Goal: Task Accomplishment & Management: Use online tool/utility

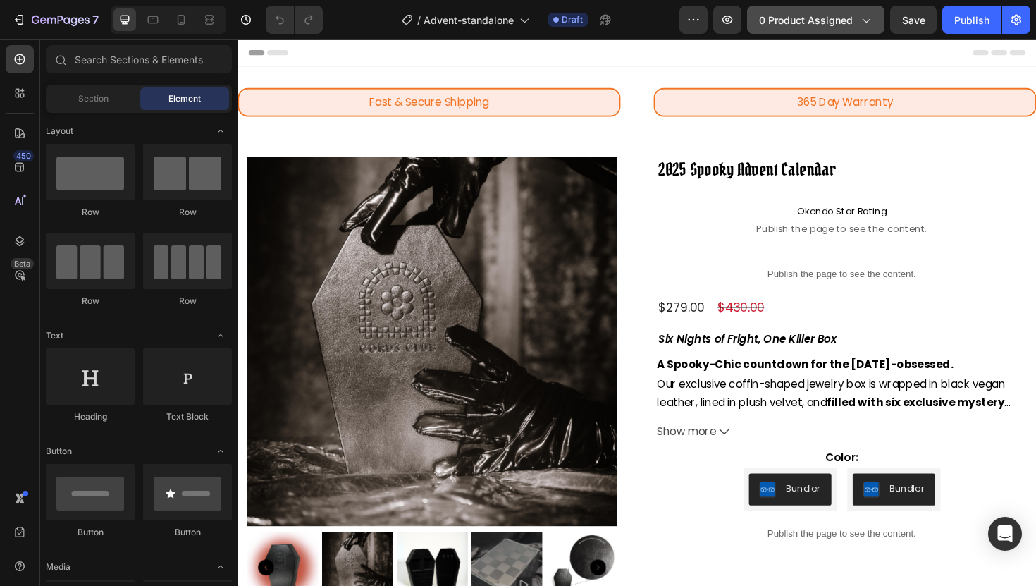
click at [811, 21] on span "0 product assigned" at bounding box center [806, 20] width 94 height 15
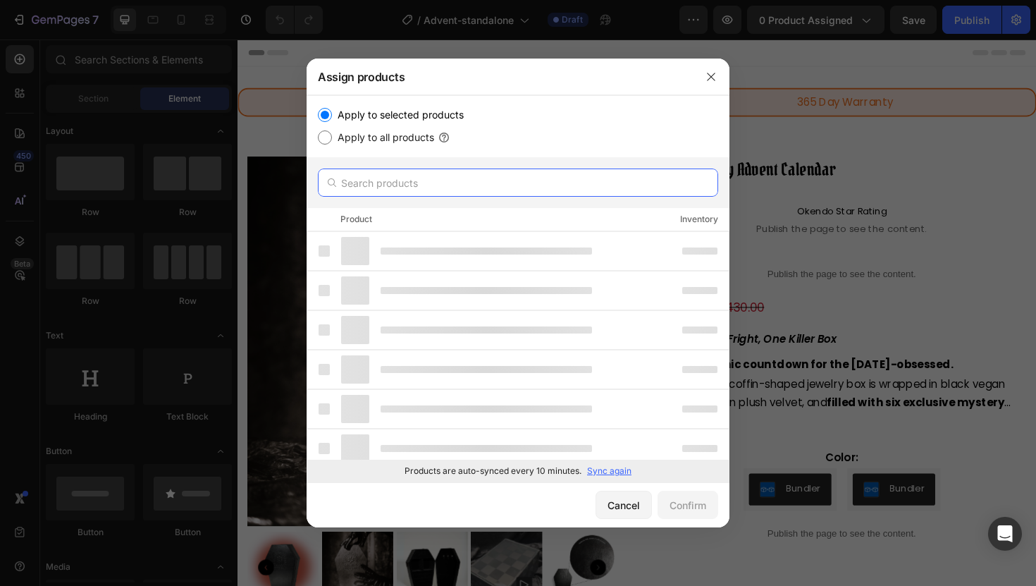
click at [415, 186] on input "text" at bounding box center [518, 182] width 400 height 28
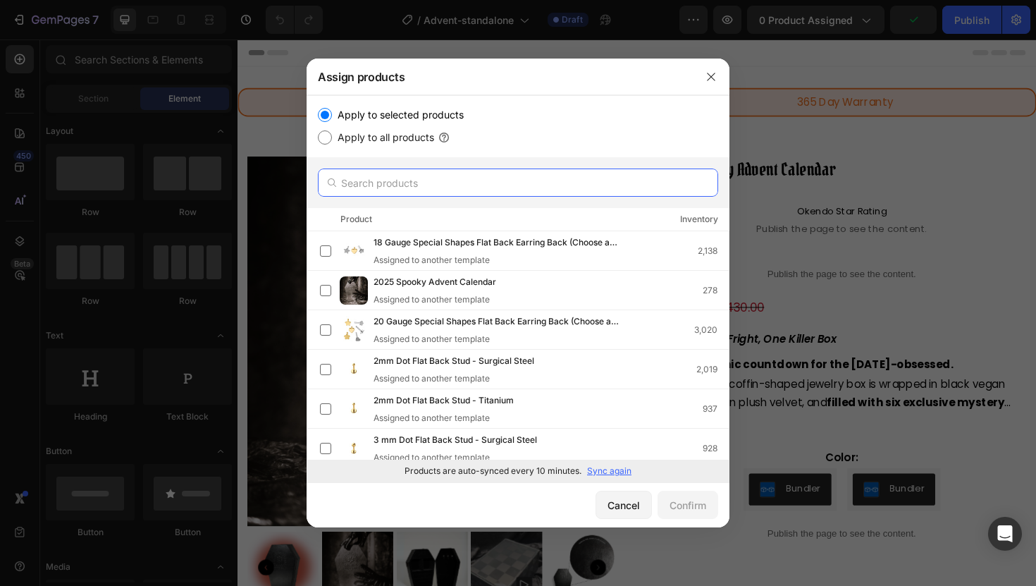
paste input "2025 Spooky Advent Calendar - Gold"
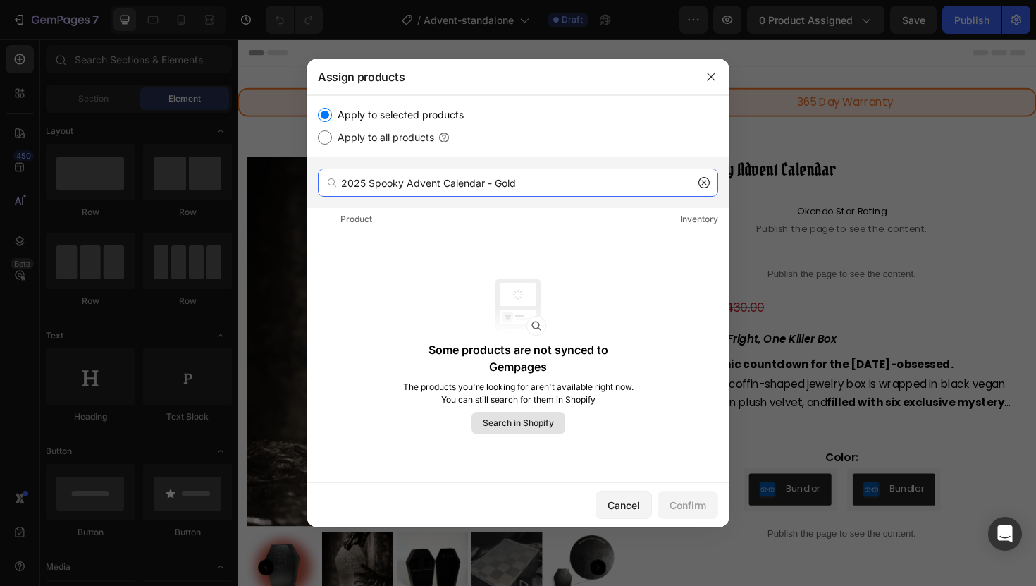
type input "2025 Spooky Advent Calendar - Gold"
click at [523, 425] on span "Search in Shopify" at bounding box center [518, 423] width 71 height 13
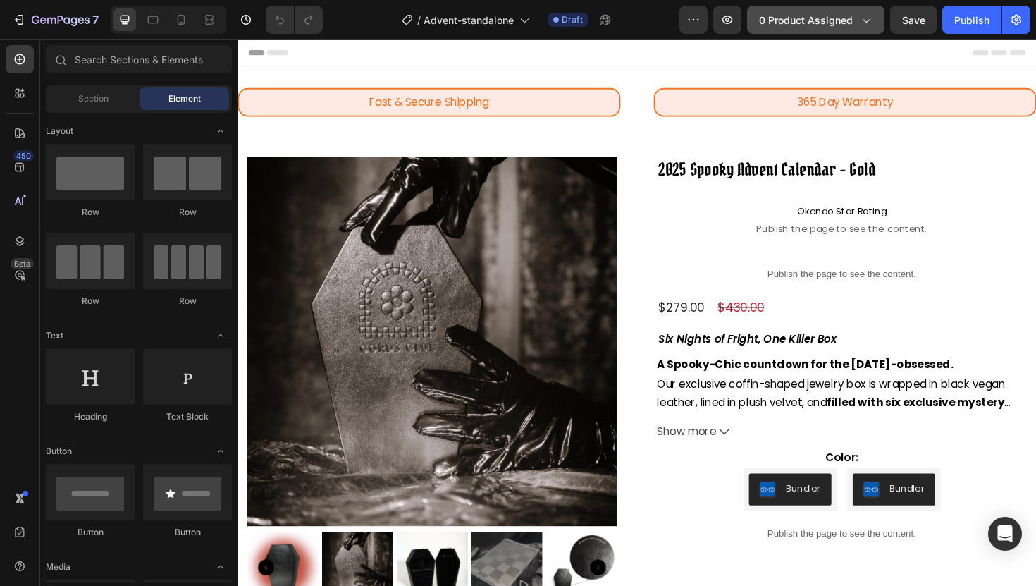
click at [806, 21] on span "0 product assigned" at bounding box center [806, 20] width 94 height 15
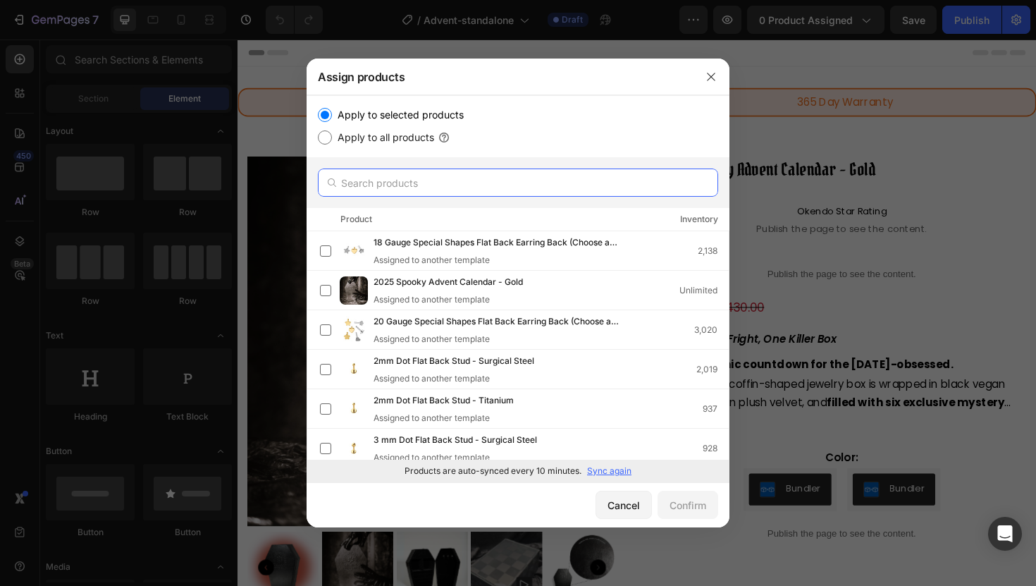
click at [411, 187] on input "text" at bounding box center [518, 182] width 400 height 28
paste input "2025 Spooky Advent Calendar - Gold"
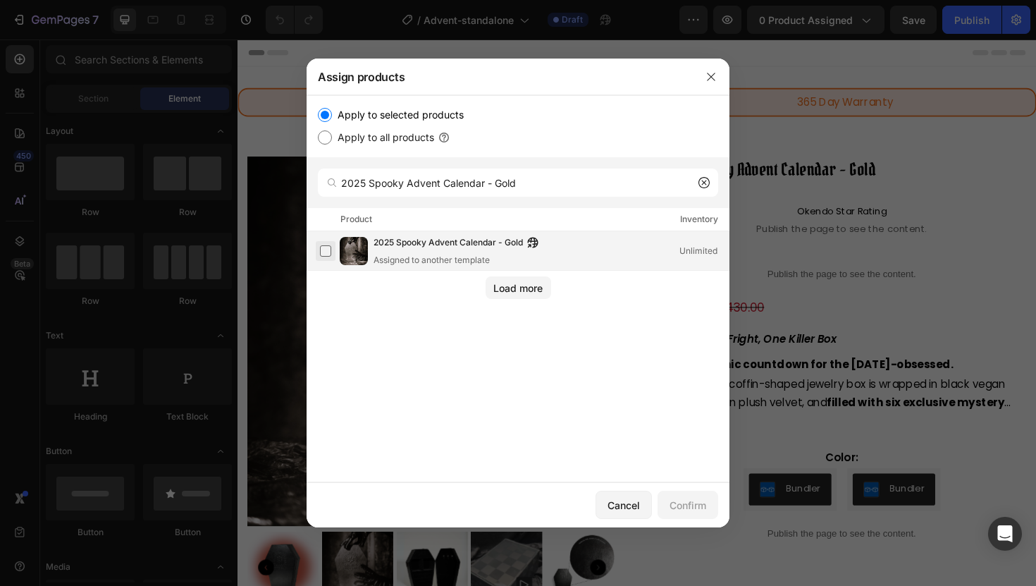
click at [323, 249] on label at bounding box center [325, 250] width 11 height 11
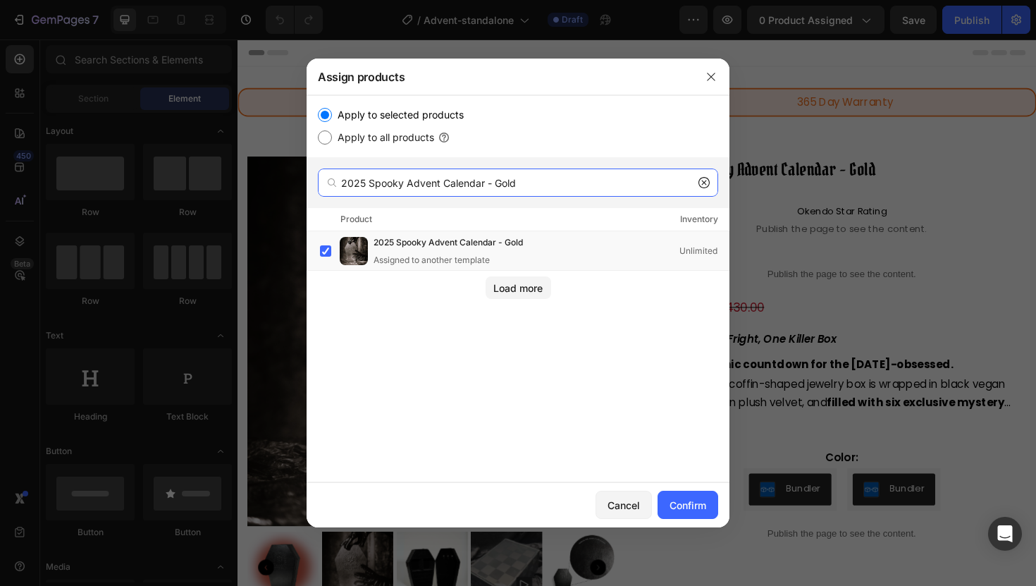
click at [534, 186] on input "2025 Spooky Advent Calendar - Gold" at bounding box center [518, 182] width 400 height 28
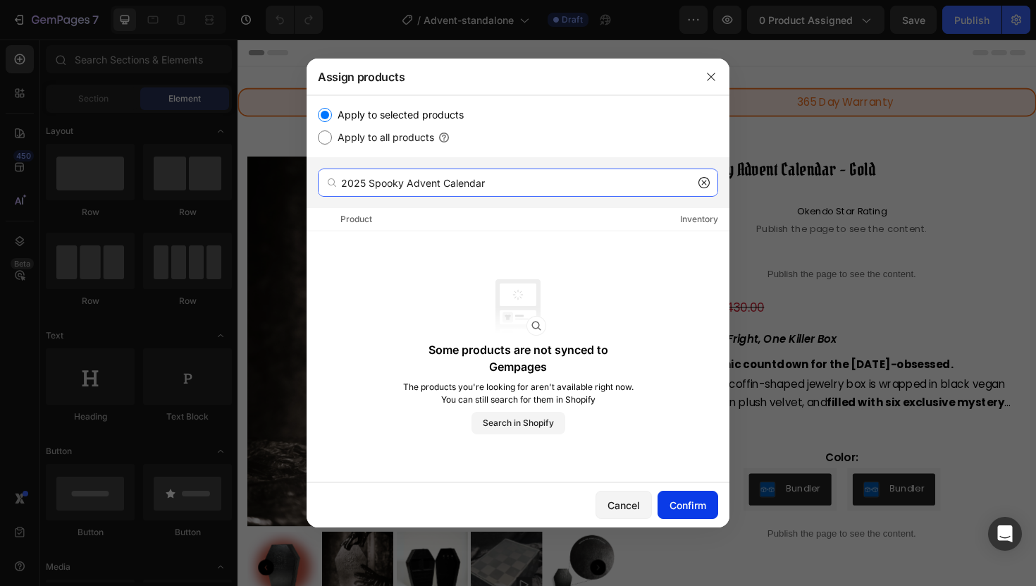
type input "2025 Spooky Advent Calendar"
click at [674, 500] on div "Confirm" at bounding box center [688, 505] width 37 height 15
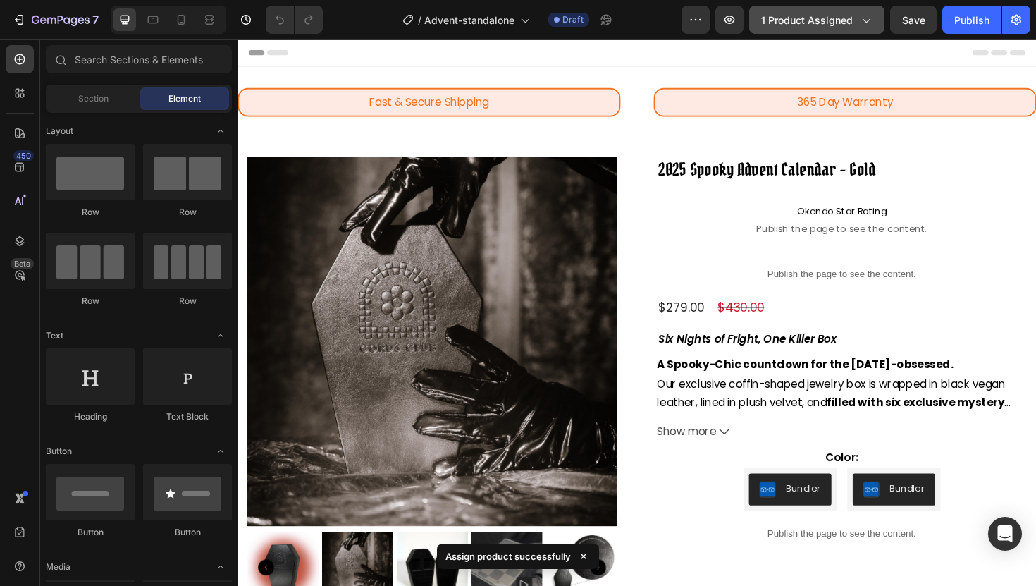
click at [793, 16] on span "1 product assigned" at bounding box center [807, 20] width 92 height 15
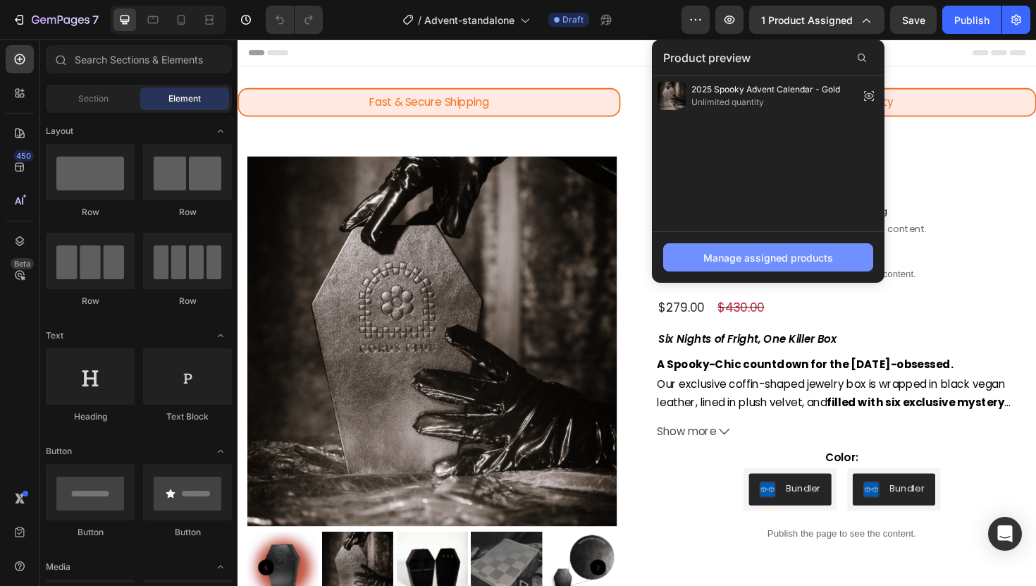
click at [738, 251] on div "Manage assigned products" at bounding box center [769, 257] width 130 height 15
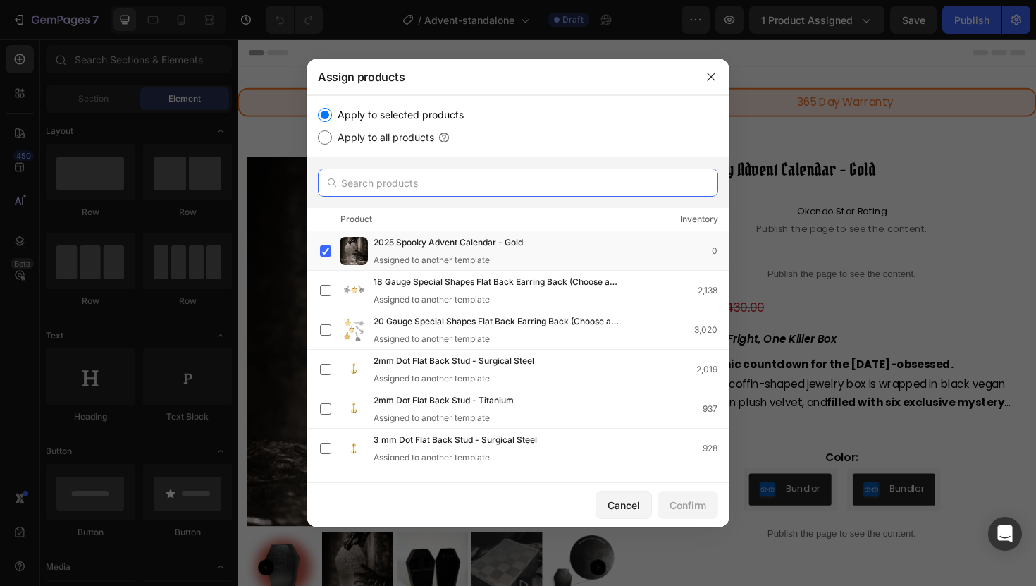
click at [472, 174] on input "text" at bounding box center [518, 182] width 400 height 28
paste input "2025 Spooky Advent Calendar - Silver"
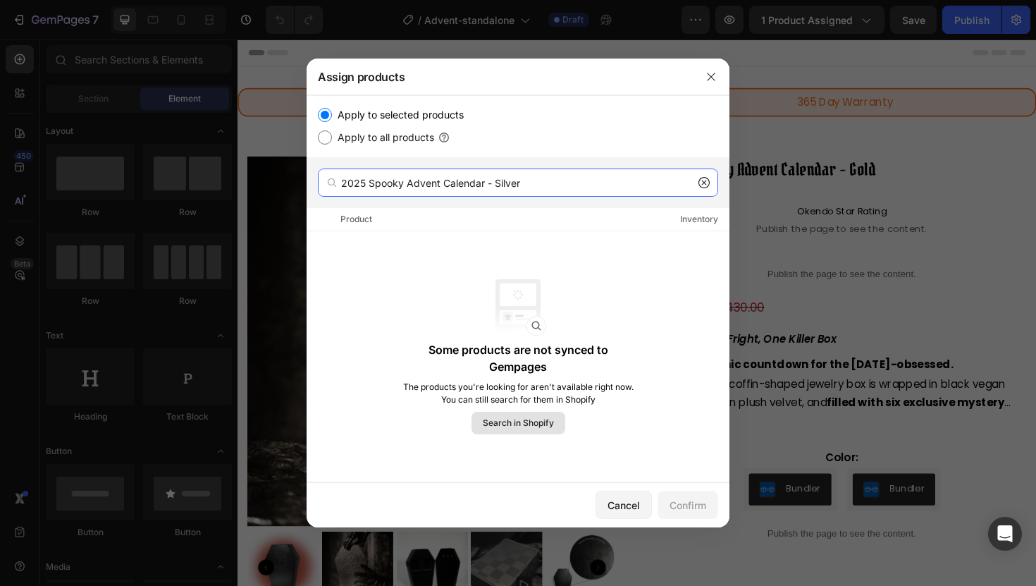
type input "2025 Spooky Advent Calendar - Silver"
click at [486, 422] on span "Search in Shopify" at bounding box center [518, 423] width 71 height 13
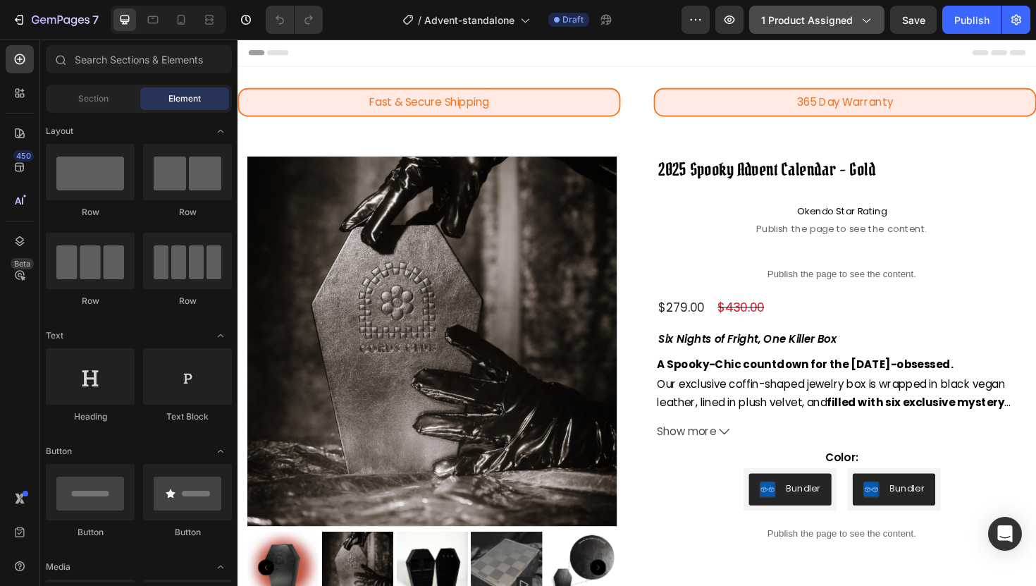
click at [784, 19] on span "1 product assigned" at bounding box center [807, 20] width 92 height 15
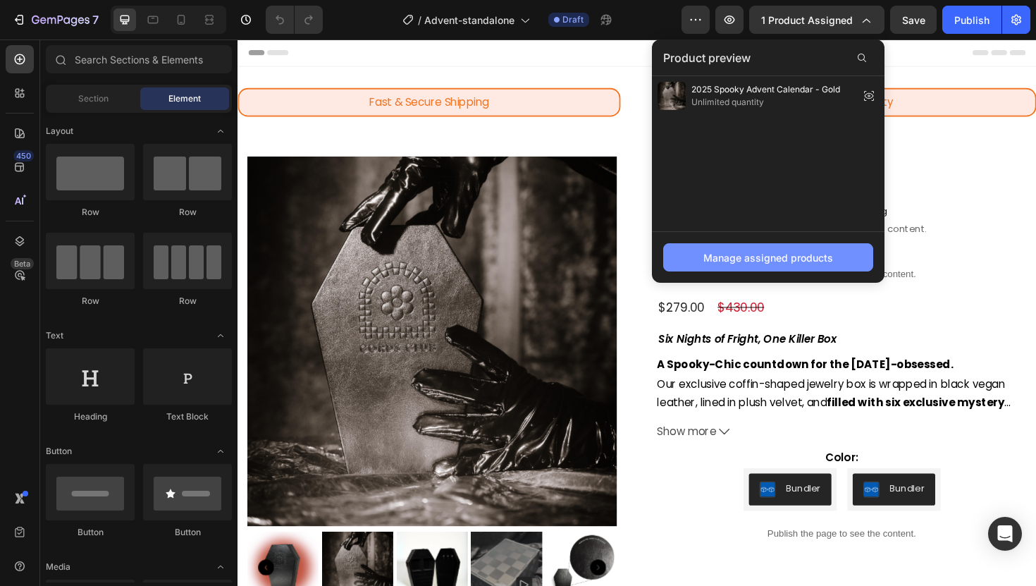
click at [749, 264] on button "Manage assigned products" at bounding box center [768, 257] width 210 height 28
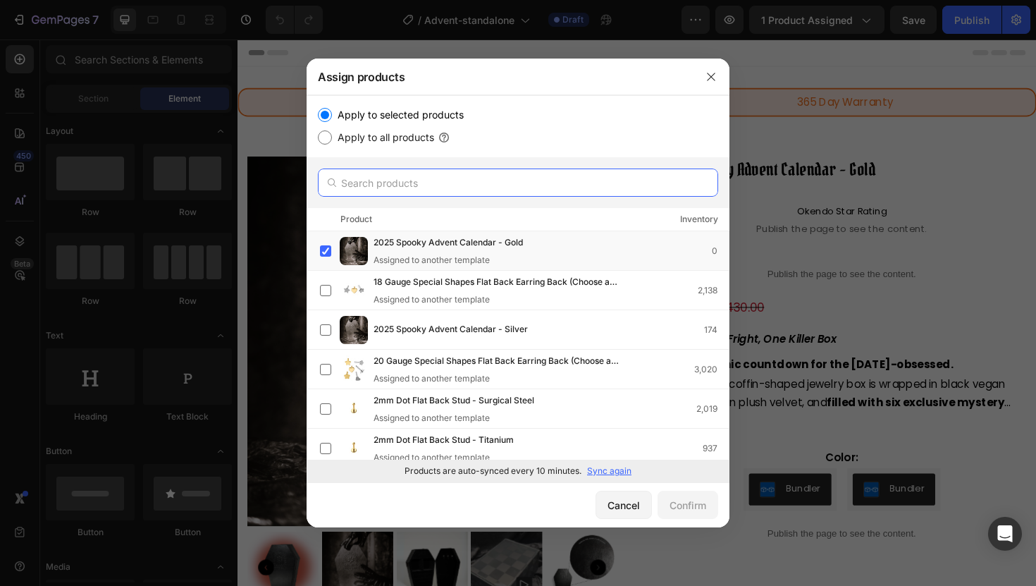
click at [448, 191] on input "text" at bounding box center [518, 182] width 400 height 28
paste input "2025 Spooky Advent Calendar - Silver"
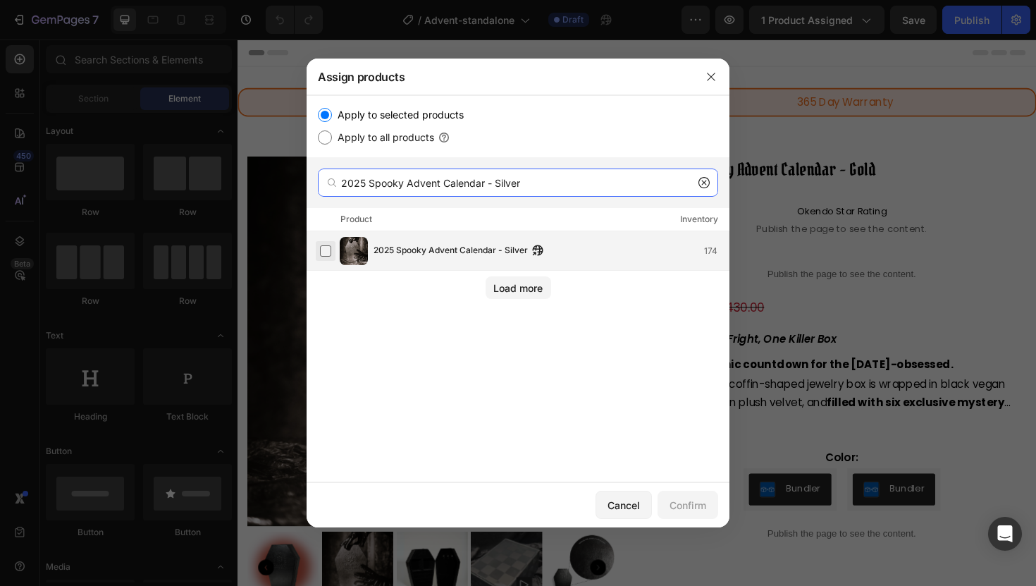
type input "2025 Spooky Advent Calendar - Silver"
click at [322, 247] on label at bounding box center [325, 250] width 11 height 11
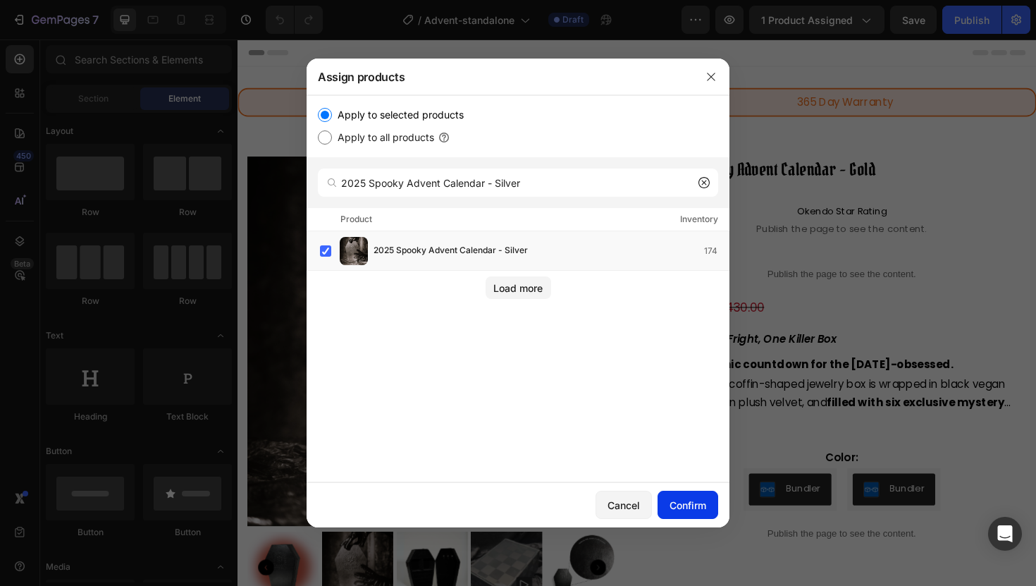
click at [678, 507] on div "Confirm" at bounding box center [688, 505] width 37 height 15
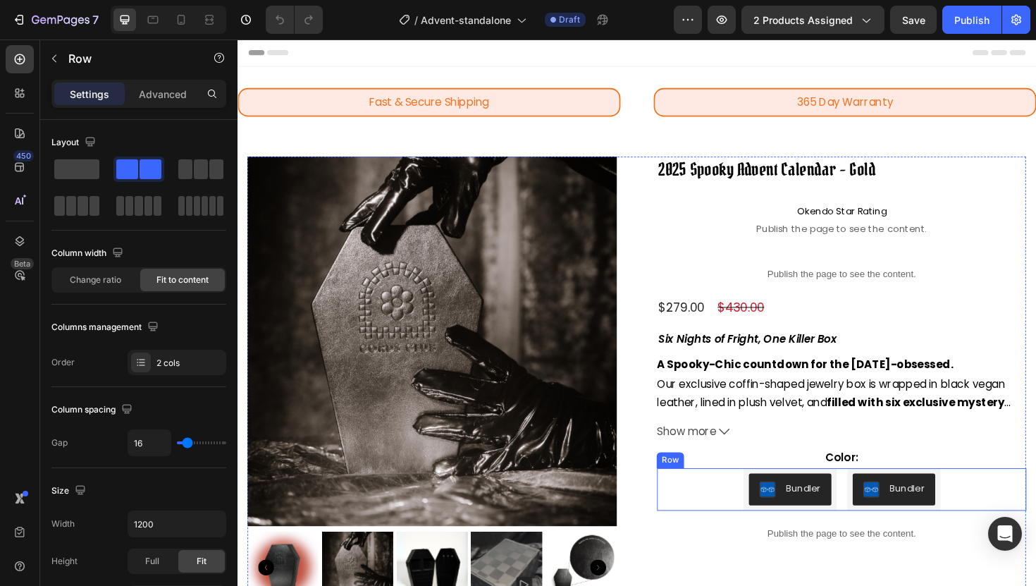
click at [737, 512] on div "Bundler Bundler Bundler Bundler Row" at bounding box center [877, 515] width 391 height 45
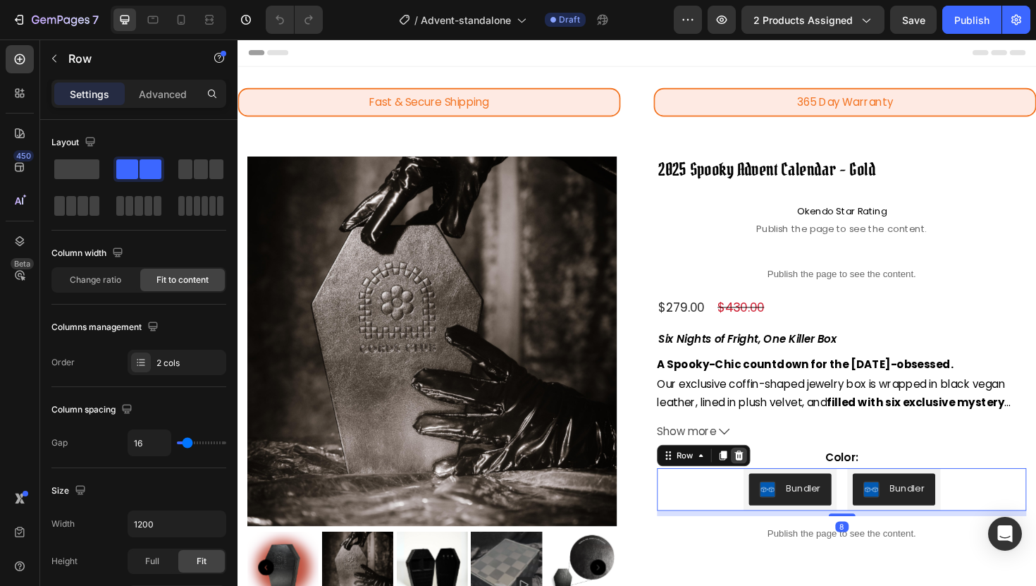
click at [766, 484] on icon at bounding box center [768, 480] width 9 height 10
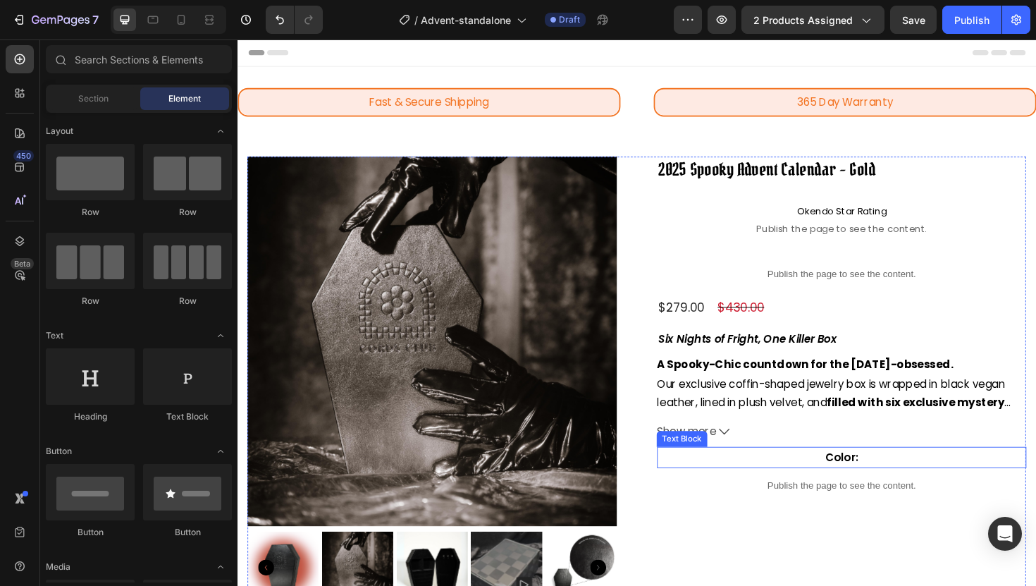
click at [785, 484] on p "Color:" at bounding box center [877, 482] width 388 height 20
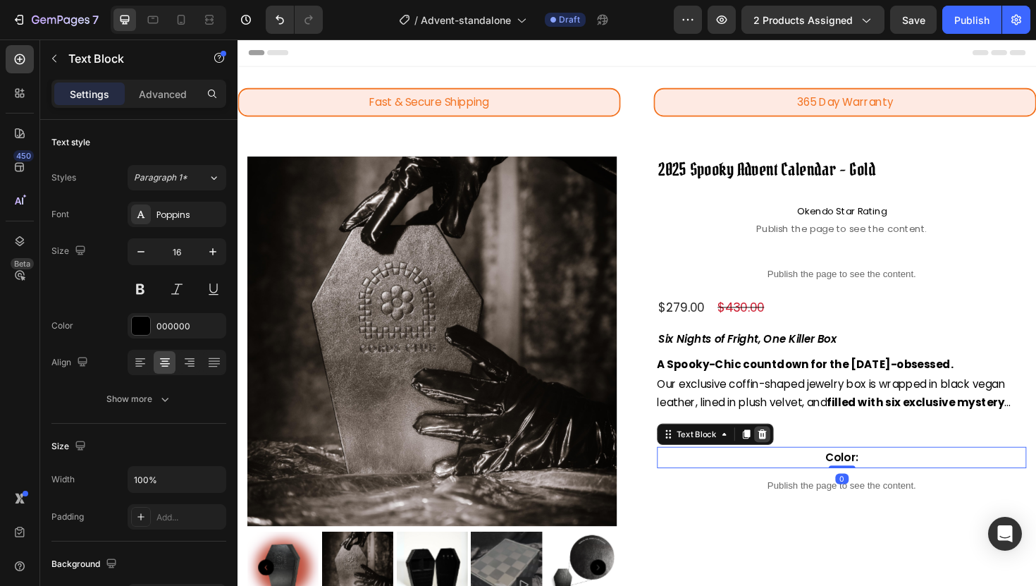
click at [794, 459] on icon at bounding box center [792, 457] width 11 height 11
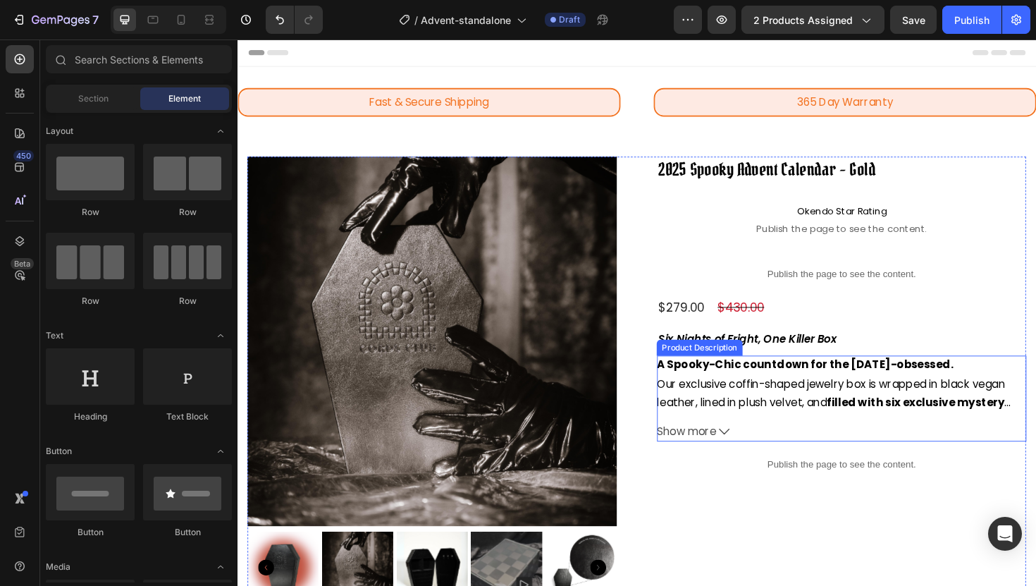
click at [812, 450] on button "Show more" at bounding box center [877, 455] width 391 height 20
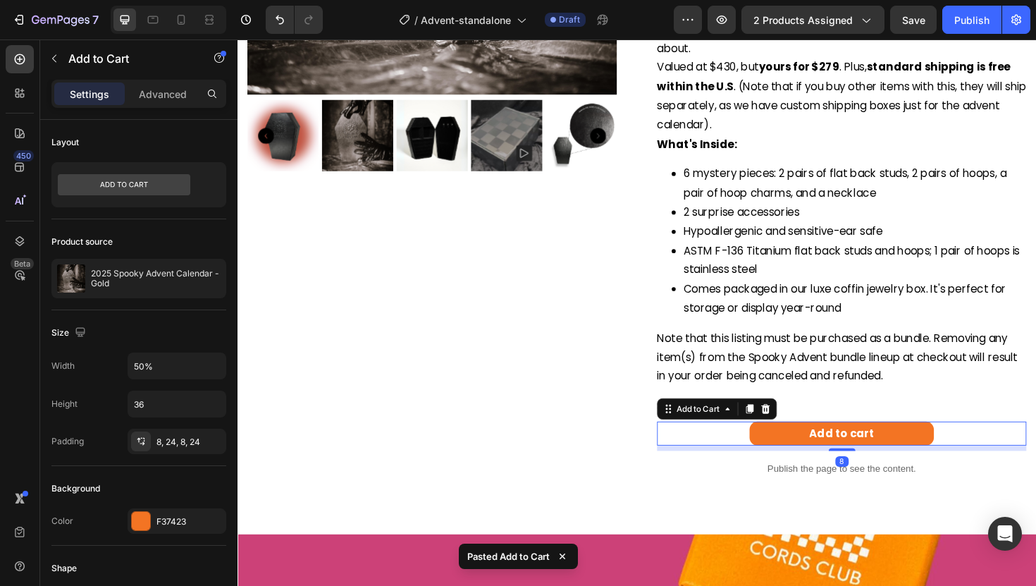
scroll to position [401, 0]
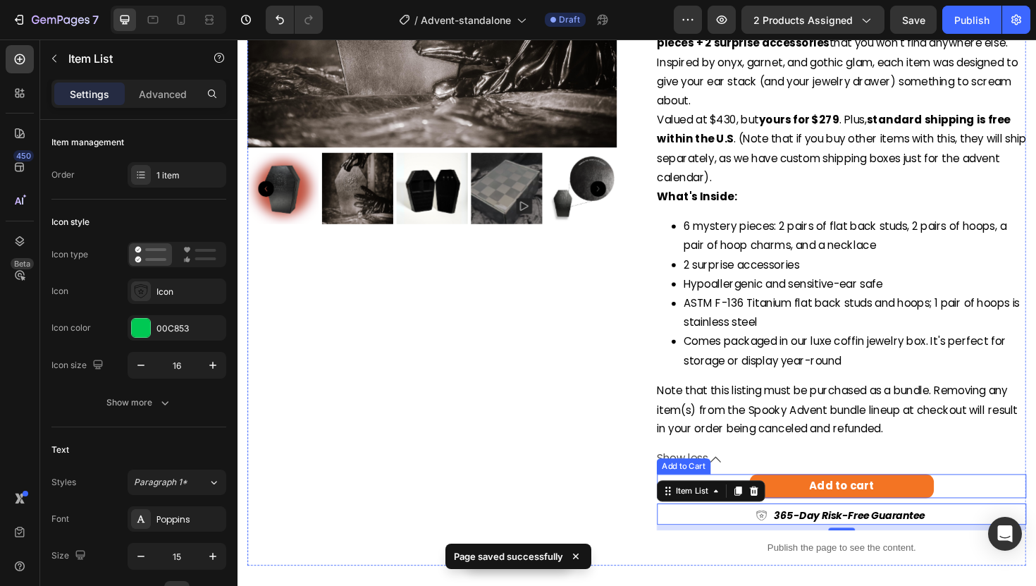
click at [986, 505] on div "Add to cart Add to Cart" at bounding box center [877, 512] width 391 height 25
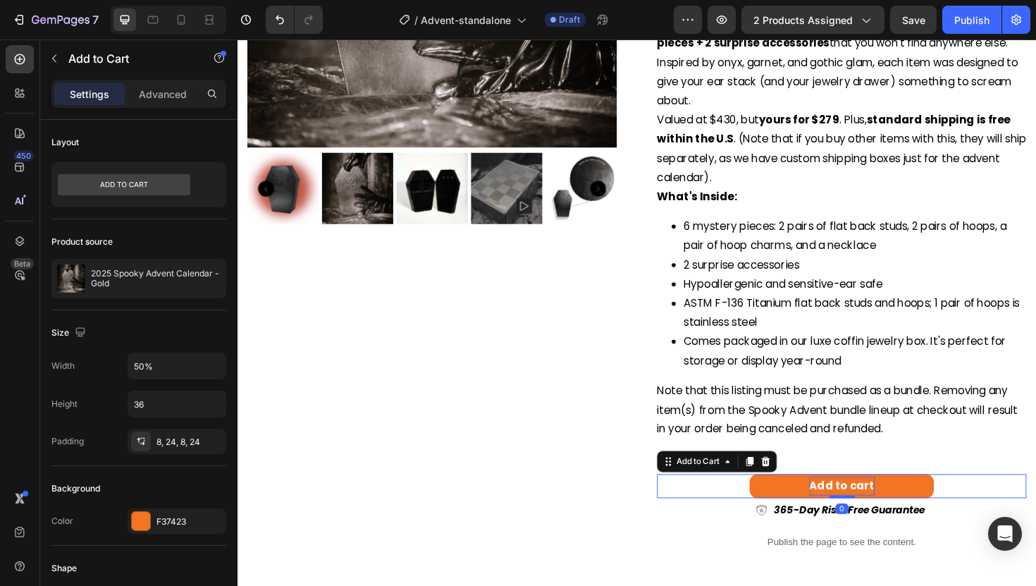
drag, startPoint x: 882, startPoint y: 529, endPoint x: 881, endPoint y: 517, distance: 11.3
click at [881, 517] on div "Add to cart Add to Cart 0" at bounding box center [877, 512] width 391 height 25
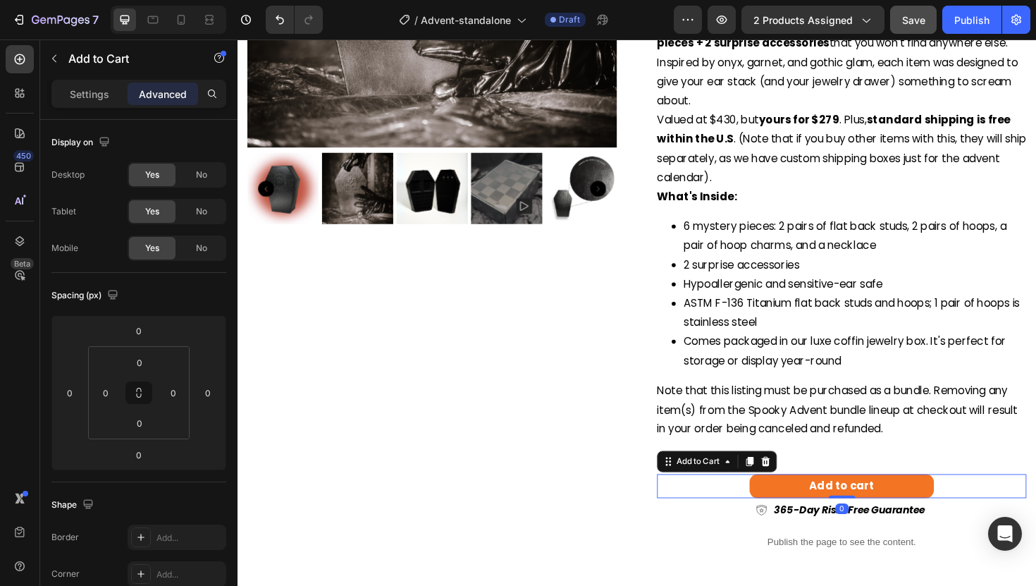
click at [912, 23] on span "Save" at bounding box center [913, 20] width 23 height 12
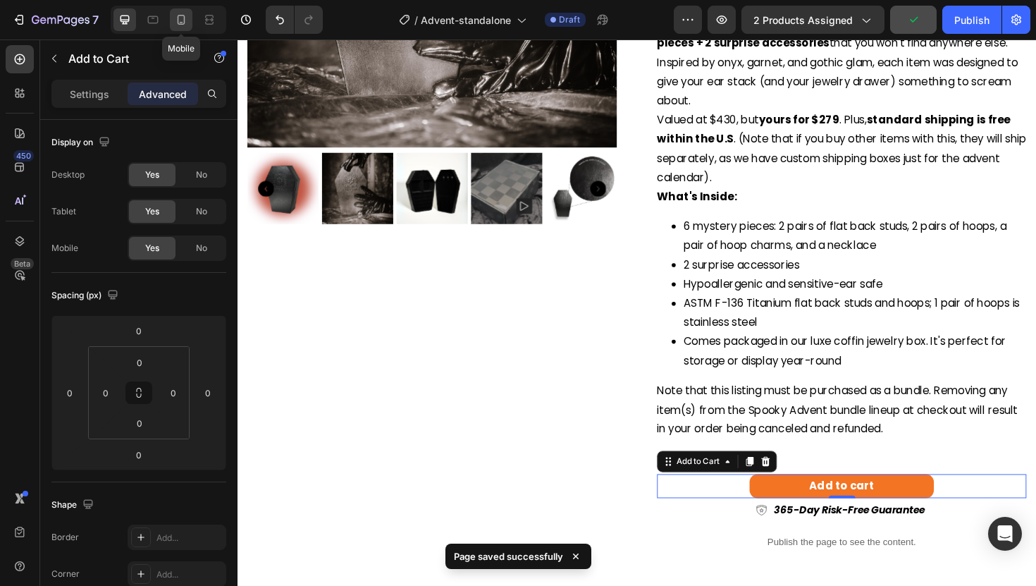
click at [181, 15] on icon at bounding box center [182, 20] width 8 height 10
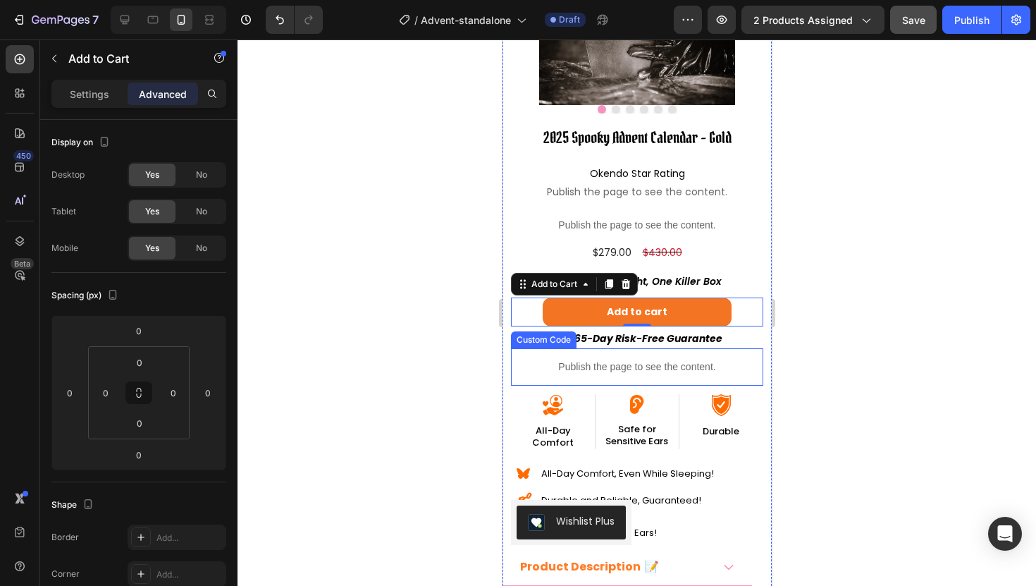
scroll to position [193, 0]
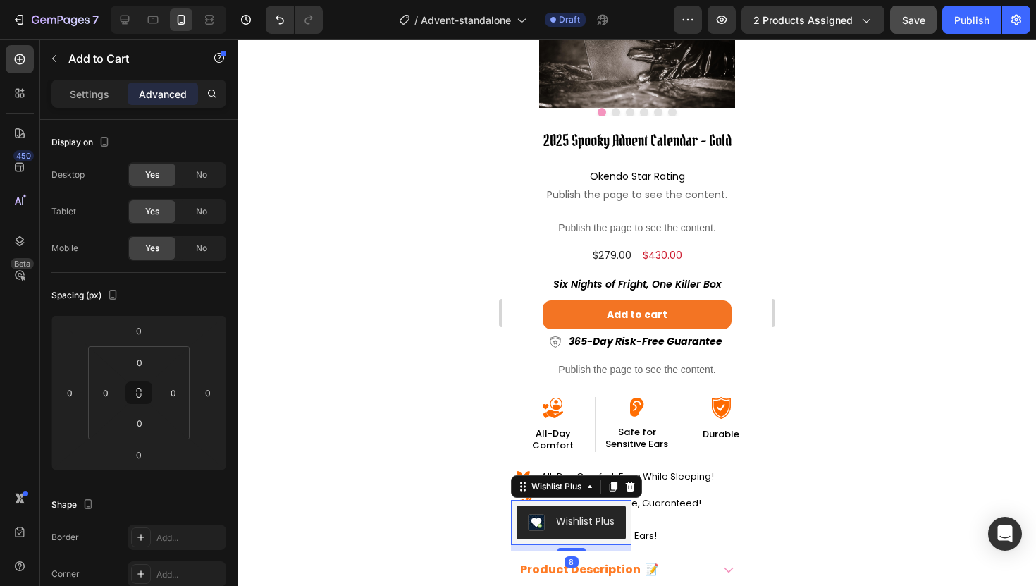
click at [573, 530] on div "Wishlist Plus" at bounding box center [570, 522] width 87 height 17
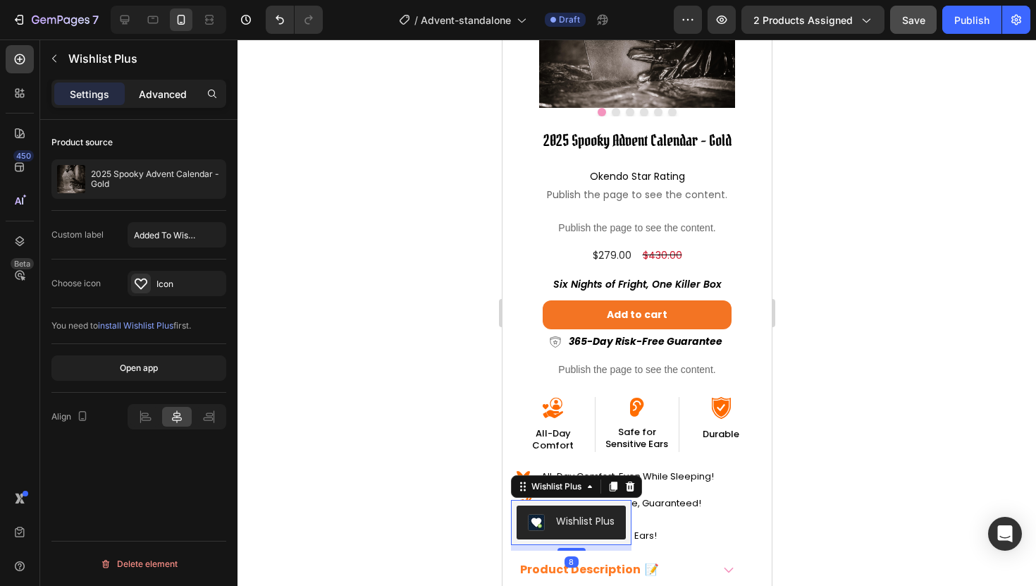
click at [158, 92] on p "Advanced" at bounding box center [163, 94] width 48 height 15
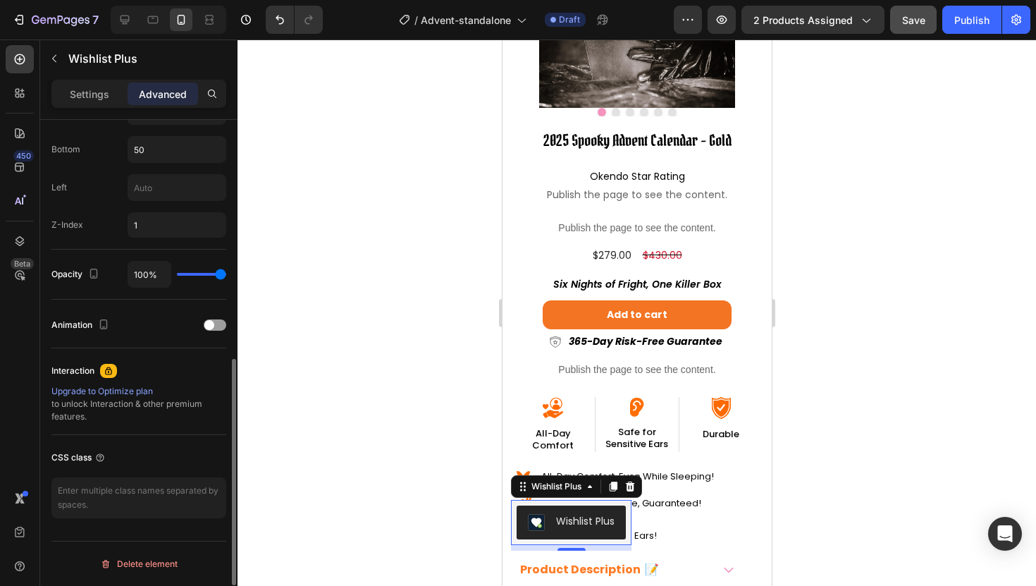
scroll to position [350, 0]
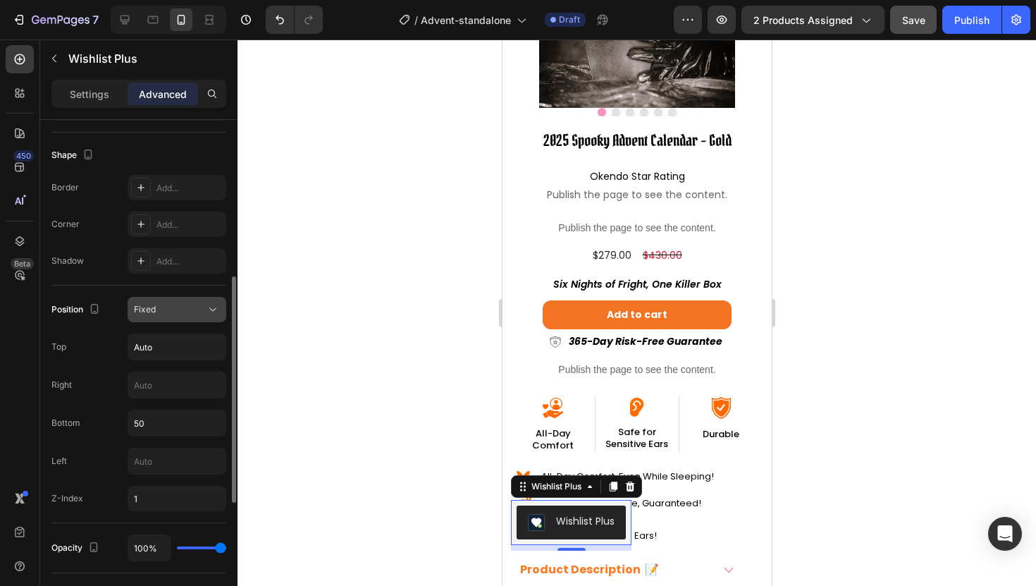
click at [171, 314] on div "Fixed" at bounding box center [170, 309] width 72 height 13
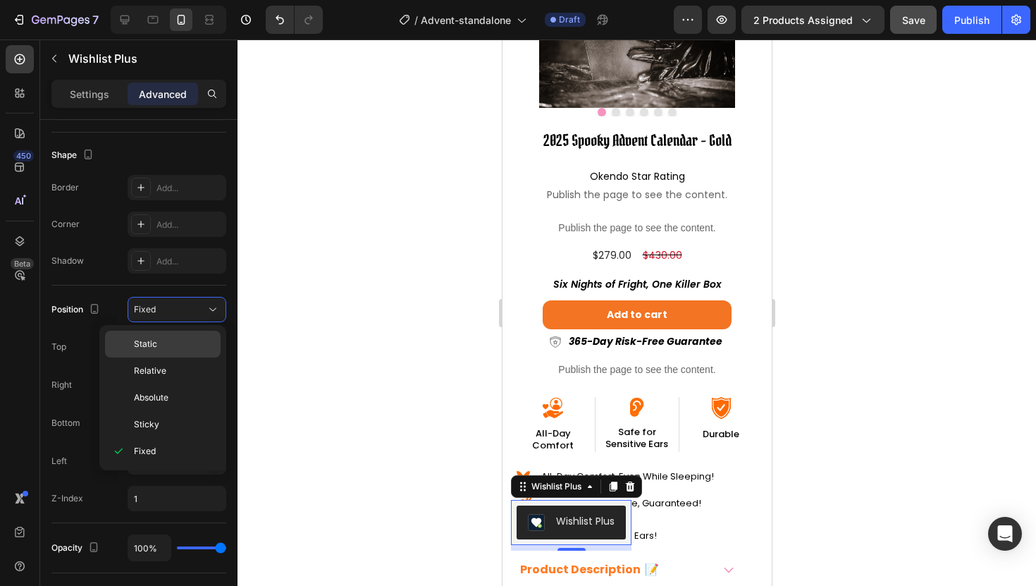
click at [164, 340] on p "Static" at bounding box center [174, 344] width 80 height 13
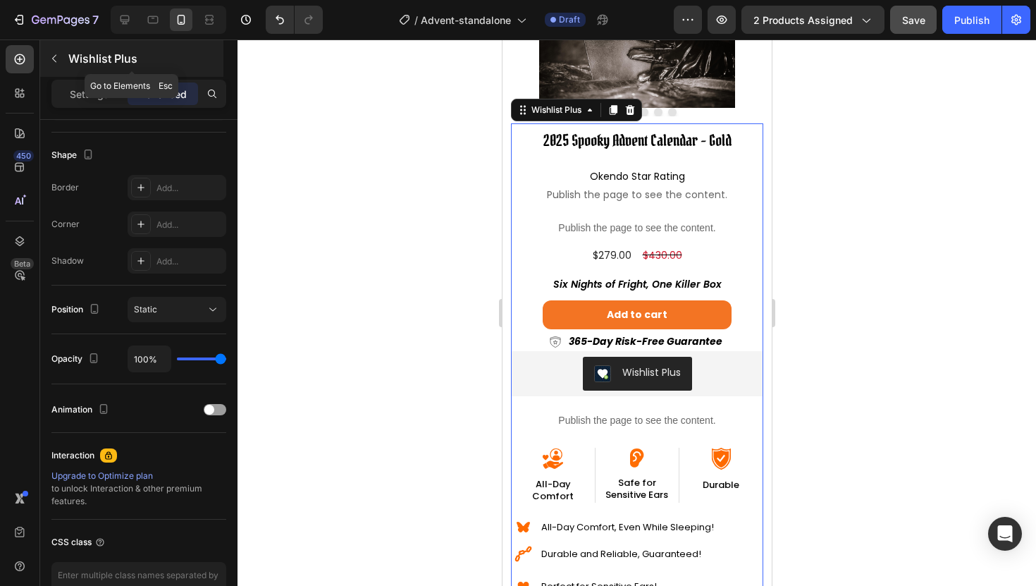
click at [51, 56] on icon "button" at bounding box center [54, 58] width 11 height 11
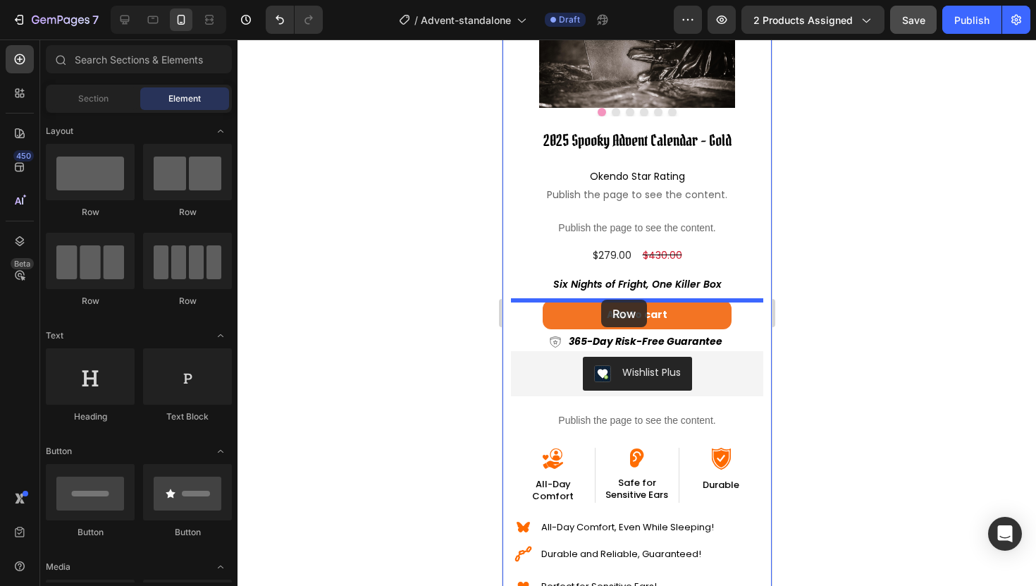
drag, startPoint x: 671, startPoint y: 231, endPoint x: 601, endPoint y: 300, distance: 99.2
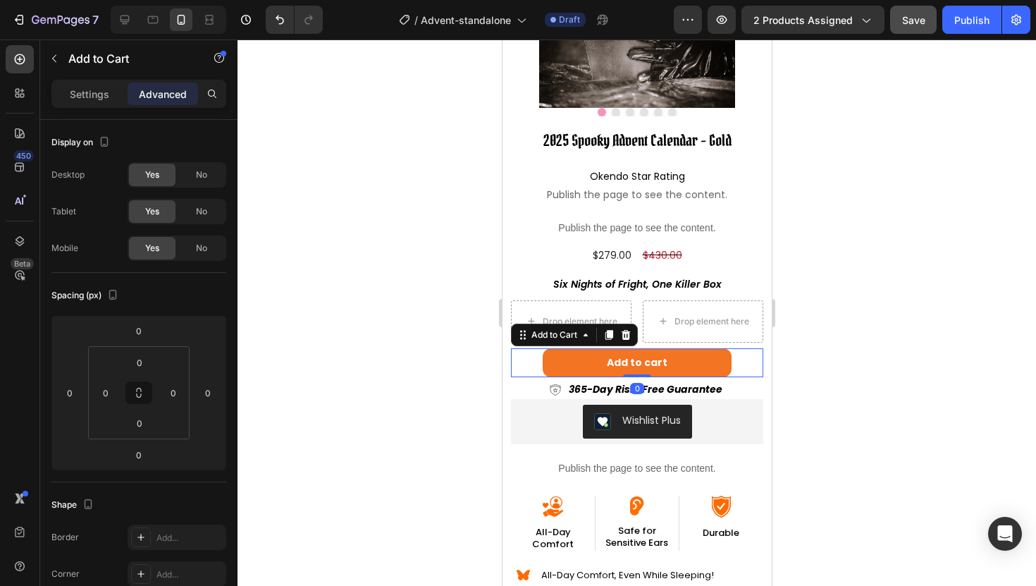
click at [534, 363] on div "Add to cart Add to Cart 0" at bounding box center [636, 362] width 252 height 29
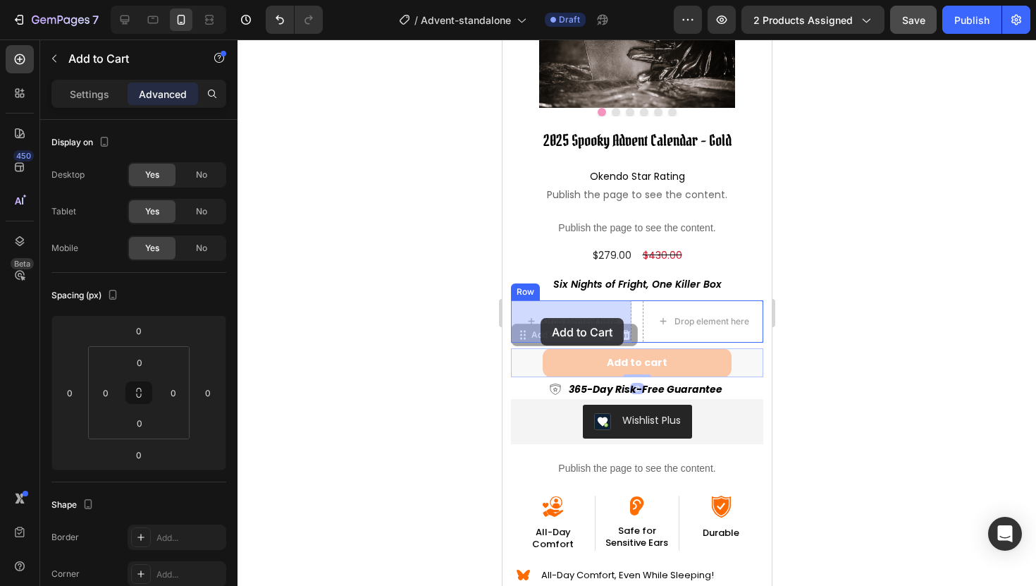
drag, startPoint x: 539, startPoint y: 338, endPoint x: 540, endPoint y: 318, distance: 20.5
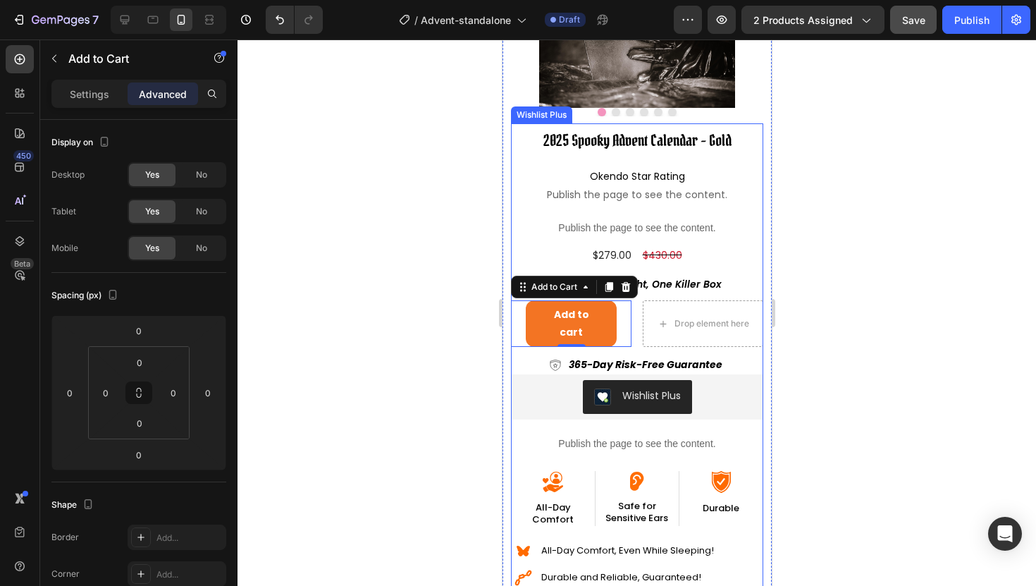
click at [567, 394] on div "Wishlist Plus" at bounding box center [636, 397] width 241 height 34
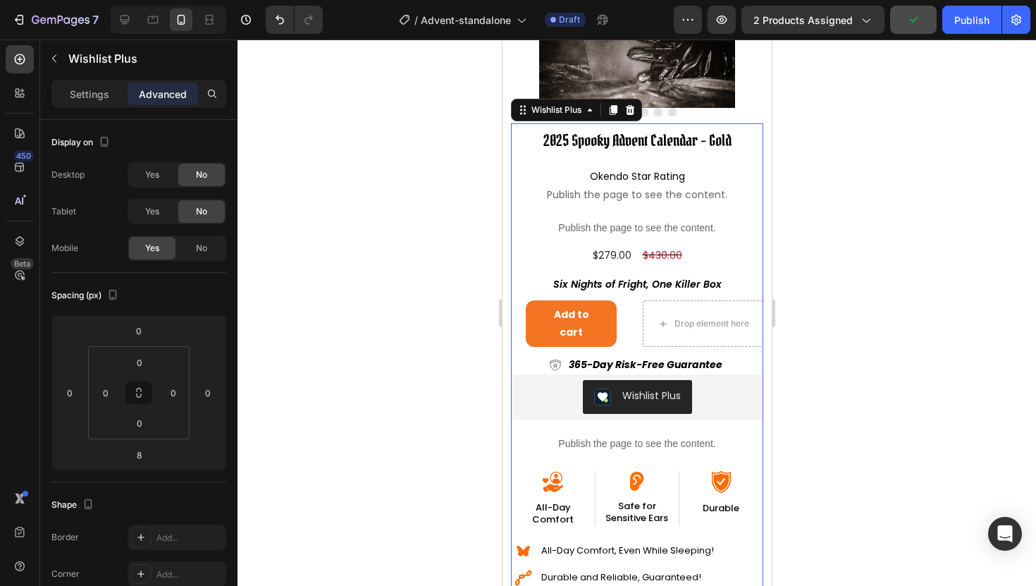
click at [665, 399] on div "Wishlist Plus" at bounding box center [637, 396] width 87 height 17
click at [622, 390] on div "Wishlist Plus" at bounding box center [651, 395] width 59 height 15
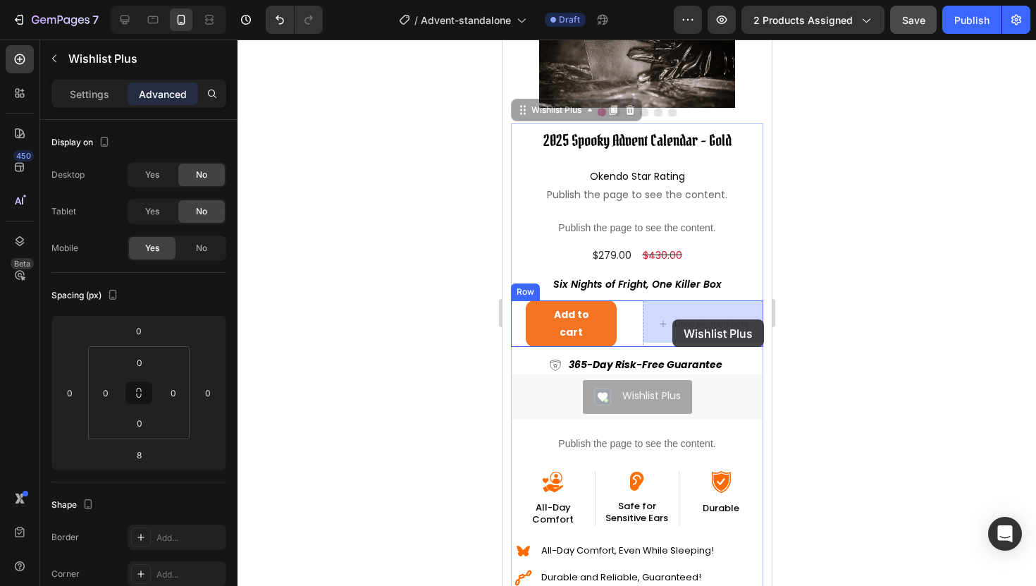
drag, startPoint x: 552, startPoint y: 112, endPoint x: 672, endPoint y: 319, distance: 239.4
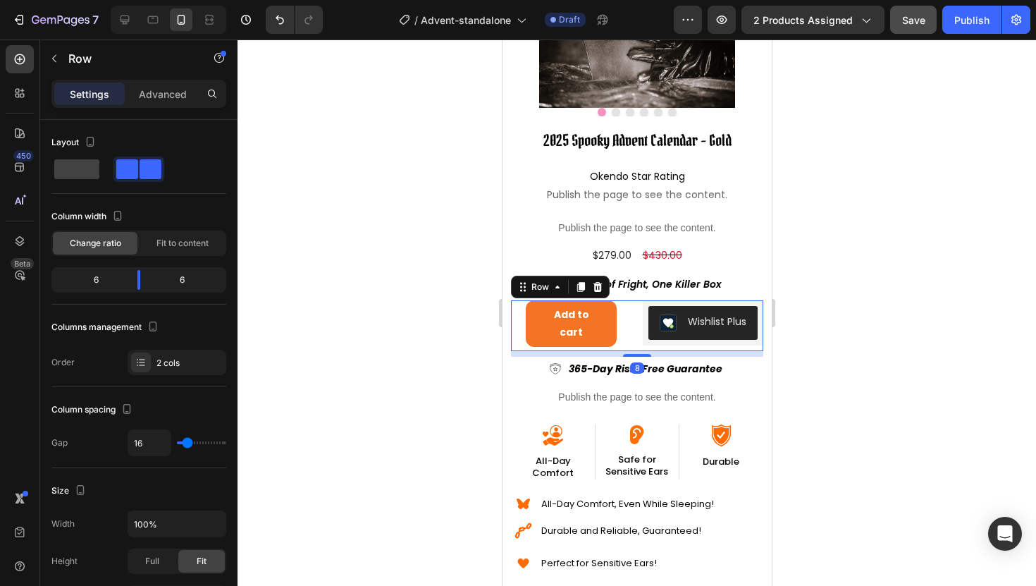
click at [615, 351] on div "Add to cart Add to Cart" at bounding box center [570, 325] width 121 height 51
click at [183, 237] on span "Fit to content" at bounding box center [182, 243] width 52 height 13
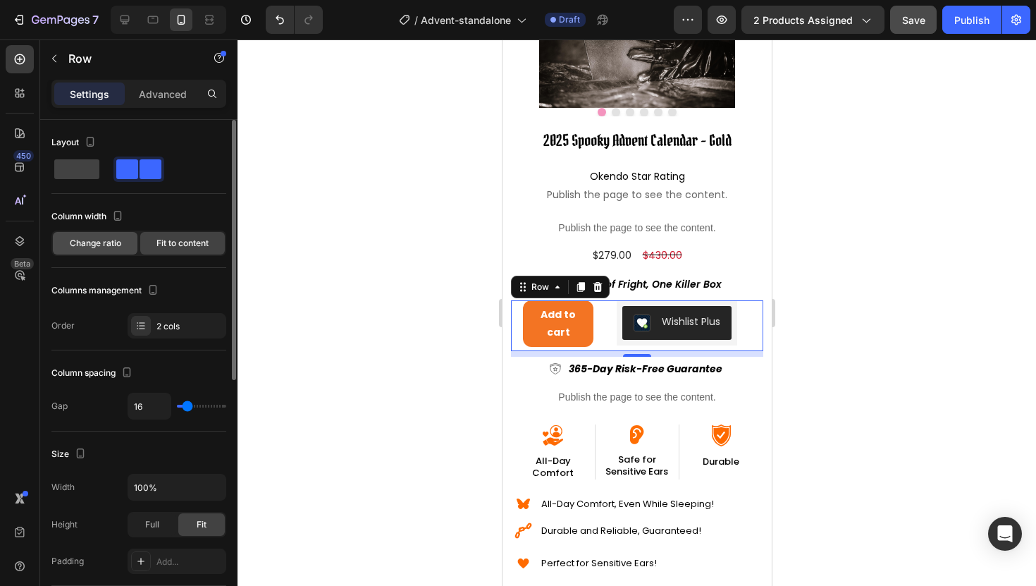
click at [106, 238] on span "Change ratio" at bounding box center [95, 243] width 51 height 13
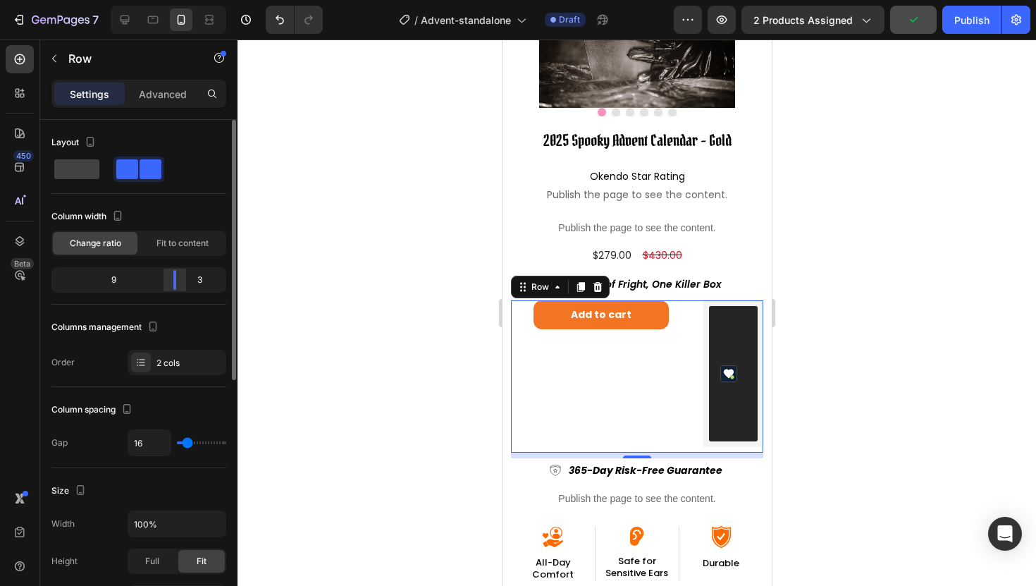
drag, startPoint x: 142, startPoint y: 283, endPoint x: 178, endPoint y: 281, distance: 36.0
click at [178, 0] on body "7 Version history / Advent-standalone Draft Preview 2 products assigned Publish…" at bounding box center [518, 0] width 1036 height 0
click at [189, 444] on input "range" at bounding box center [201, 442] width 49 height 3
click at [153, 440] on input "16" at bounding box center [149, 442] width 42 height 25
type input "8"
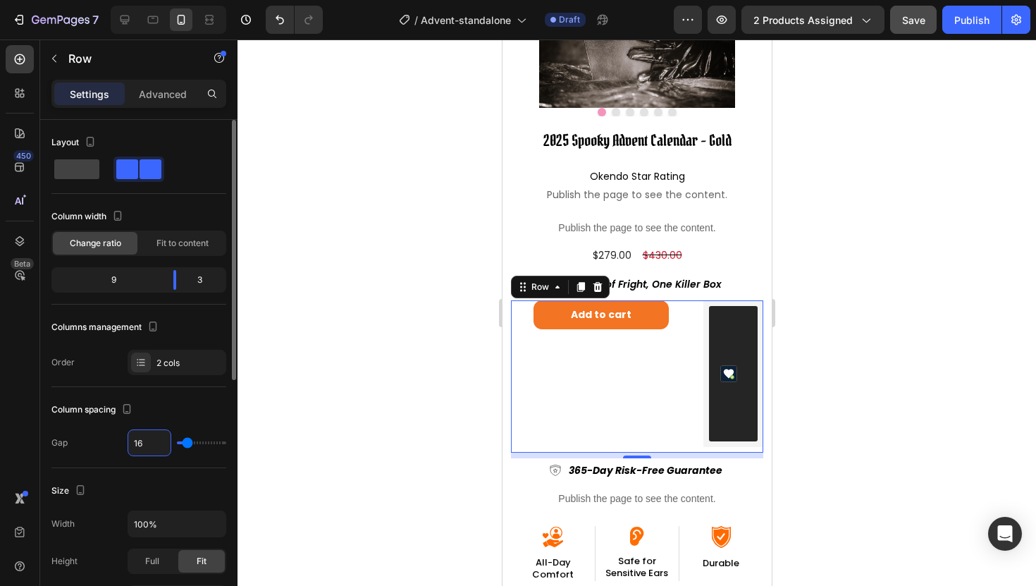
type input "8"
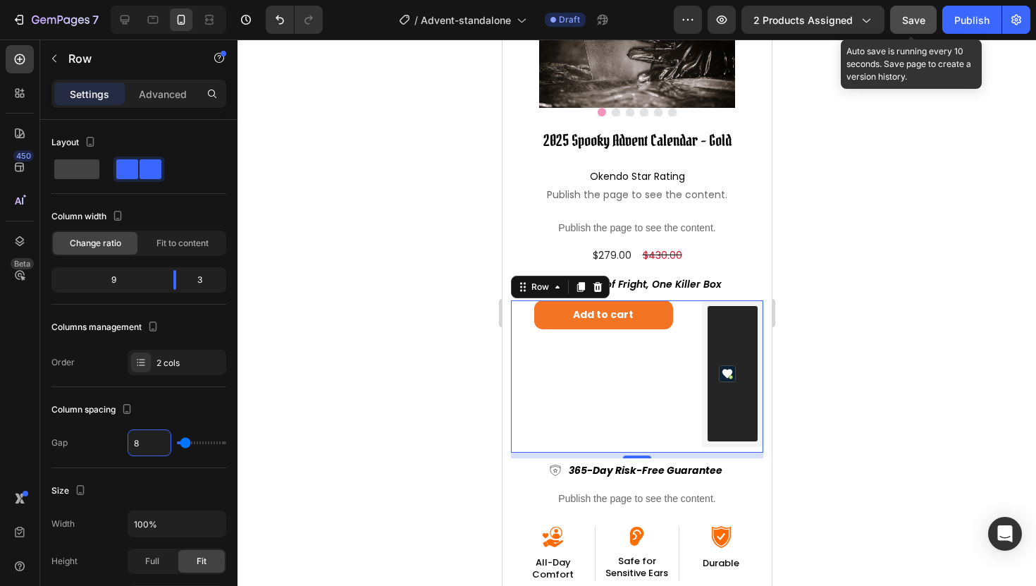
type input "8"
click at [922, 23] on span "Save" at bounding box center [913, 20] width 23 height 12
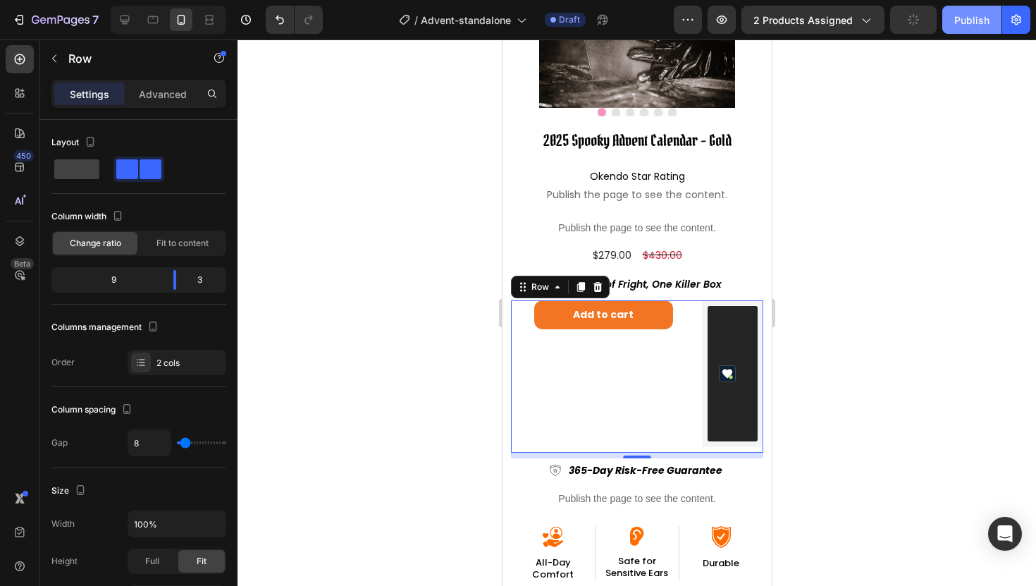
click at [960, 23] on div "Publish" at bounding box center [971, 20] width 35 height 15
click at [121, 16] on icon at bounding box center [125, 20] width 9 height 9
type input "1200"
type input "16"
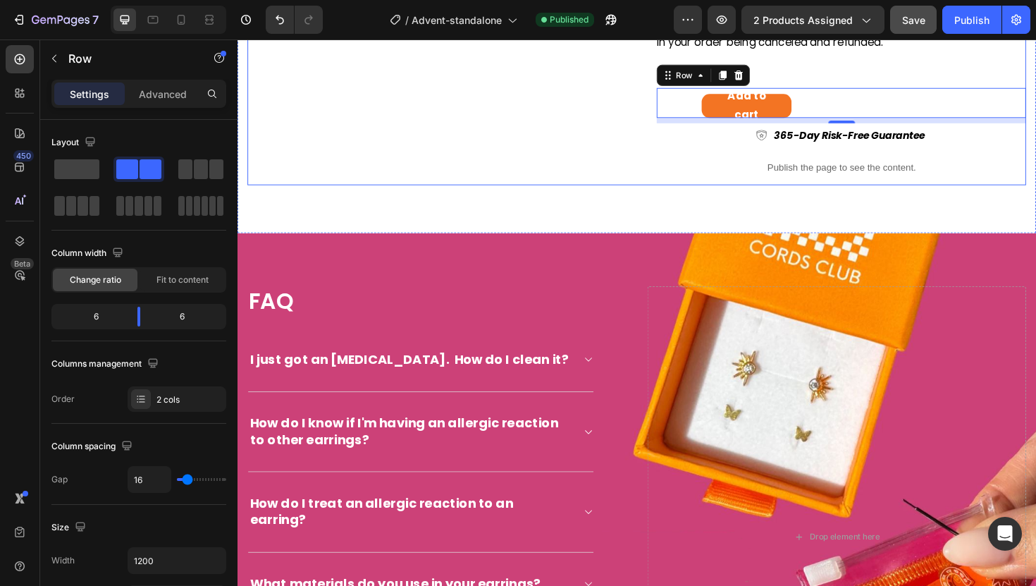
scroll to position [682, 0]
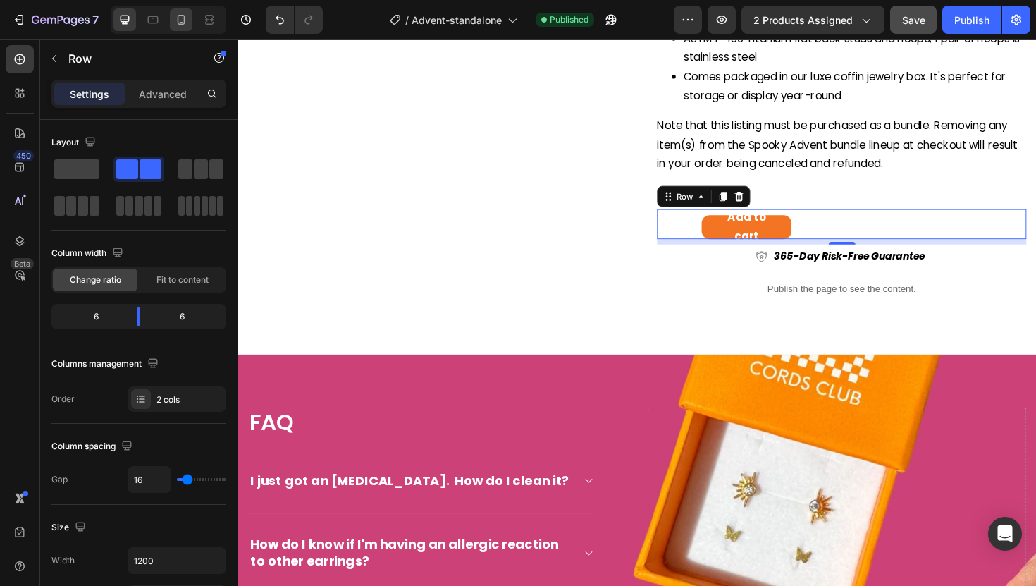
click at [185, 19] on icon at bounding box center [181, 20] width 14 height 14
type input "100%"
type input "8"
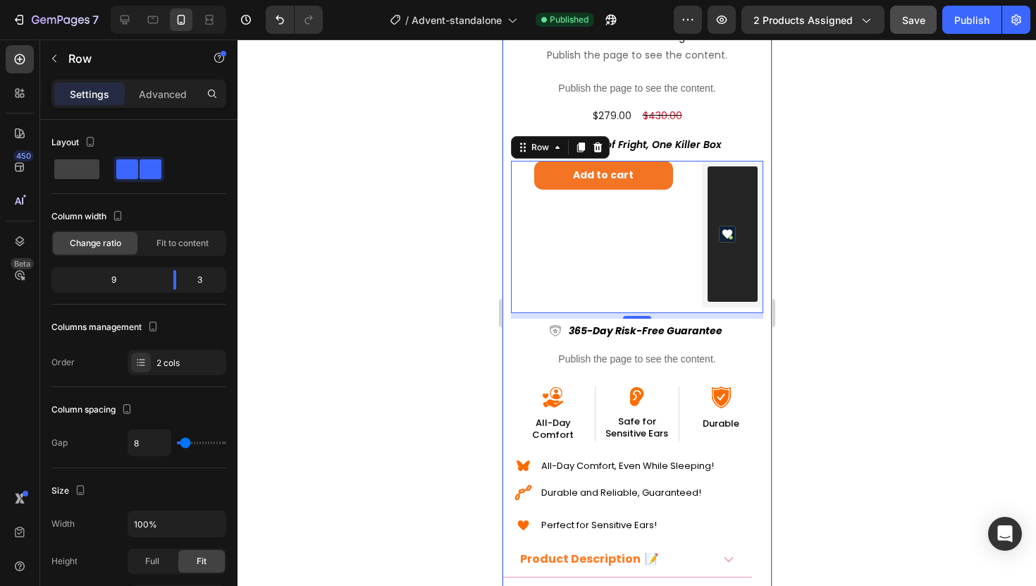
scroll to position [291, 0]
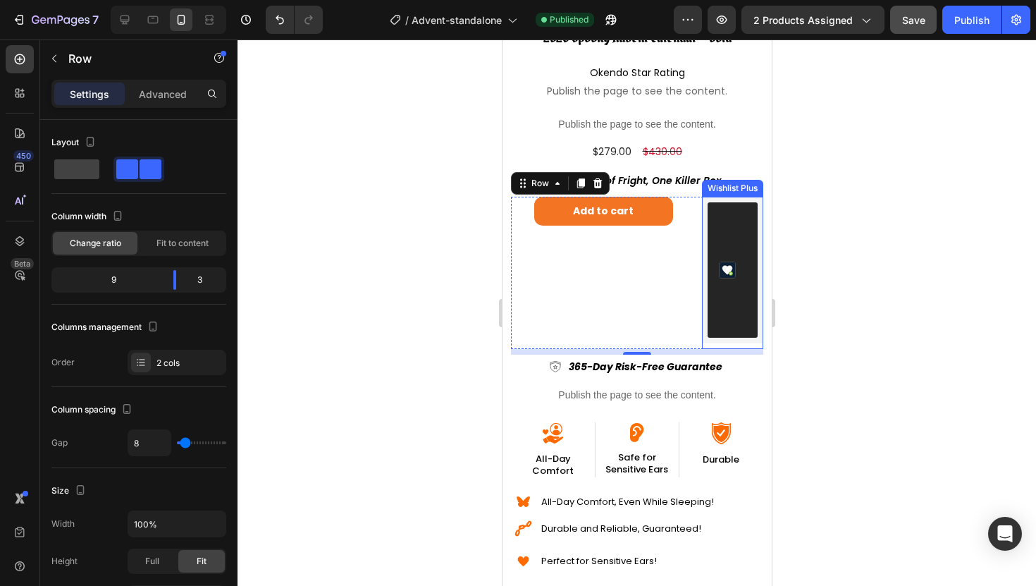
click at [740, 269] on div "Wishlist Plus" at bounding box center [732, 270] width 28 height 118
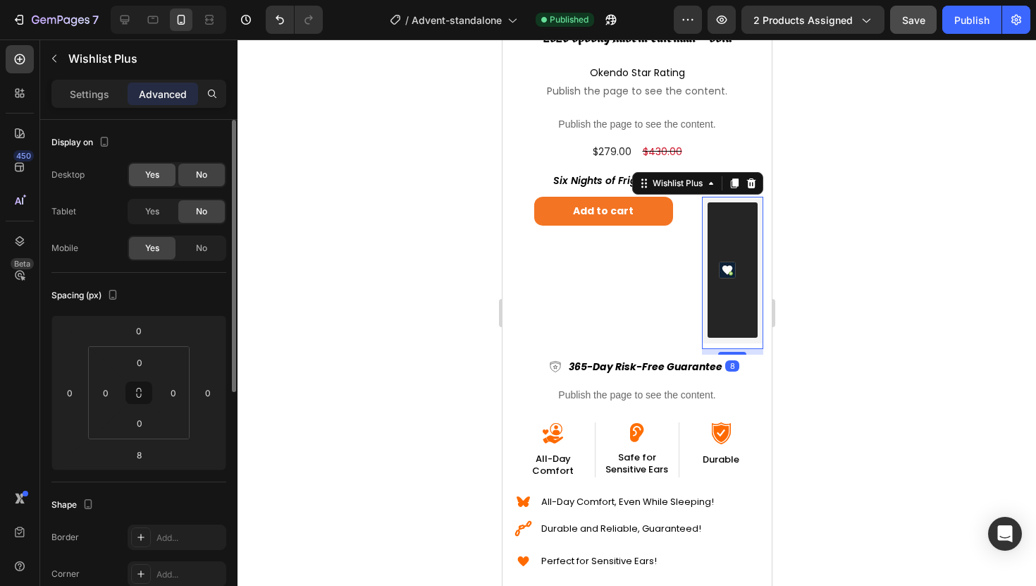
click at [149, 172] on span "Yes" at bounding box center [152, 174] width 14 height 13
click at [153, 212] on span "Yes" at bounding box center [152, 211] width 14 height 13
click at [123, 13] on icon at bounding box center [125, 20] width 14 height 14
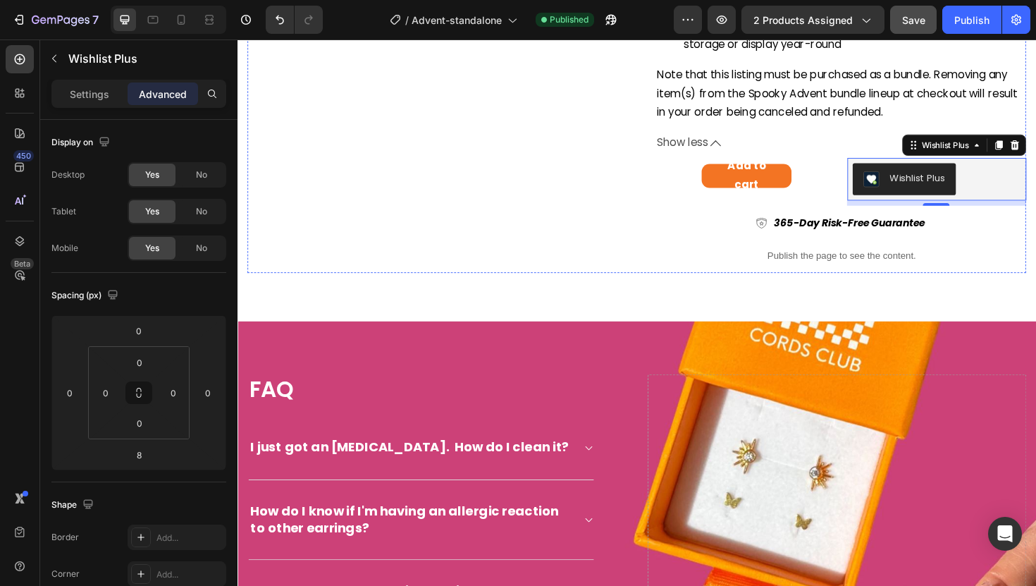
scroll to position [704, 0]
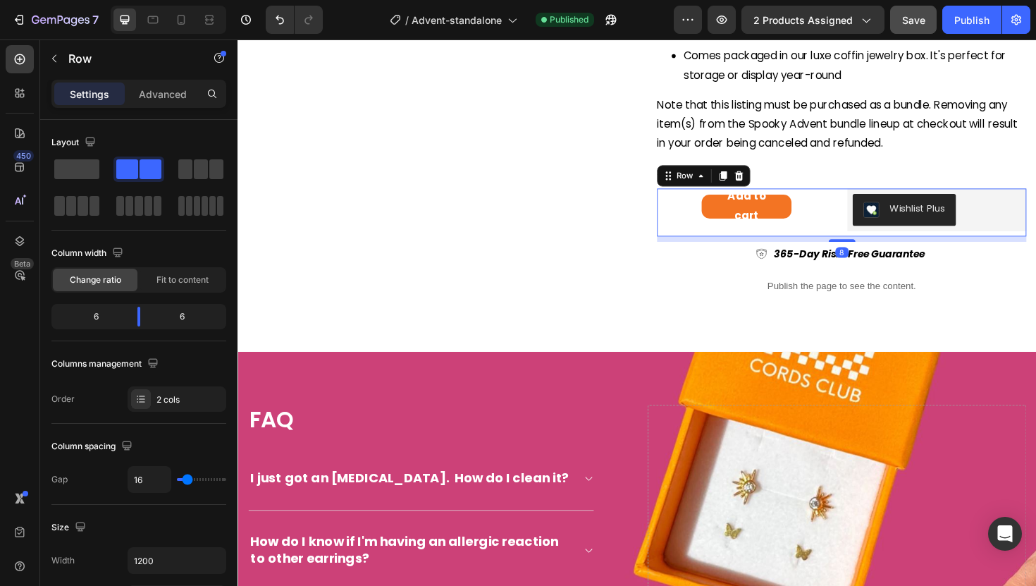
click at [706, 231] on div "Add to cart Add to Cart" at bounding box center [777, 222] width 190 height 51
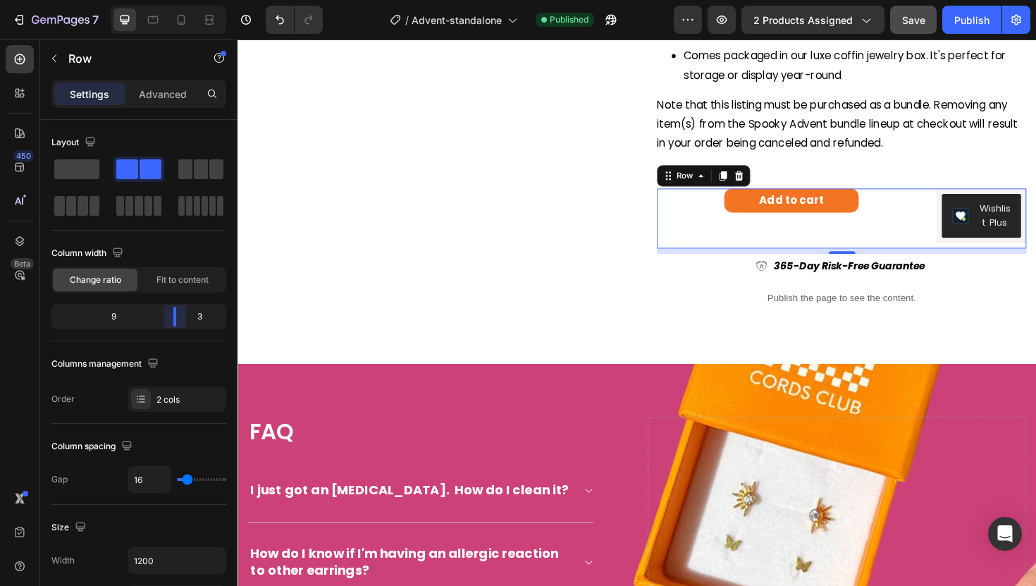
drag, startPoint x: 140, startPoint y: 310, endPoint x: 187, endPoint y: 310, distance: 47.2
click at [187, 0] on body "7 Version history / Advent-standalone Published Preview 2 products assigned Sav…" at bounding box center [518, 0] width 1036 height 0
type input "12"
type input "8"
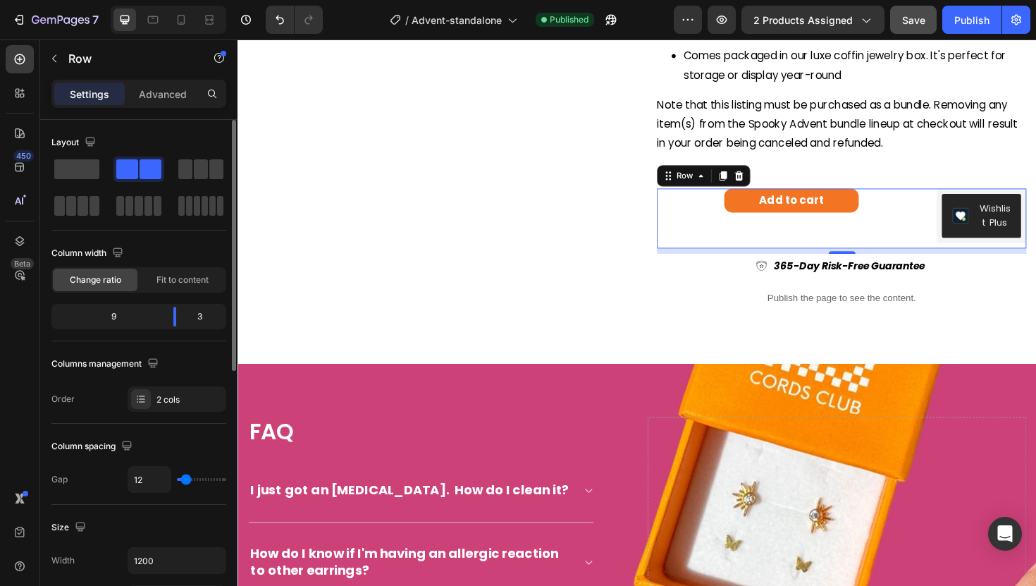
type input "8"
type input "0"
drag, startPoint x: 186, startPoint y: 478, endPoint x: 105, endPoint y: 479, distance: 81.1
type input "0"
click at [177, 479] on input "range" at bounding box center [201, 479] width 49 height 3
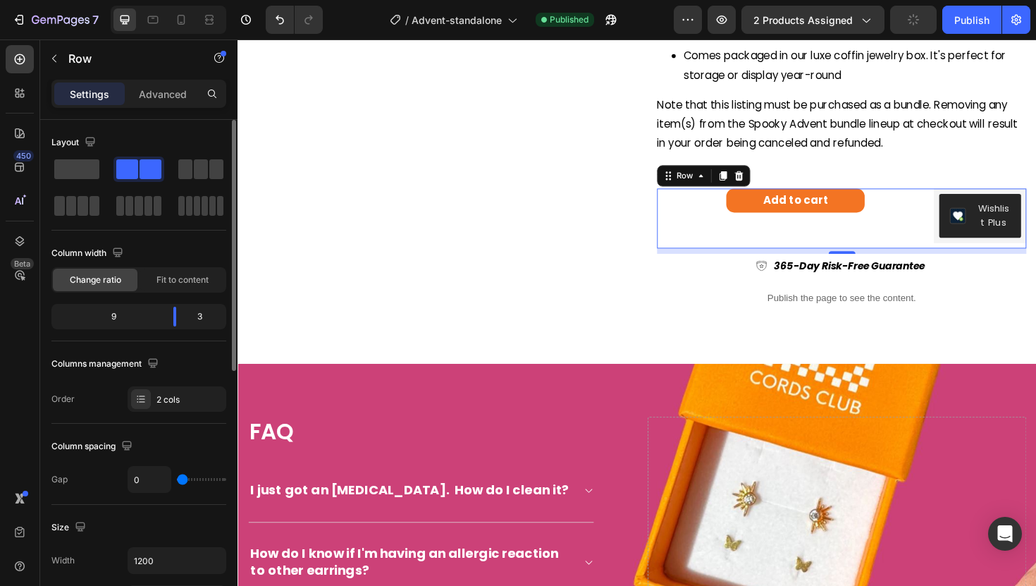
scroll to position [13, 0]
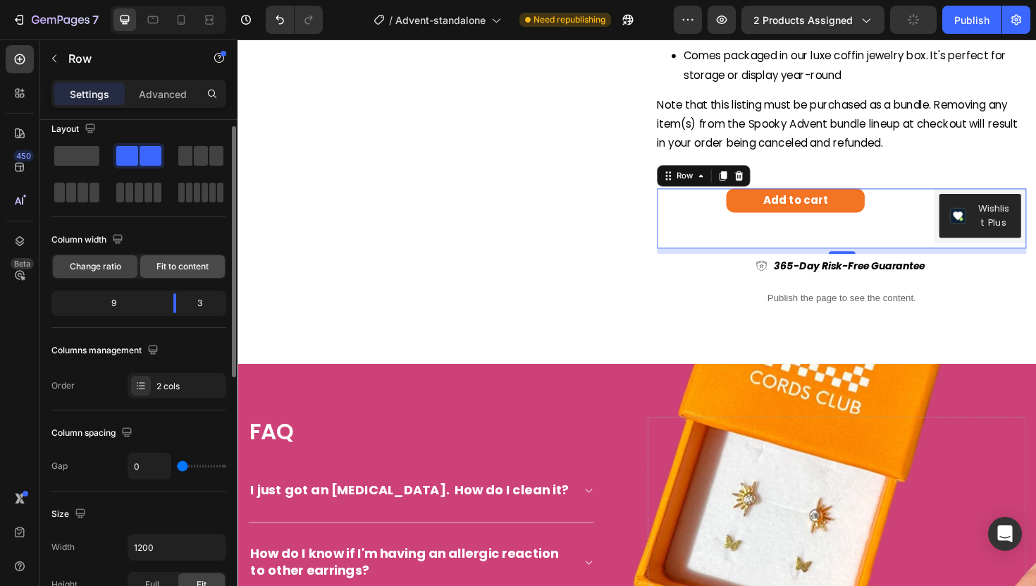
click at [164, 267] on span "Fit to content" at bounding box center [182, 266] width 52 height 13
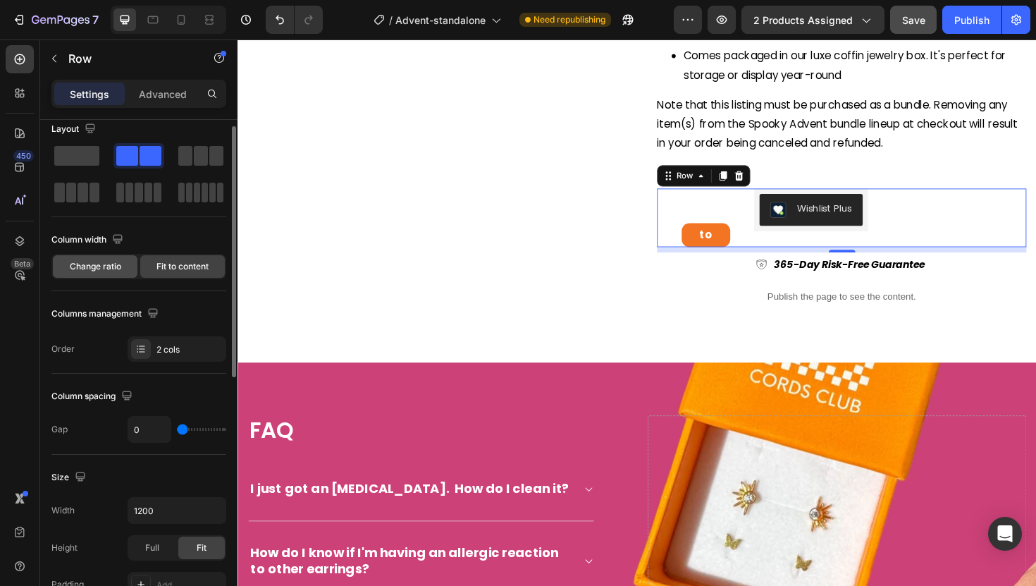
click at [97, 272] on span "Change ratio" at bounding box center [95, 266] width 51 height 13
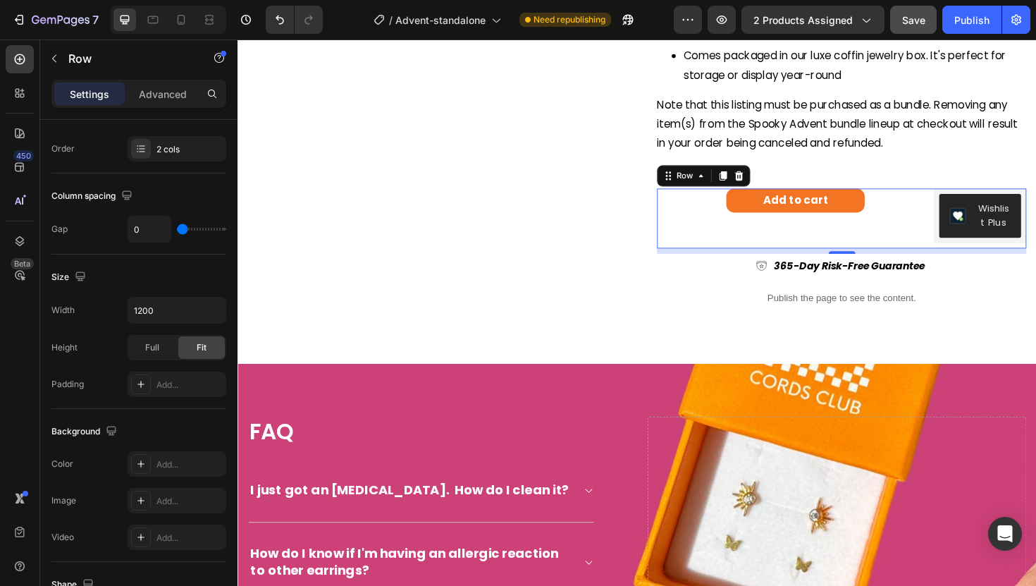
scroll to position [515, 0]
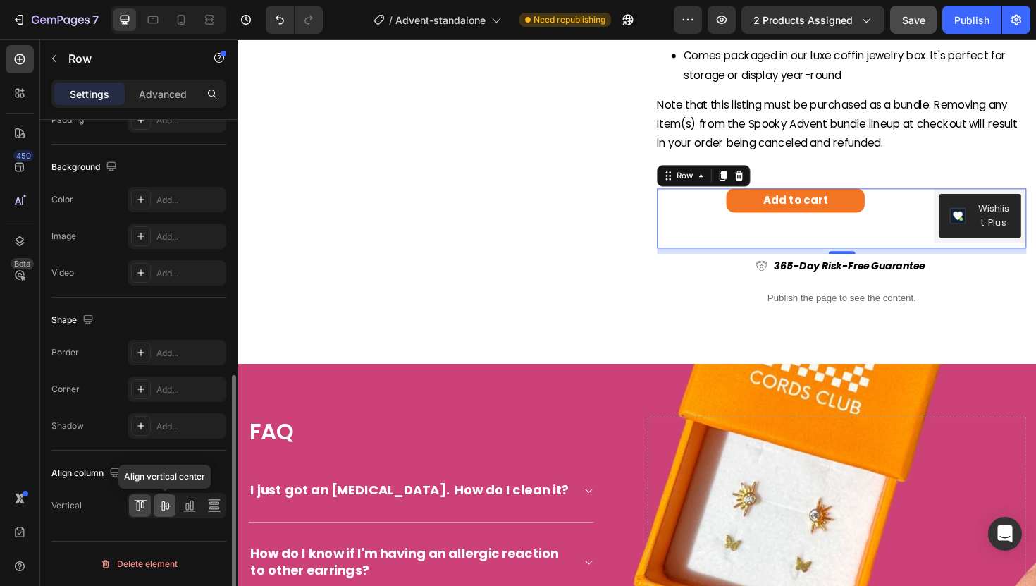
click at [155, 505] on div at bounding box center [165, 505] width 22 height 23
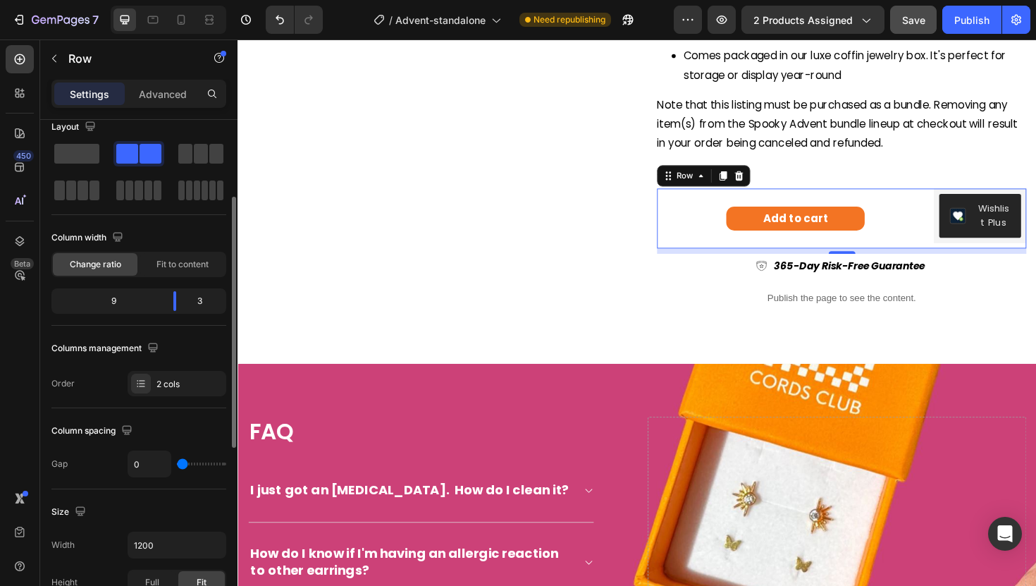
scroll to position [0, 0]
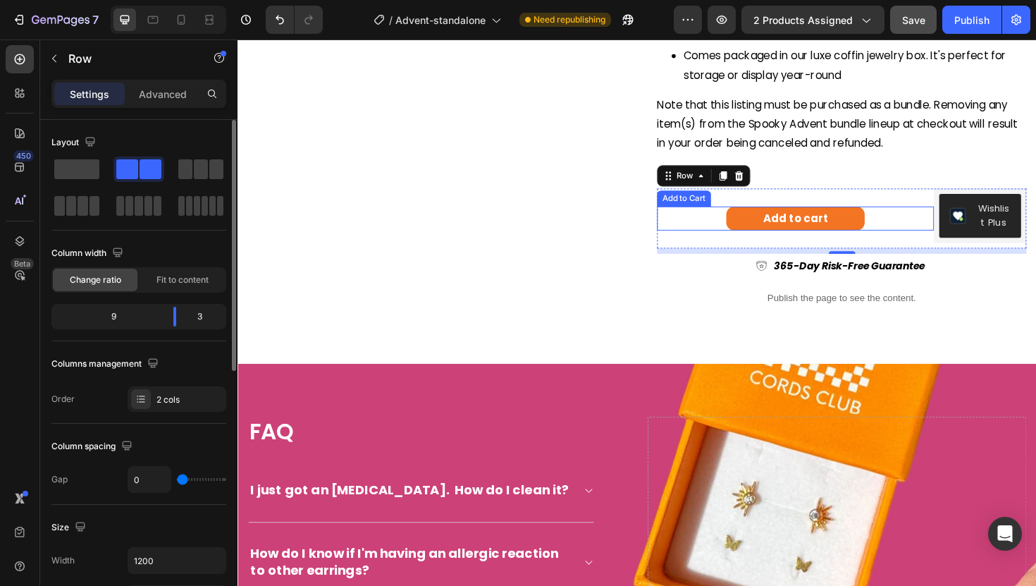
click at [937, 237] on div "Add to cart Add to Cart" at bounding box center [828, 228] width 293 height 25
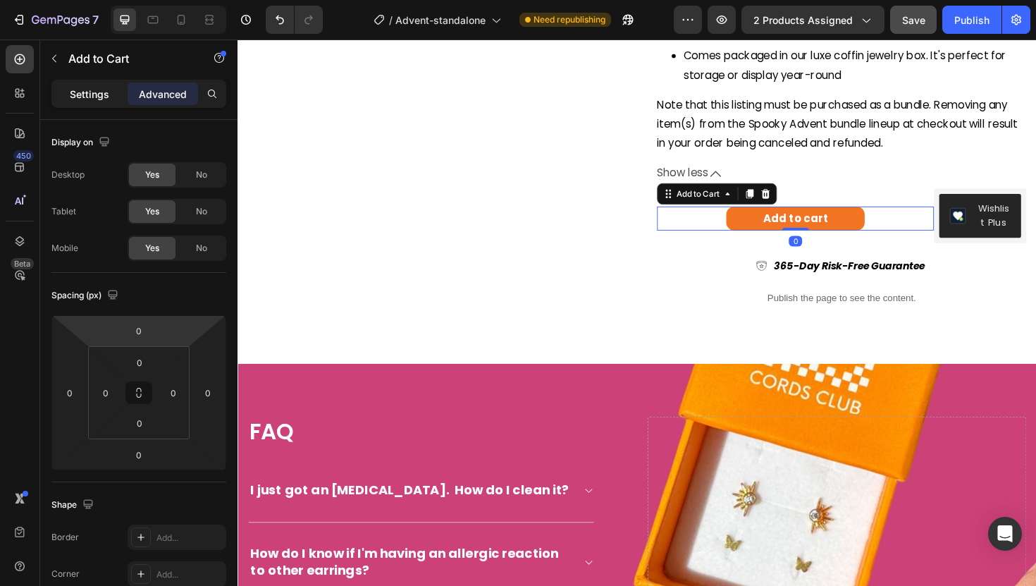
click at [85, 92] on p "Settings" at bounding box center [89, 94] width 39 height 15
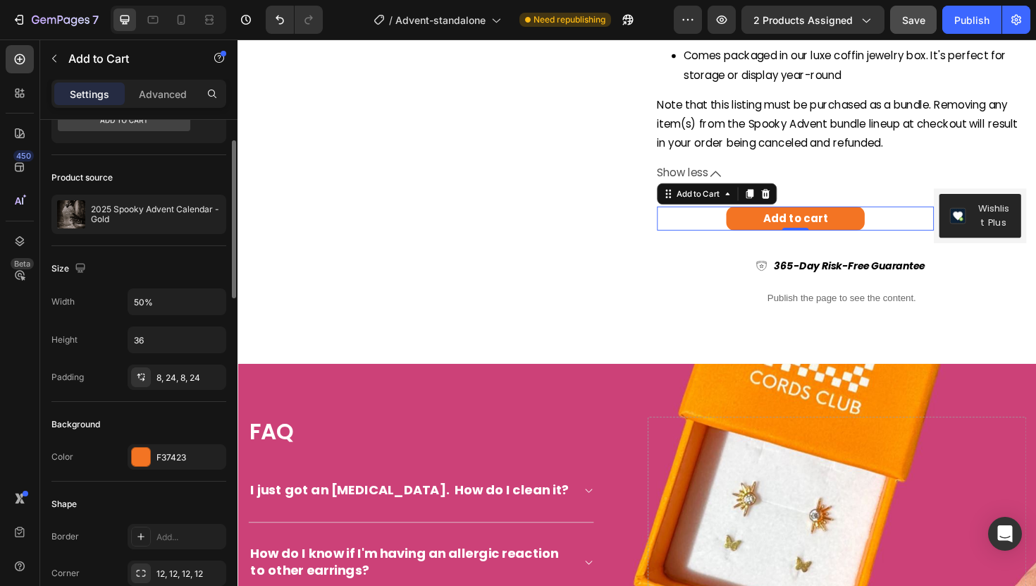
scroll to position [66, 0]
click at [185, 305] on input "50%" at bounding box center [176, 300] width 97 height 25
click at [208, 304] on icon "button" at bounding box center [213, 300] width 14 height 14
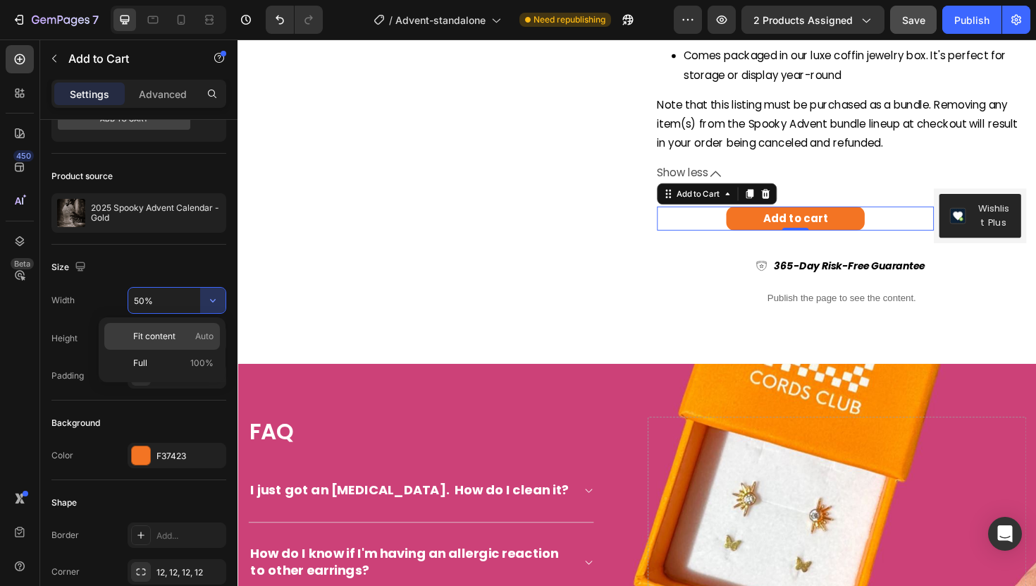
click at [182, 338] on p "Fit content Auto" at bounding box center [173, 336] width 80 height 13
type input "Auto"
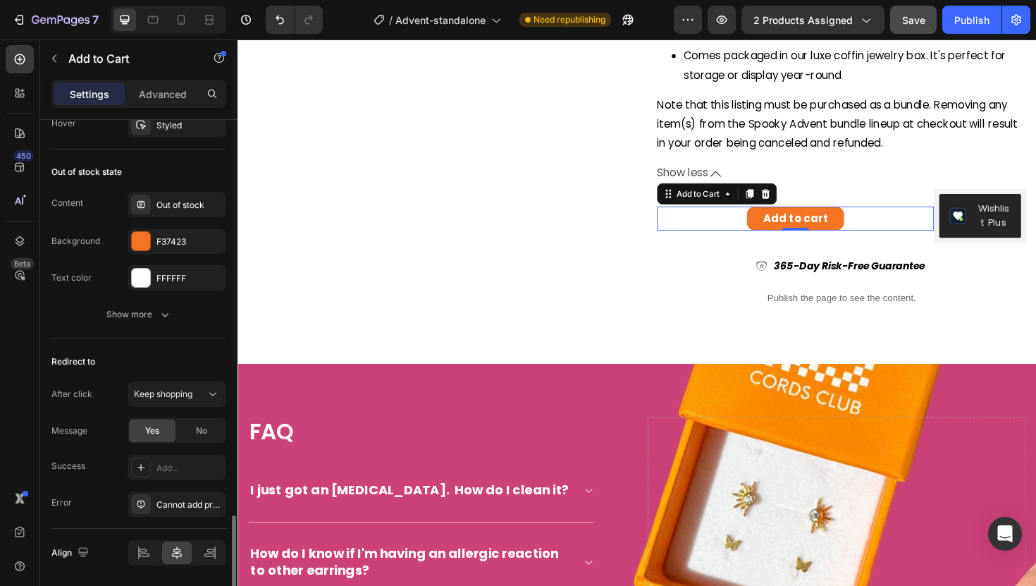
scroll to position [1115, 0]
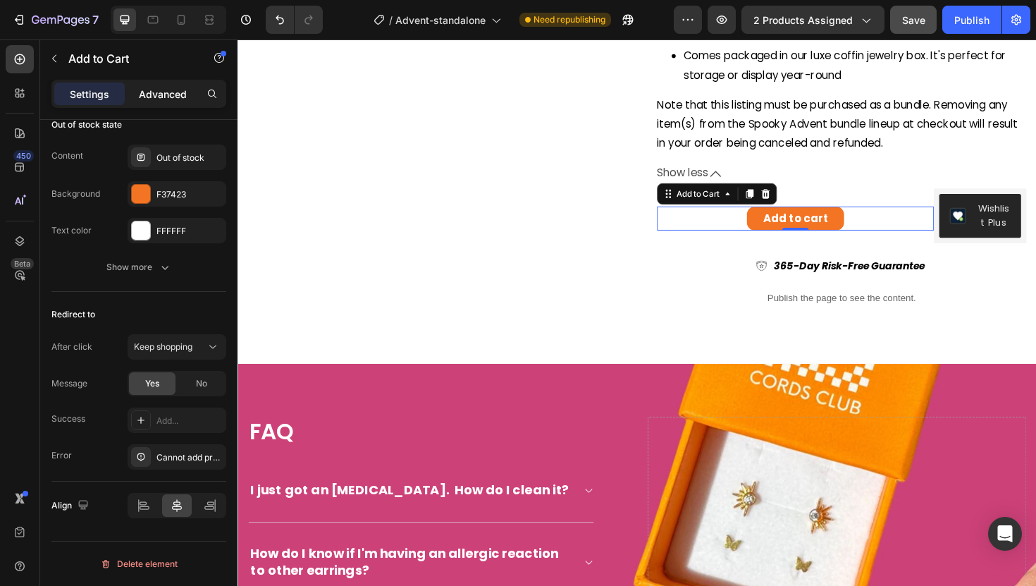
click at [164, 96] on p "Advanced" at bounding box center [163, 94] width 48 height 15
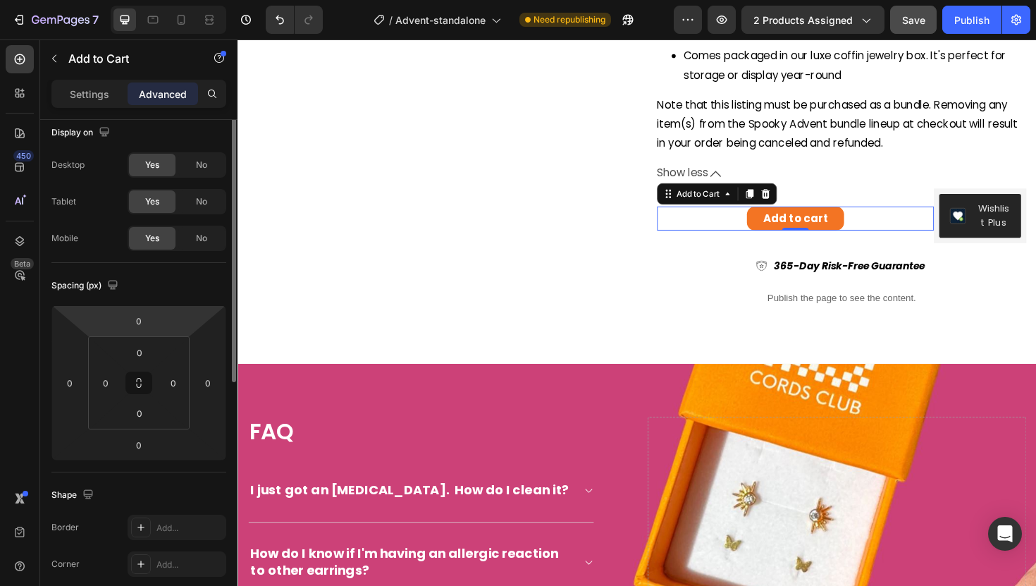
scroll to position [0, 0]
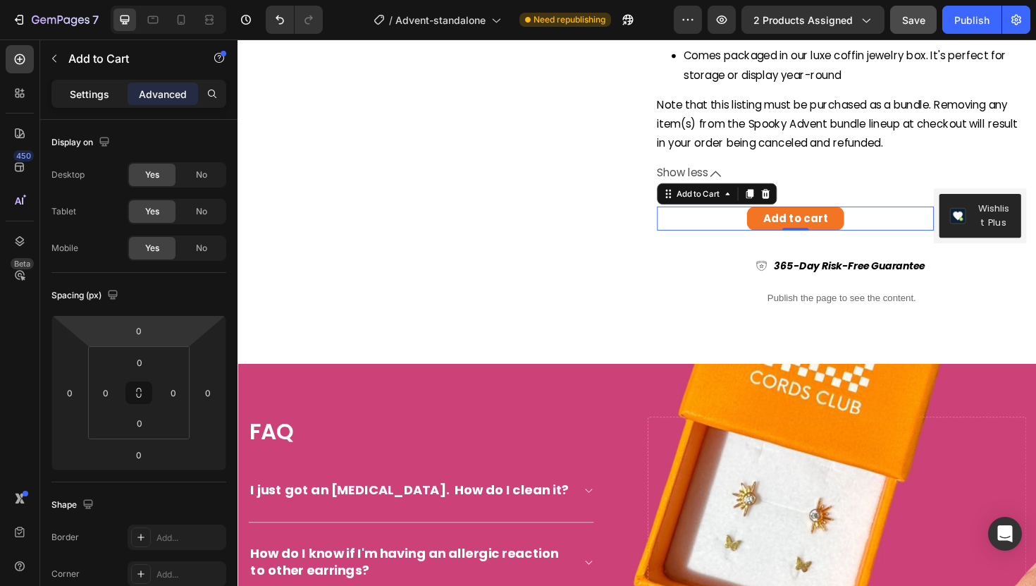
click at [89, 92] on p "Settings" at bounding box center [89, 94] width 39 height 15
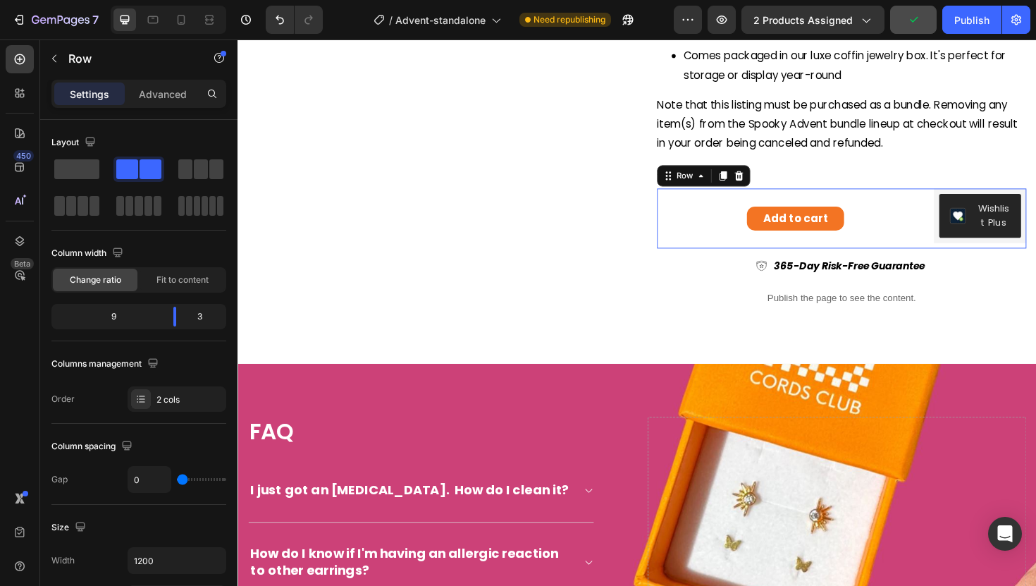
click at [890, 209] on div "Add to cart Add to Cart" at bounding box center [828, 228] width 293 height 63
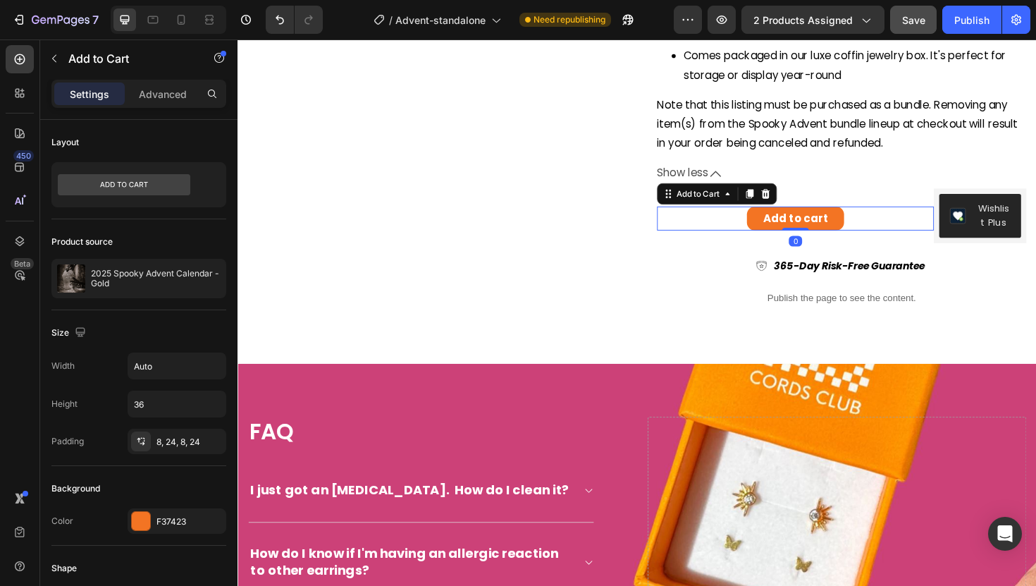
click at [880, 223] on div "Add to cart Add to Cart 0" at bounding box center [828, 228] width 293 height 25
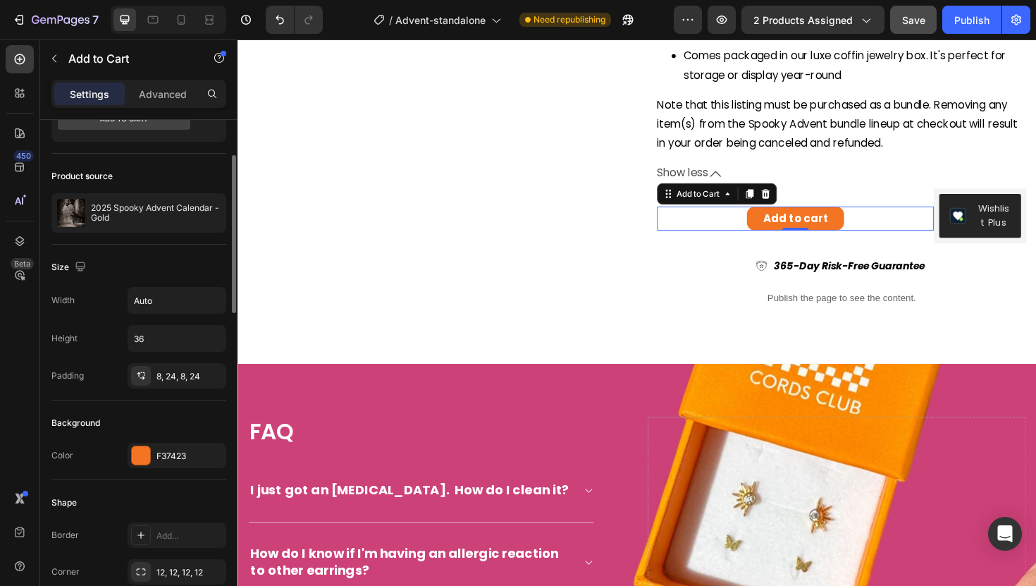
scroll to position [90, 0]
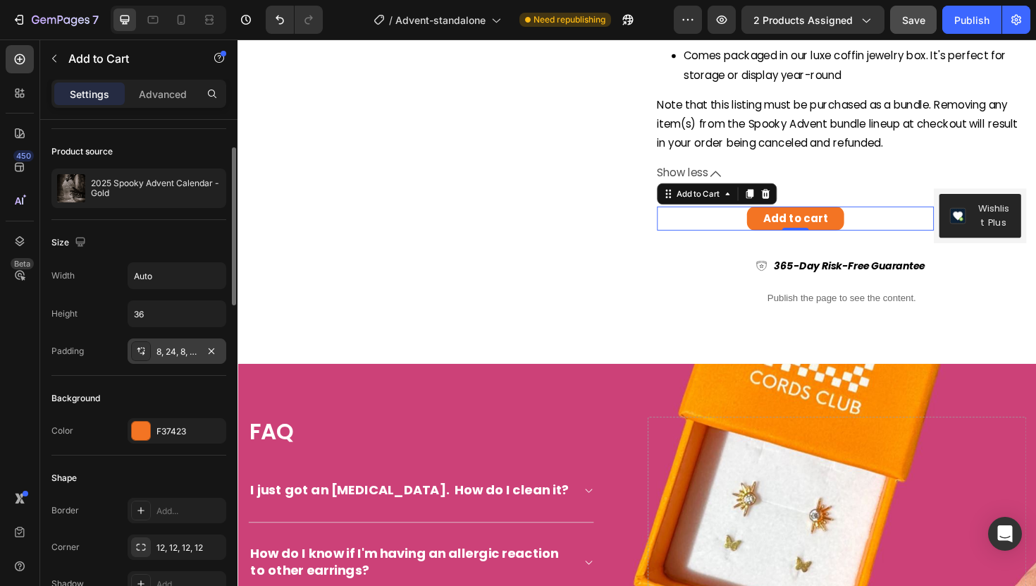
click at [159, 355] on div "8, 24, 8, 24" at bounding box center [176, 351] width 41 height 13
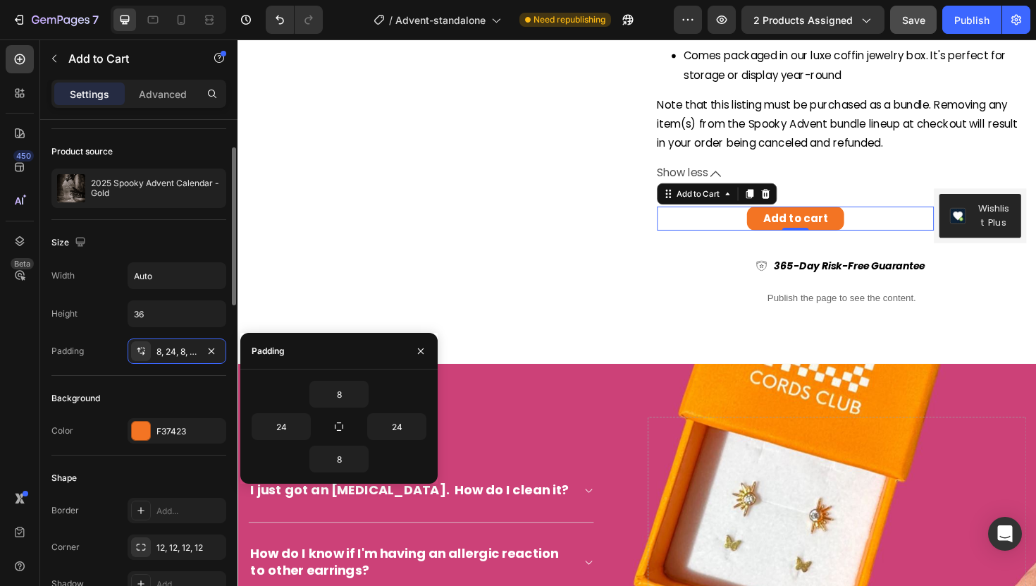
click at [120, 393] on div "Background" at bounding box center [138, 398] width 175 height 23
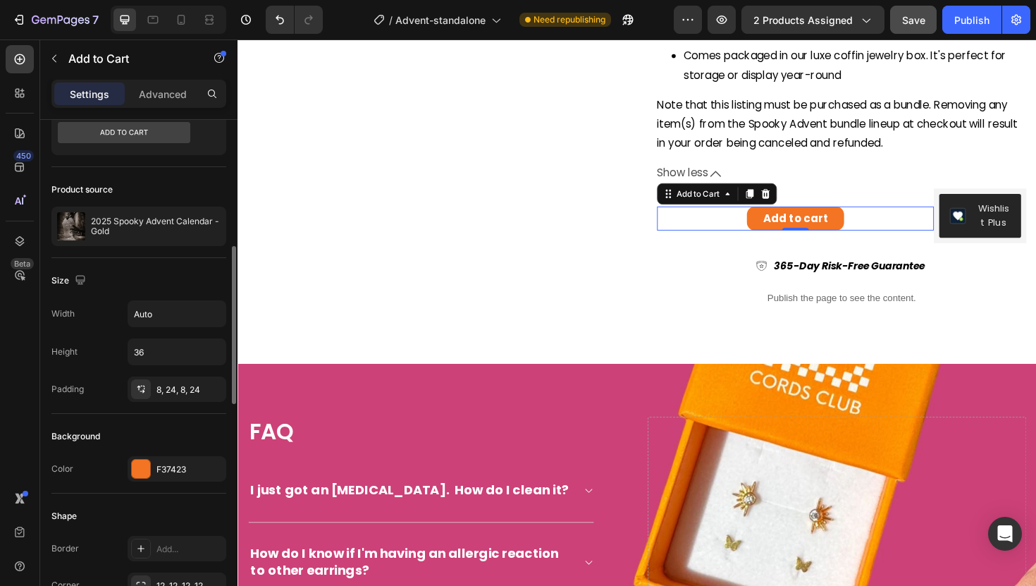
scroll to position [0, 0]
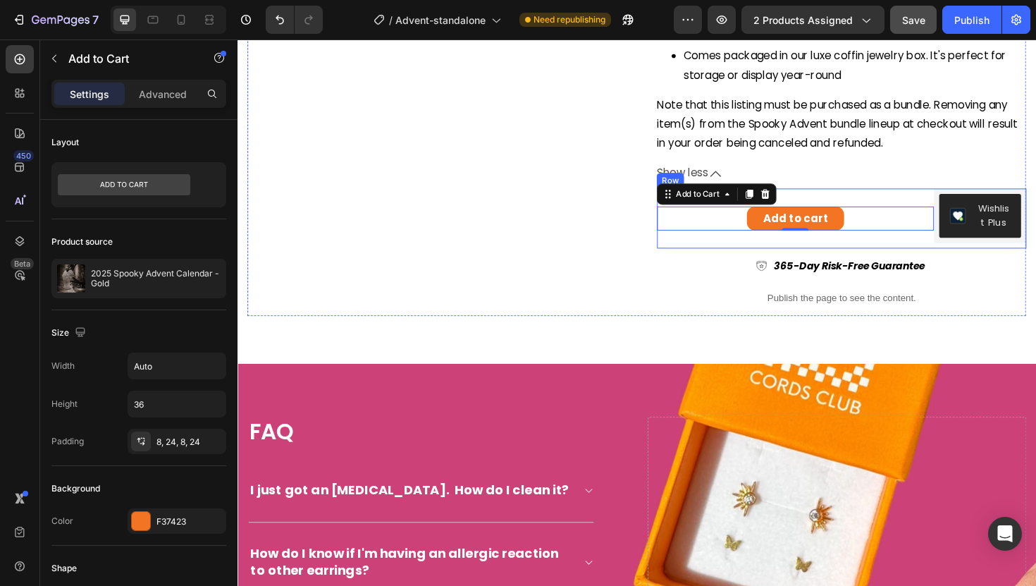
type input "50%"
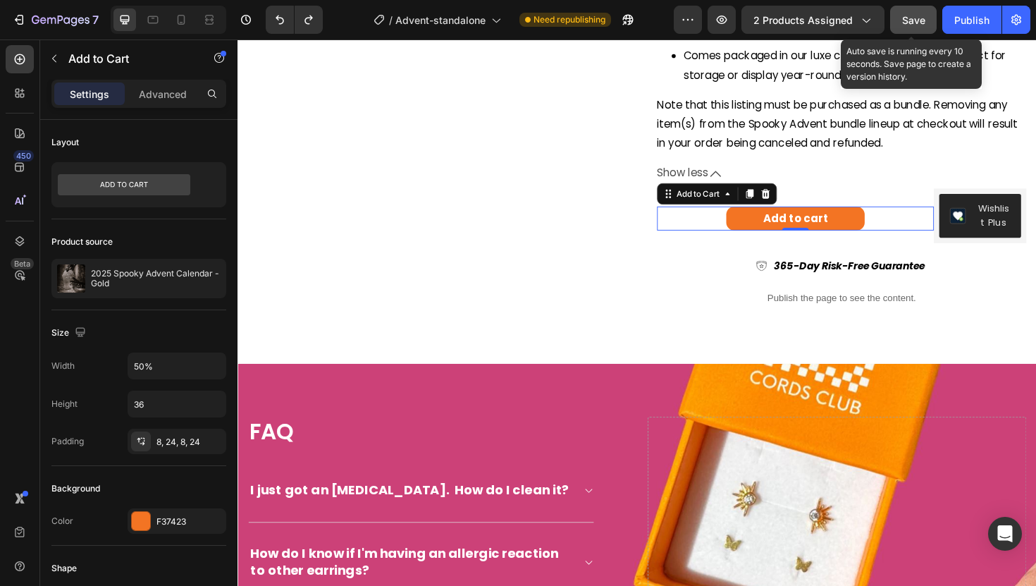
click at [919, 18] on span "Save" at bounding box center [913, 20] width 23 height 12
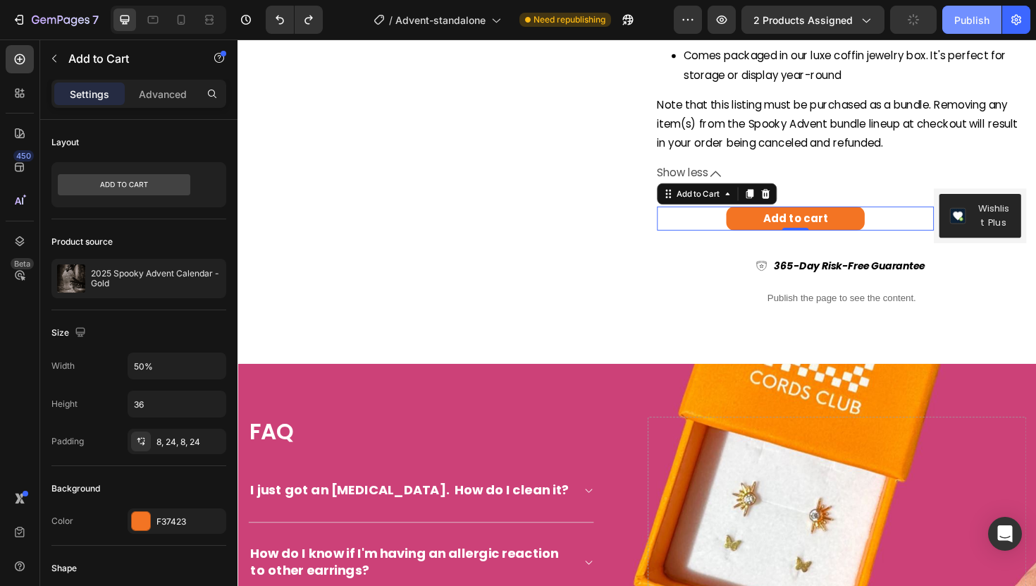
click at [950, 18] on button "Publish" at bounding box center [972, 20] width 59 height 28
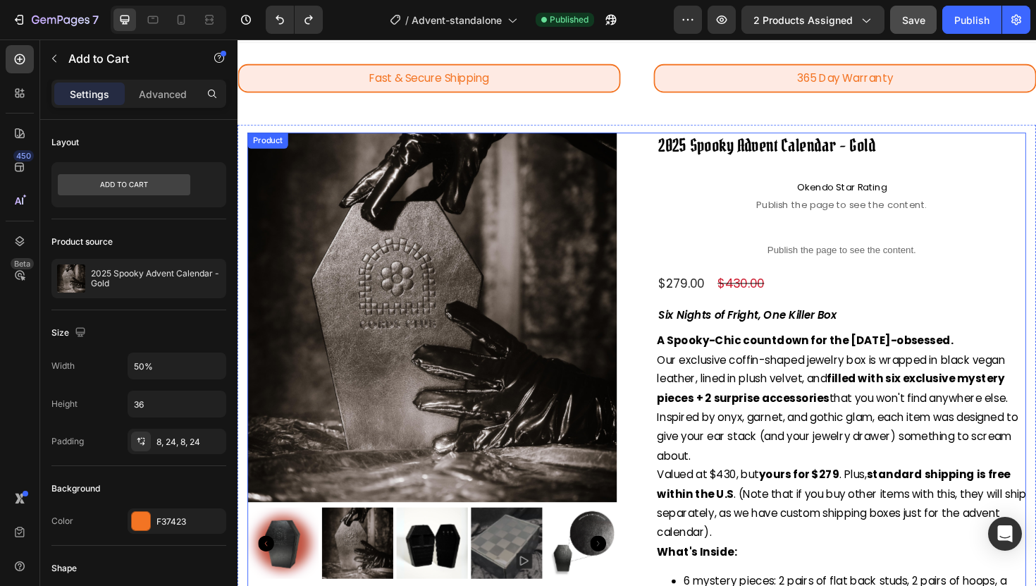
scroll to position [22, 0]
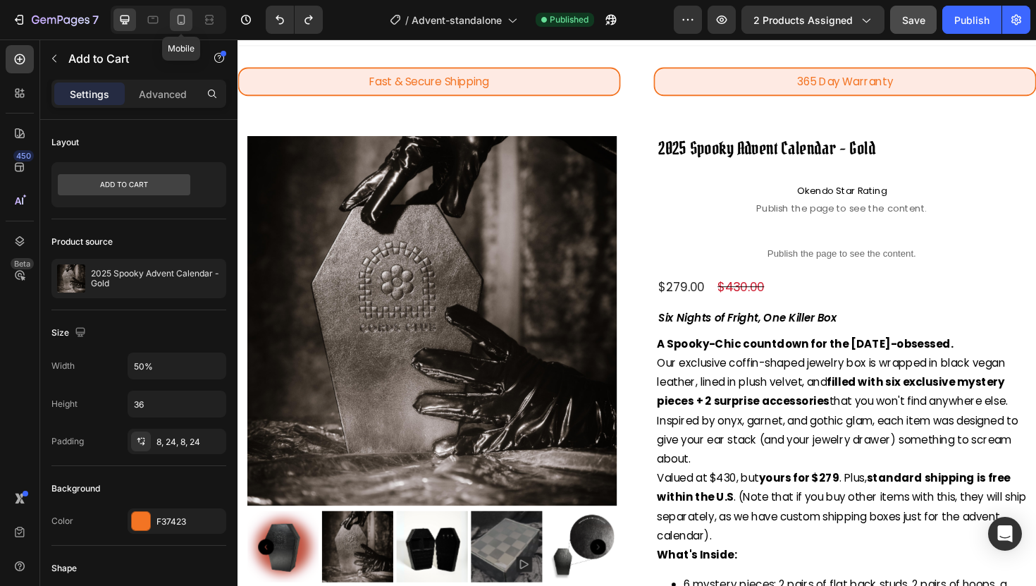
click at [182, 16] on icon at bounding box center [181, 20] width 14 height 14
type input "Auto"
type input "14"
type input "75%"
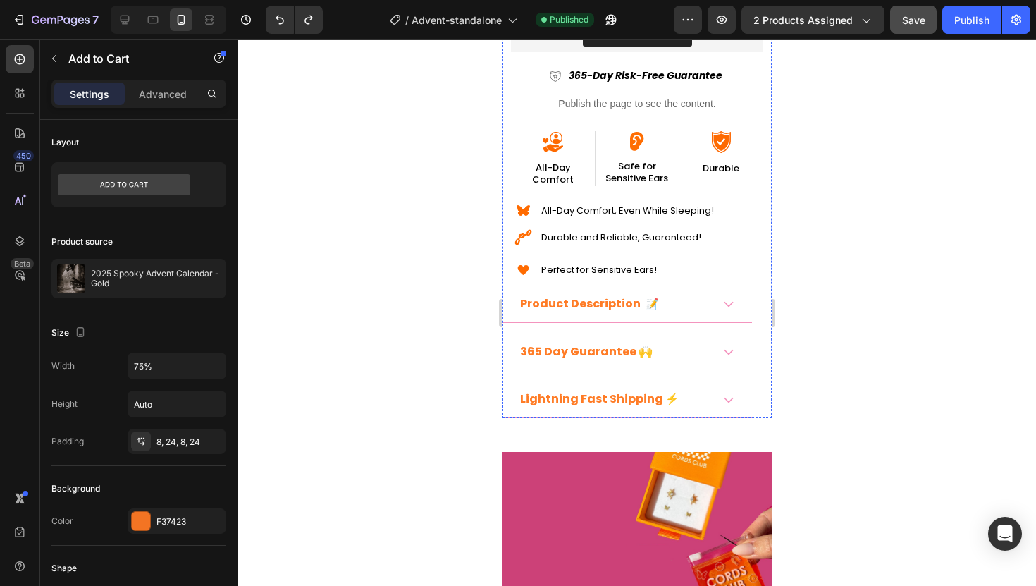
scroll to position [266, 0]
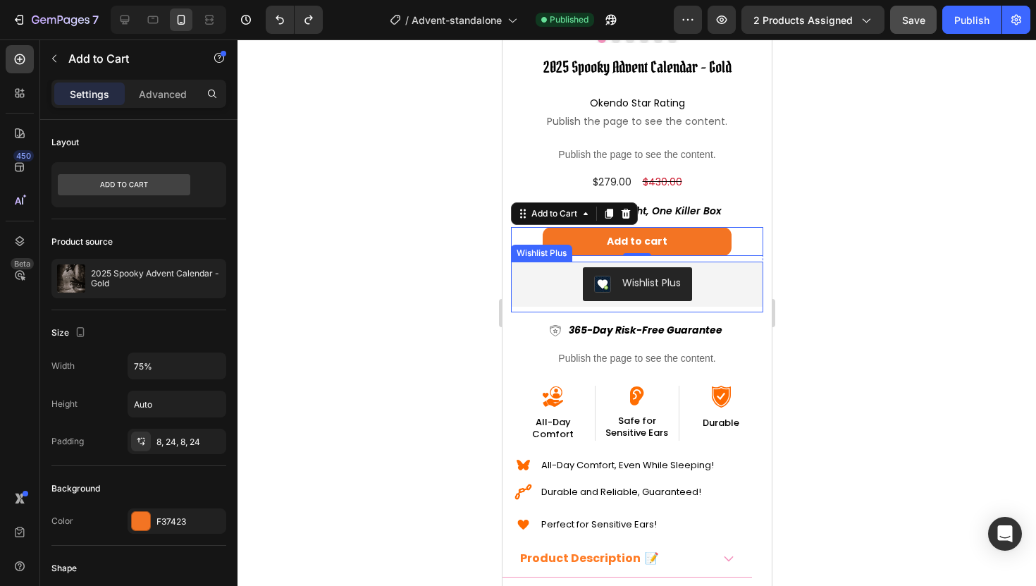
click at [560, 285] on div "Wishlist Plus" at bounding box center [636, 284] width 241 height 34
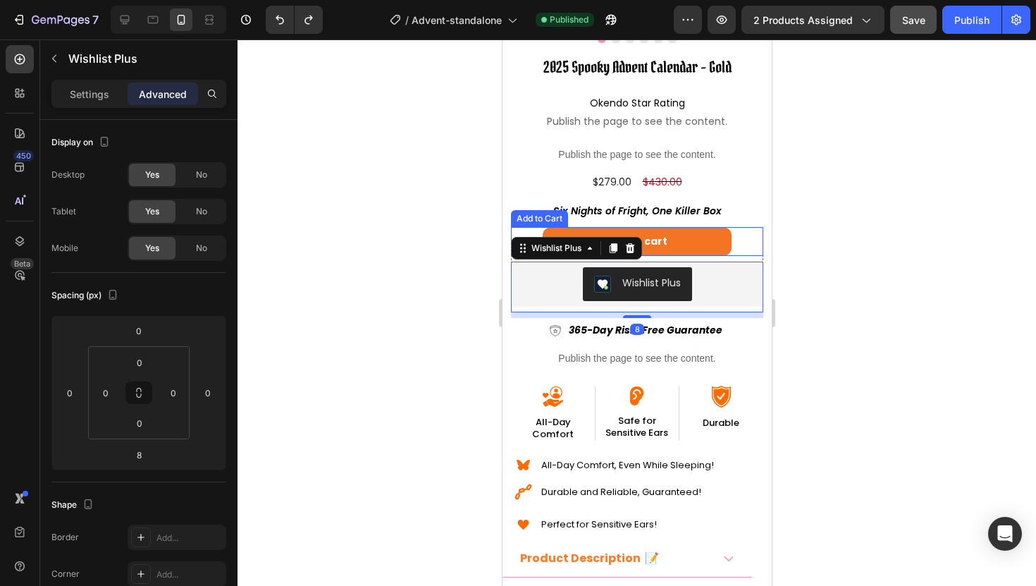
click at [532, 234] on div "Add to cart Add to Cart" at bounding box center [636, 241] width 252 height 29
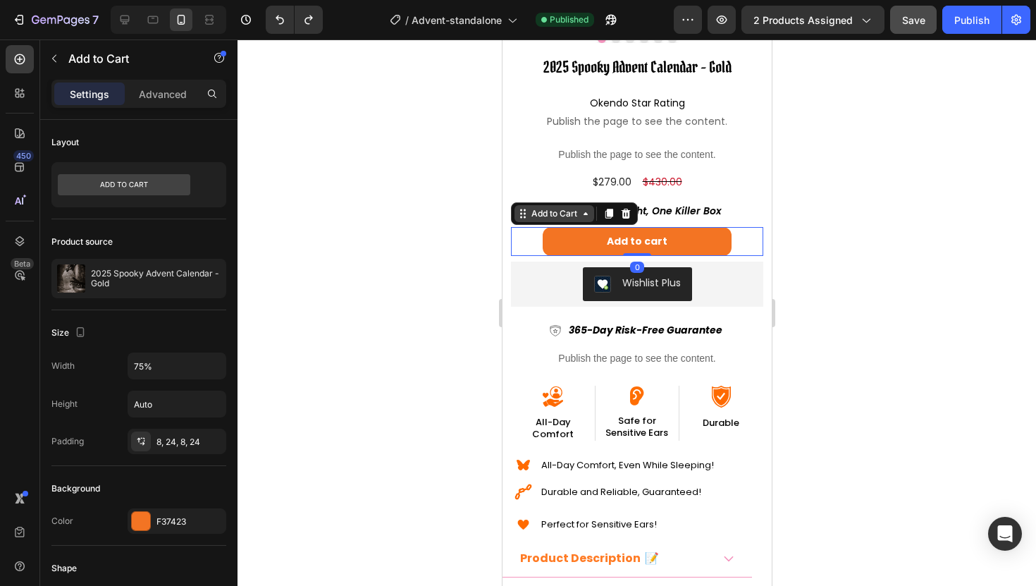
click at [533, 219] on div "Add to Cart" at bounding box center [553, 213] width 51 height 13
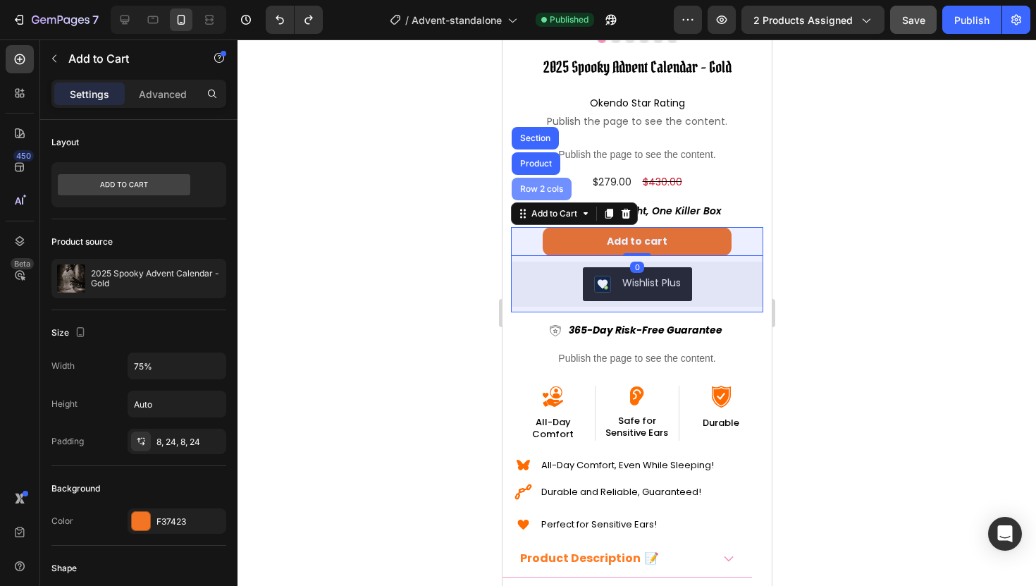
click at [534, 192] on div "Row 2 cols" at bounding box center [541, 189] width 49 height 8
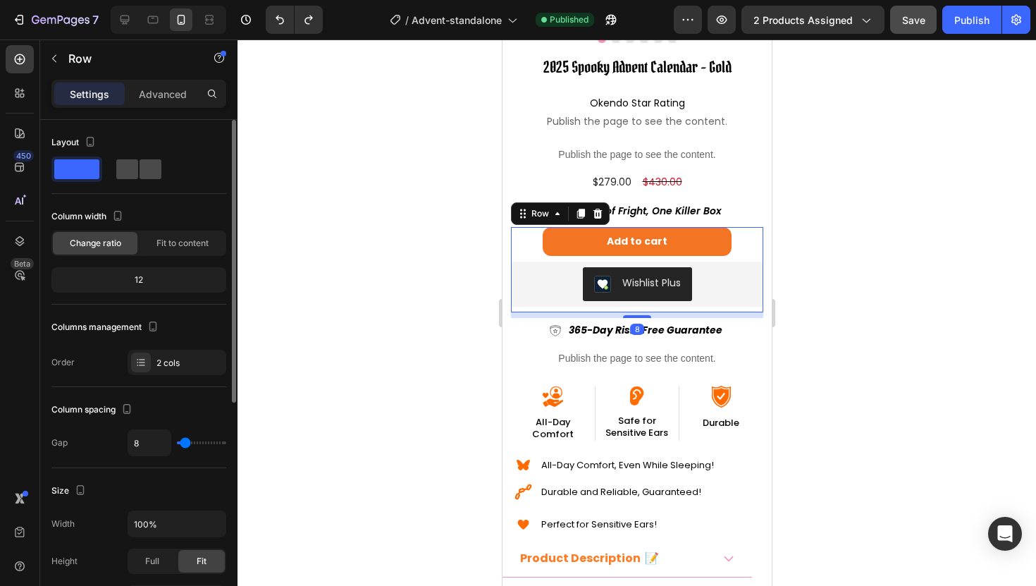
click at [130, 166] on span at bounding box center [127, 169] width 22 height 20
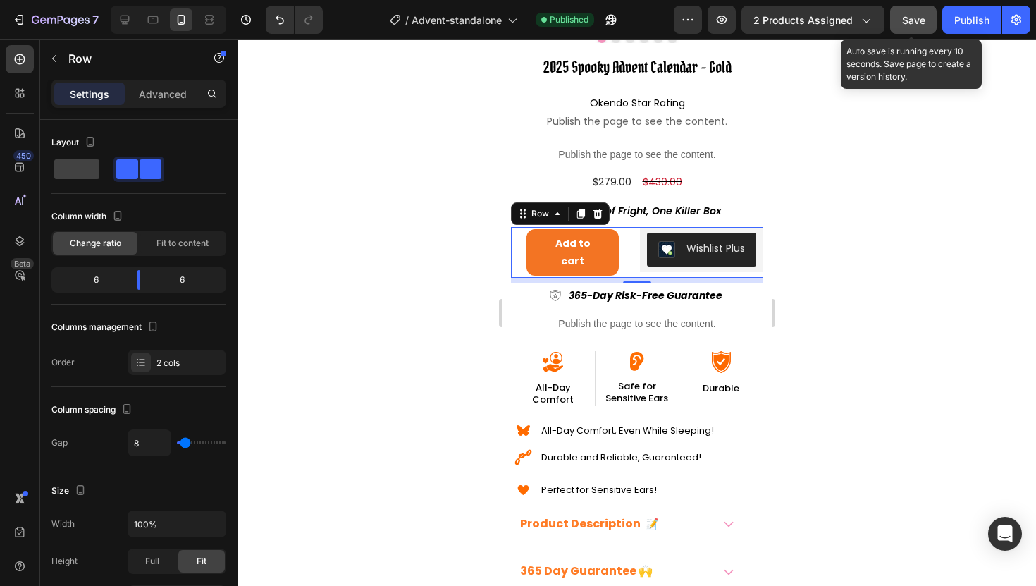
drag, startPoint x: 916, startPoint y: 23, endPoint x: 934, endPoint y: 23, distance: 18.3
click at [916, 23] on span "Save" at bounding box center [913, 20] width 23 height 12
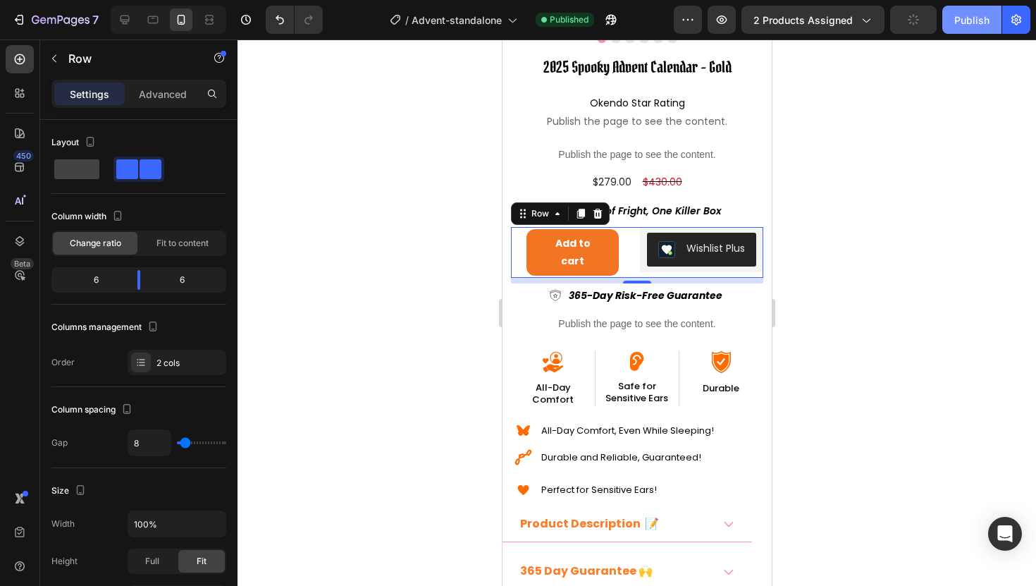
click at [975, 24] on div "Publish" at bounding box center [971, 20] width 35 height 15
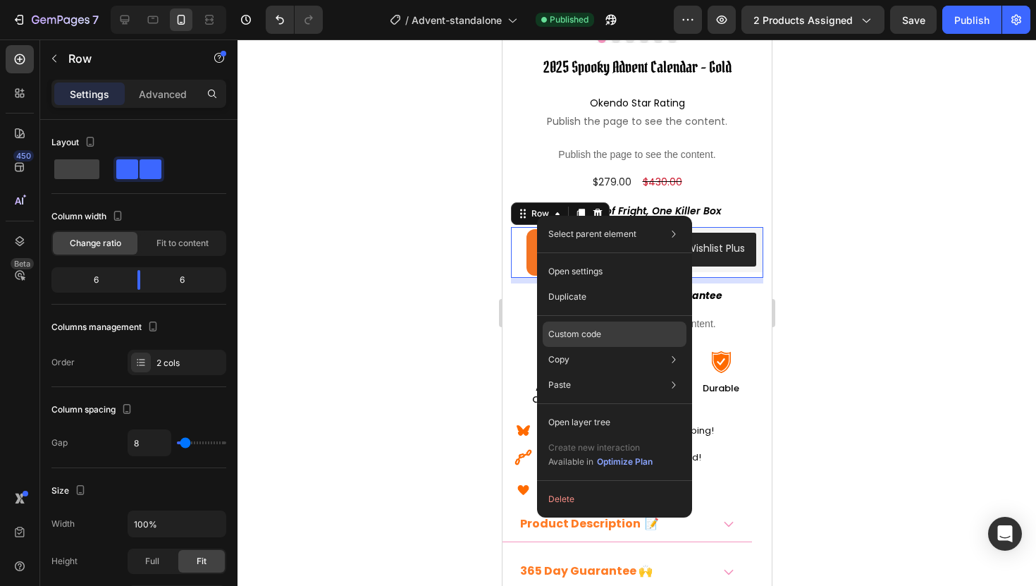
click at [586, 331] on p "Custom code" at bounding box center [574, 334] width 53 height 13
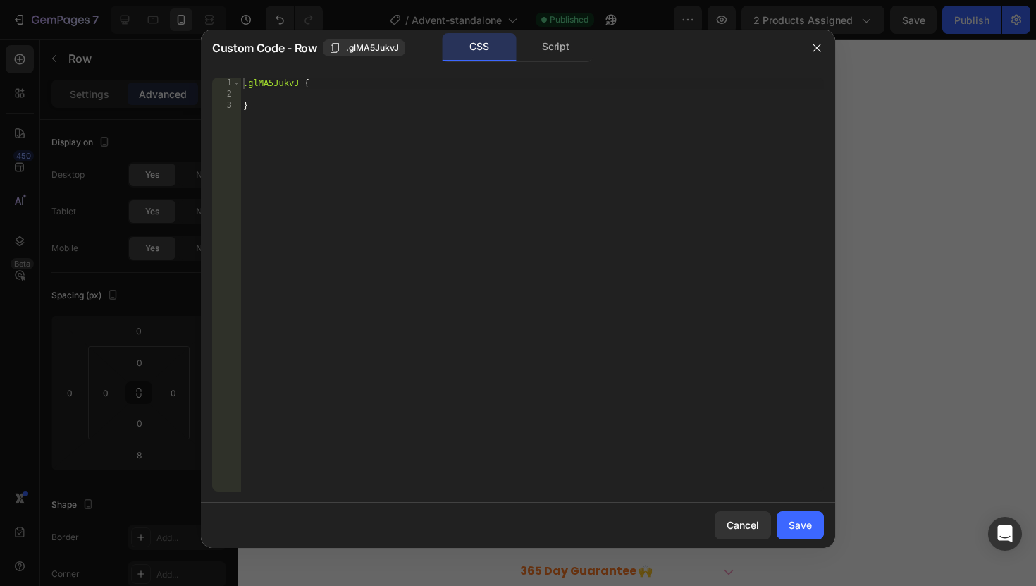
click at [300, 85] on div ".glMA5JukvJ { }" at bounding box center [532, 296] width 584 height 436
paste textarea "swym-inject"
type textarea ".glMA5JukvJ .swym-inject {"
click at [305, 93] on div ".glMA5JukvJ .swym-inject { }" at bounding box center [532, 296] width 584 height 436
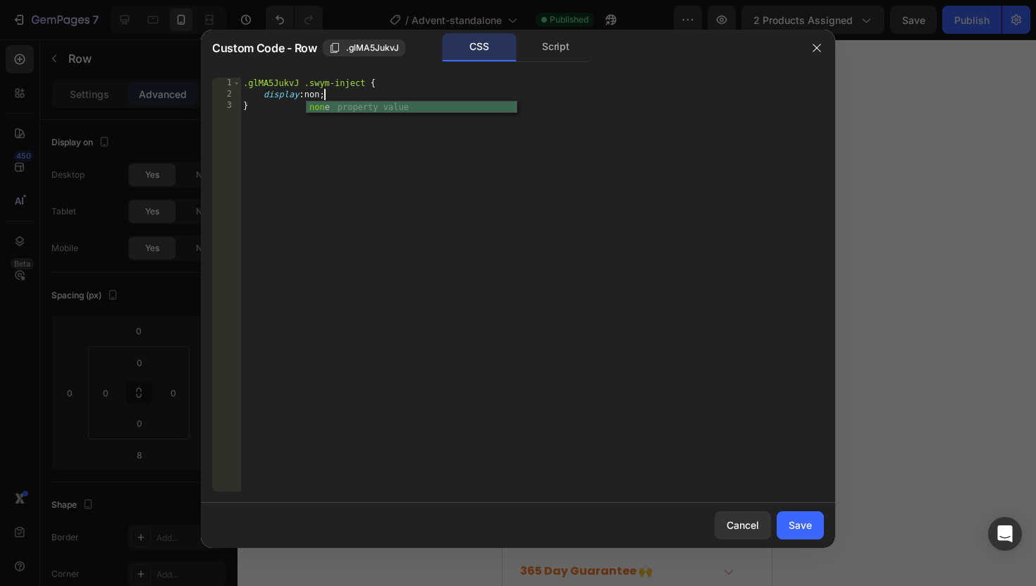
scroll to position [0, 6]
type textarea "display: none;"
click at [799, 520] on div "Save" at bounding box center [800, 524] width 23 height 15
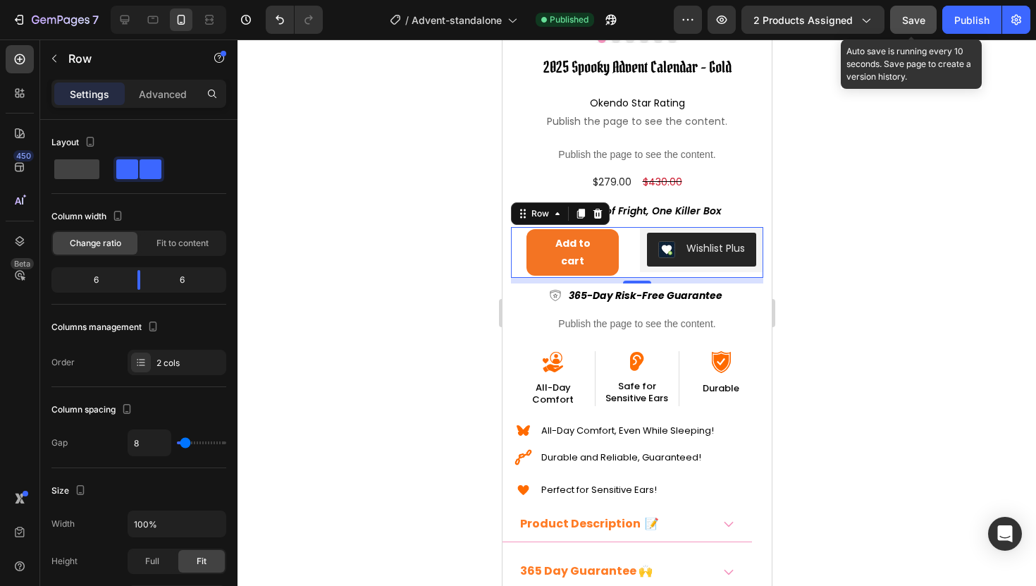
click at [914, 23] on span "Save" at bounding box center [913, 20] width 23 height 12
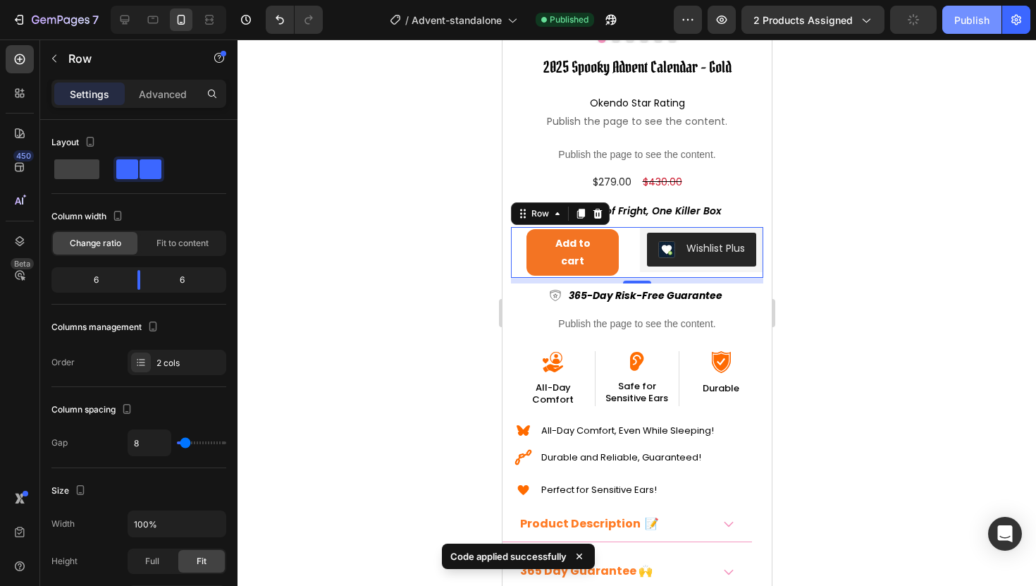
drag, startPoint x: 973, startPoint y: 23, endPoint x: 114, endPoint y: 331, distance: 912.4
click at [973, 23] on div "Publish" at bounding box center [971, 20] width 35 height 15
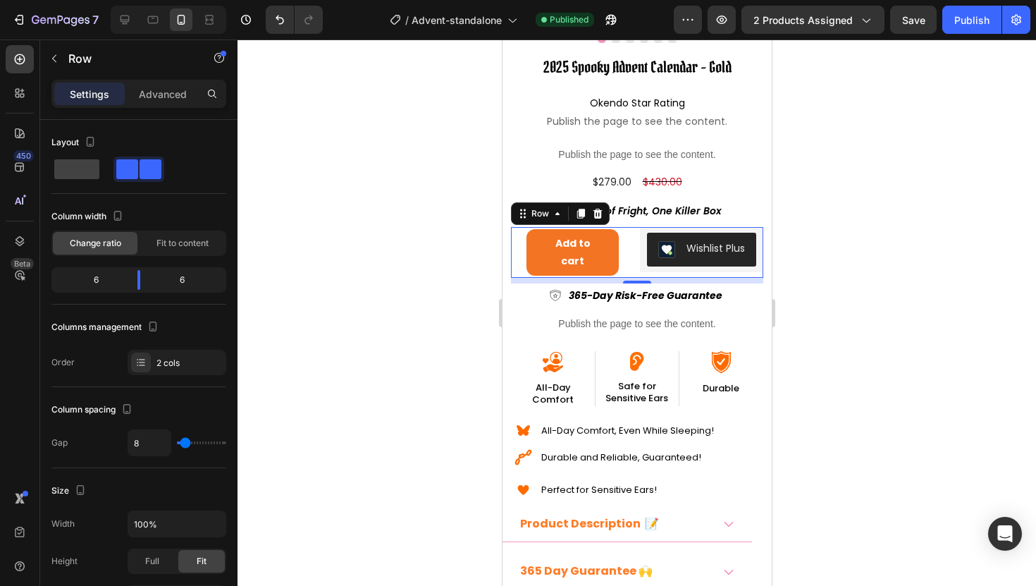
click at [513, 269] on div "Add to cart Add to Cart" at bounding box center [571, 252] width 123 height 51
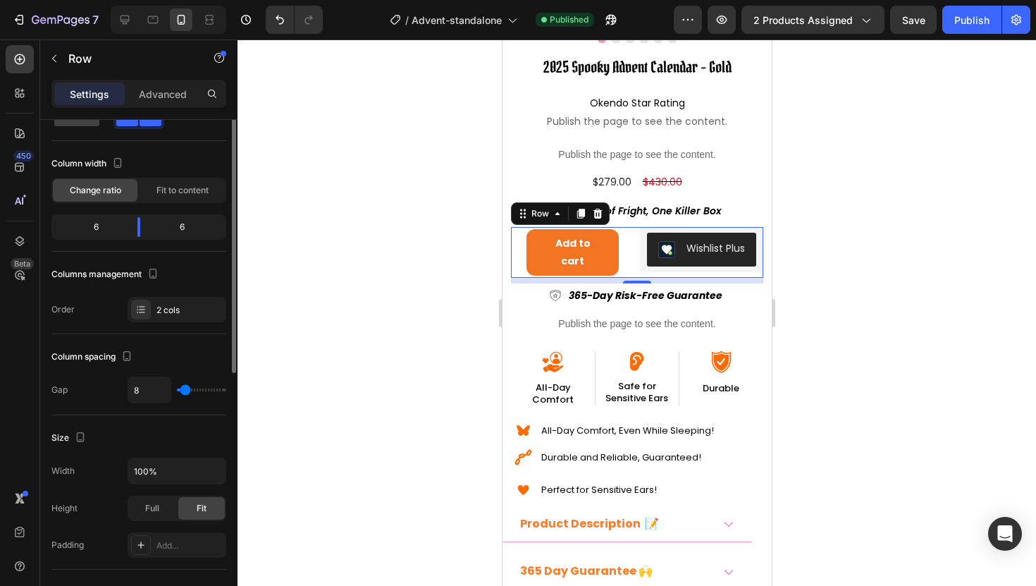
scroll to position [11, 0]
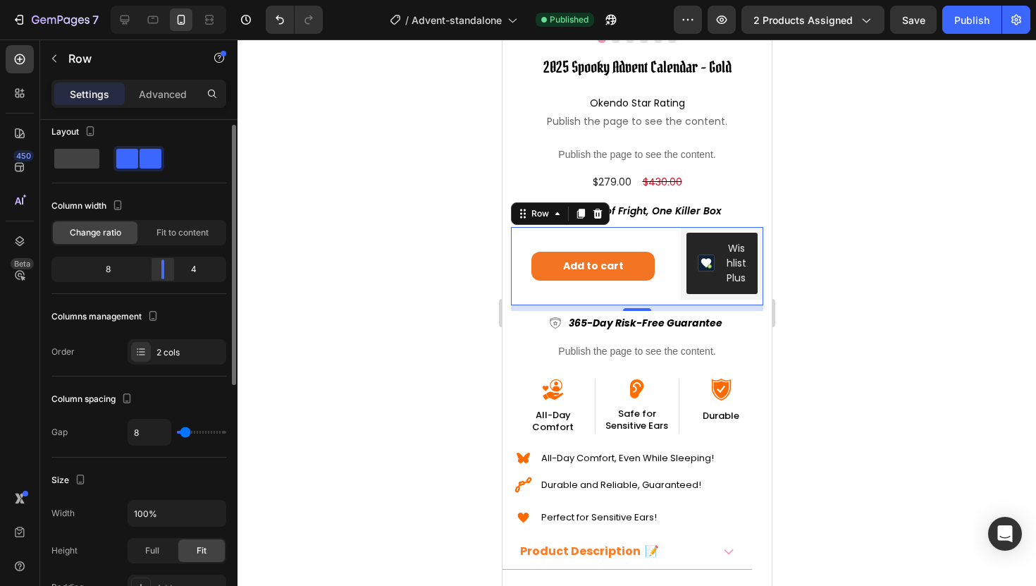
drag, startPoint x: 140, startPoint y: 274, endPoint x: 166, endPoint y: 271, distance: 26.9
click at [167, 0] on body "7 Version history / Advent-standalone Published Preview 2 products assigned Sav…" at bounding box center [518, 0] width 1036 height 0
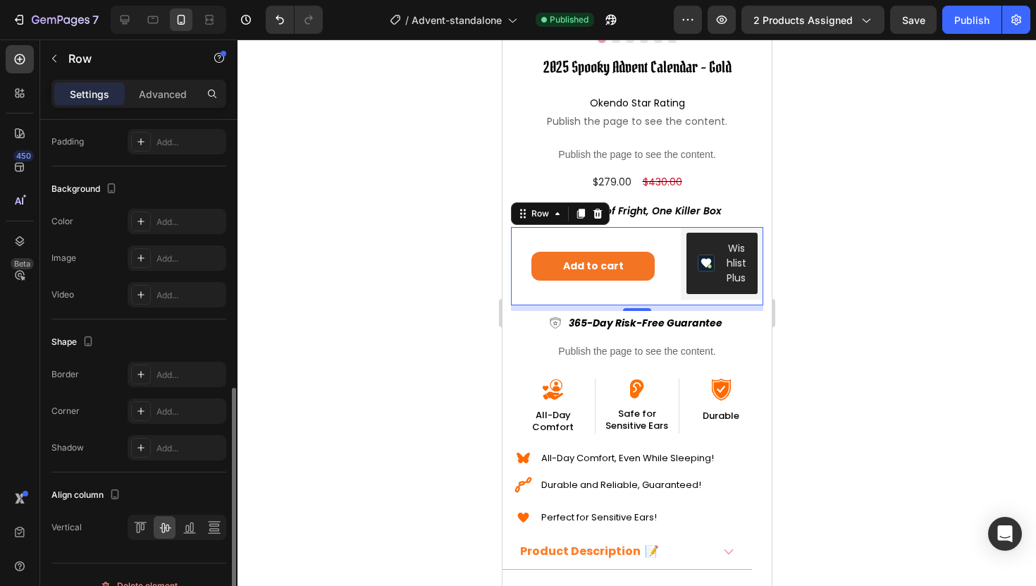
scroll to position [478, 0]
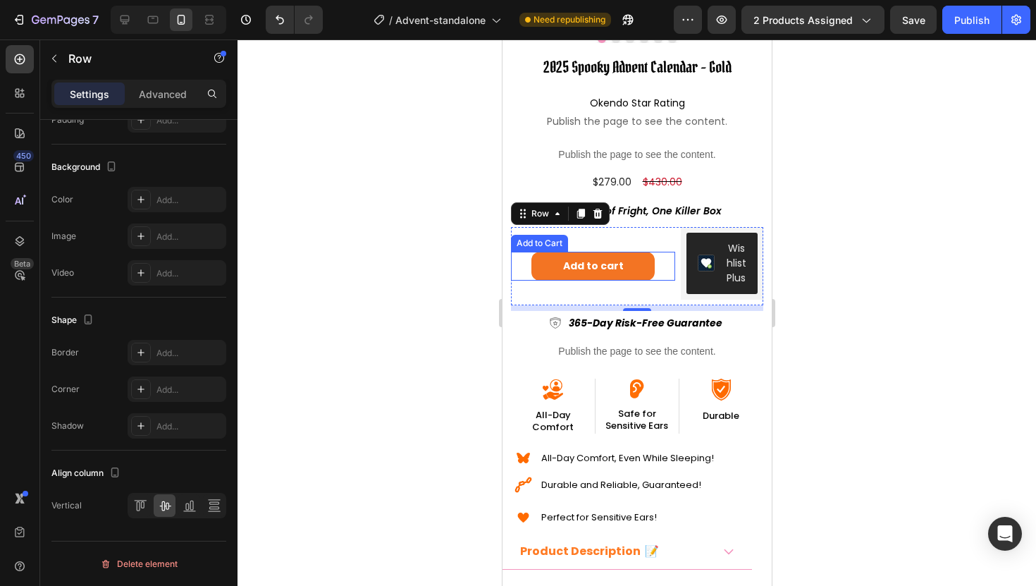
click at [657, 269] on div "Add to cart Add to Cart" at bounding box center [592, 266] width 164 height 29
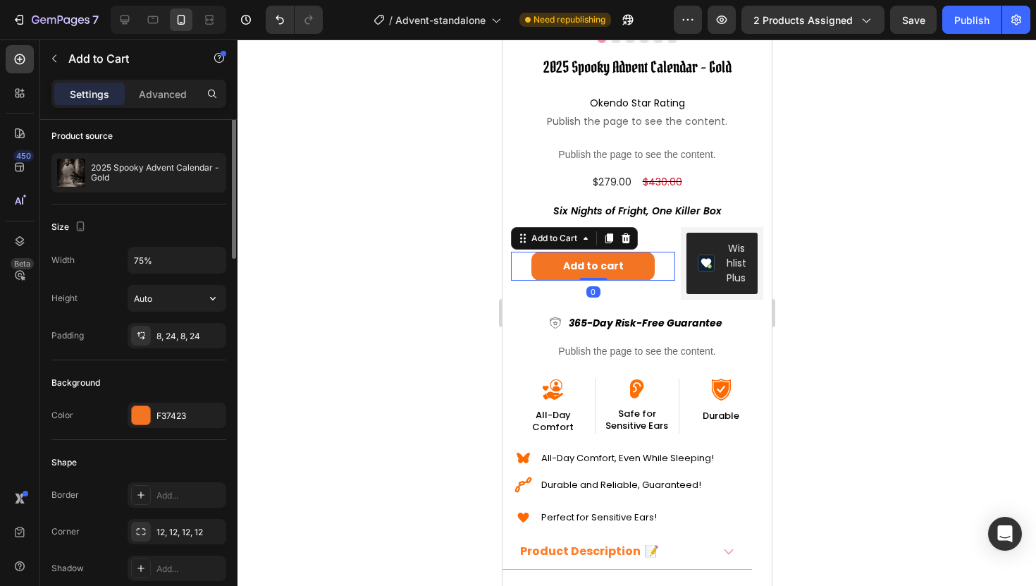
scroll to position [173, 0]
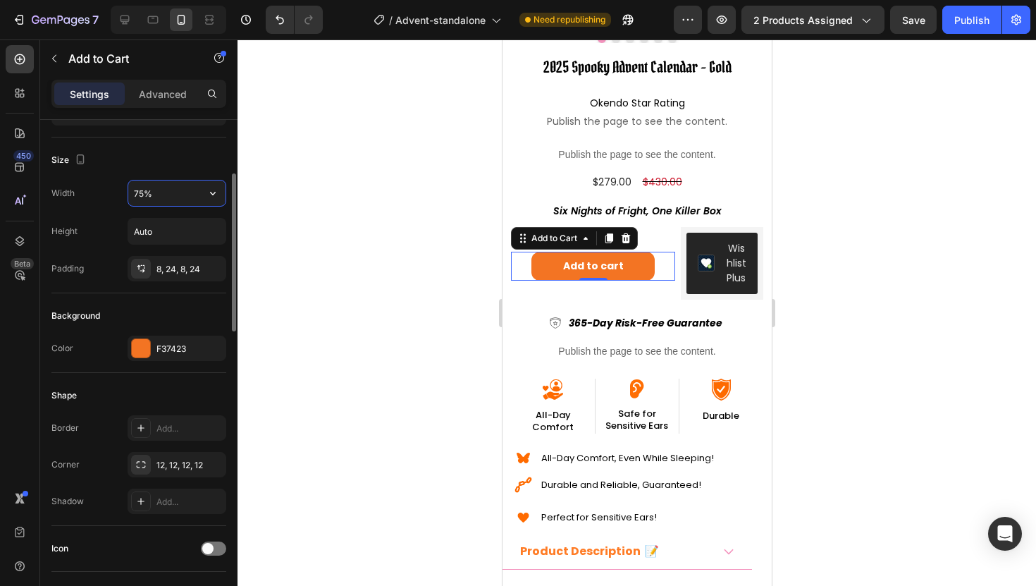
click at [160, 198] on input "75%" at bounding box center [176, 192] width 97 height 25
click at [211, 193] on icon "button" at bounding box center [213, 194] width 6 height 4
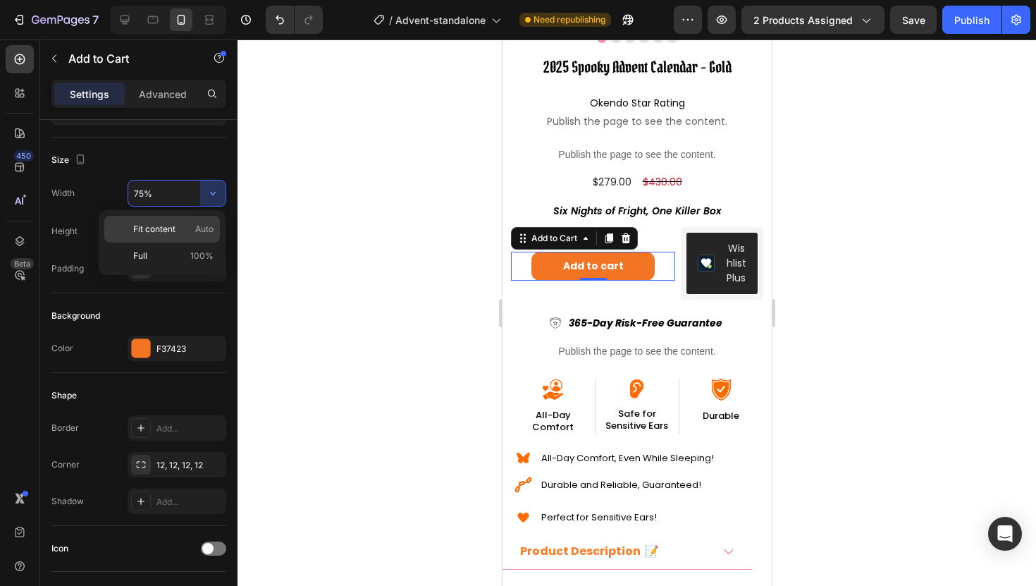
click at [173, 228] on span "Fit content" at bounding box center [154, 229] width 42 height 13
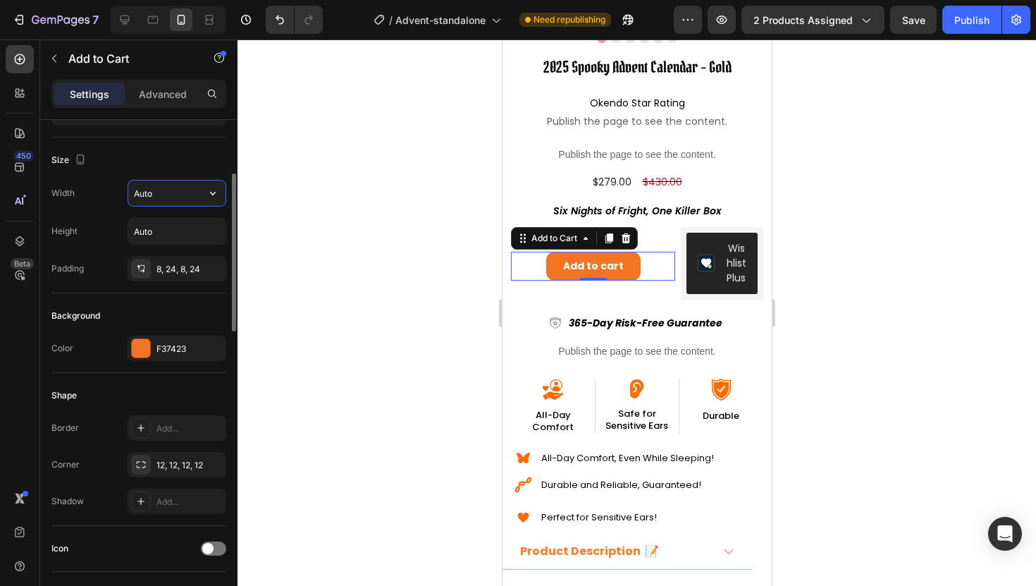
click at [161, 199] on input "Auto" at bounding box center [176, 192] width 97 height 25
click at [208, 193] on icon "button" at bounding box center [213, 193] width 14 height 14
click at [172, 248] on div "Full 100%" at bounding box center [162, 255] width 116 height 27
type input "100%"
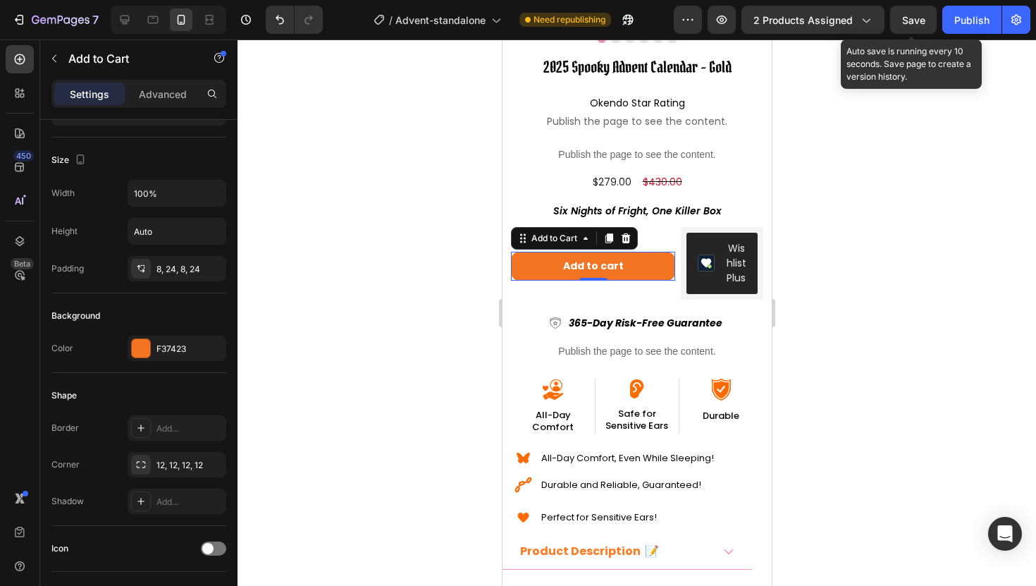
click at [916, 23] on span "Save" at bounding box center [913, 20] width 23 height 12
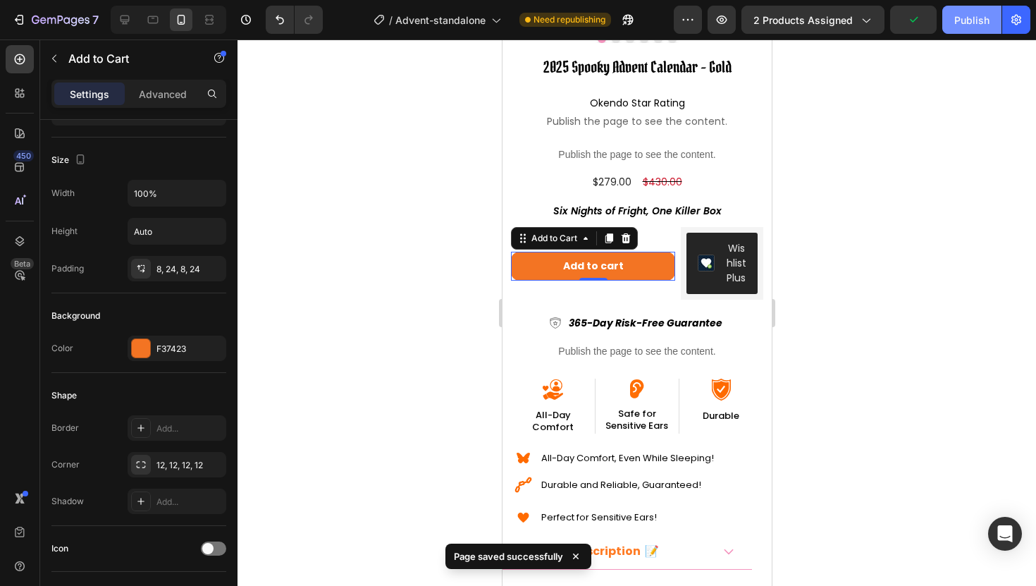
click at [954, 23] on button "Publish" at bounding box center [972, 20] width 59 height 28
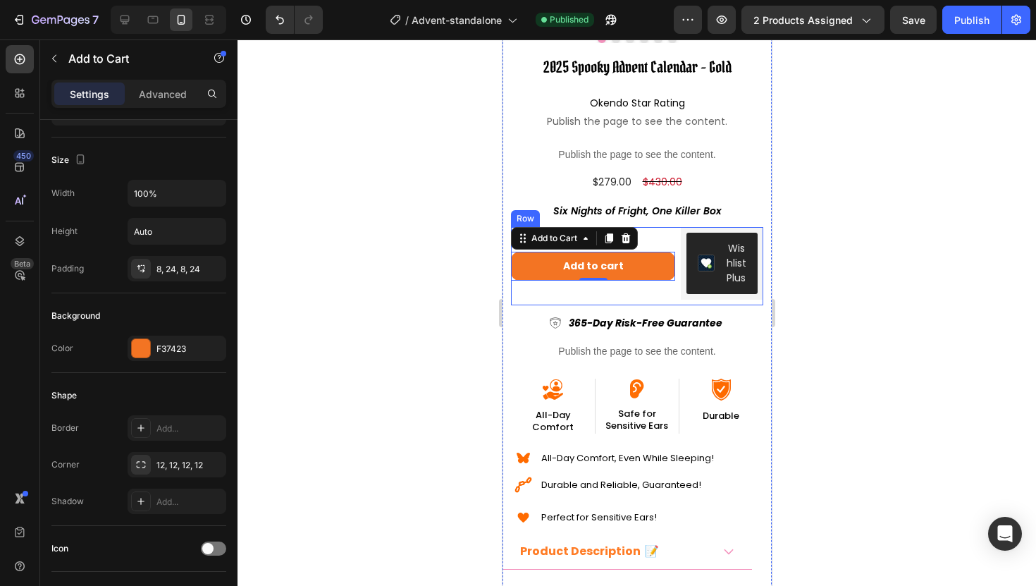
click at [548, 295] on div "Add to cart Add to Cart 0" at bounding box center [592, 266] width 164 height 78
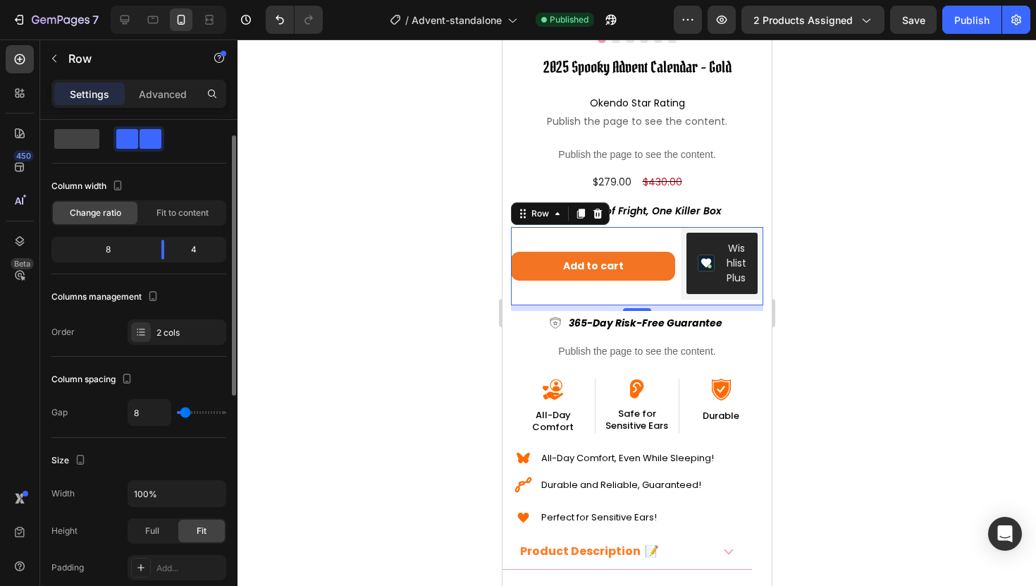
scroll to position [29, 0]
type input "12"
type input "11"
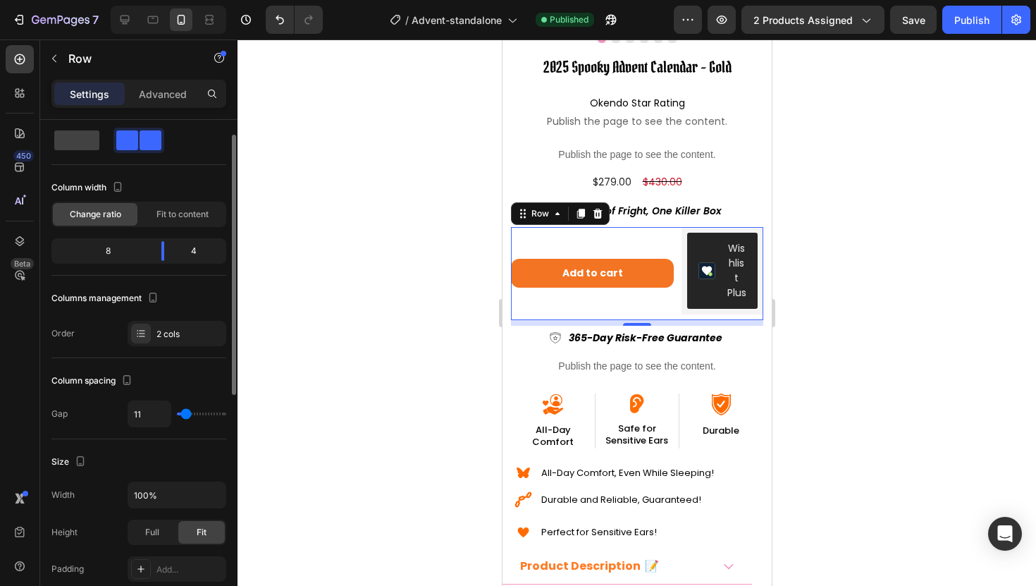
type input "7"
type input "0"
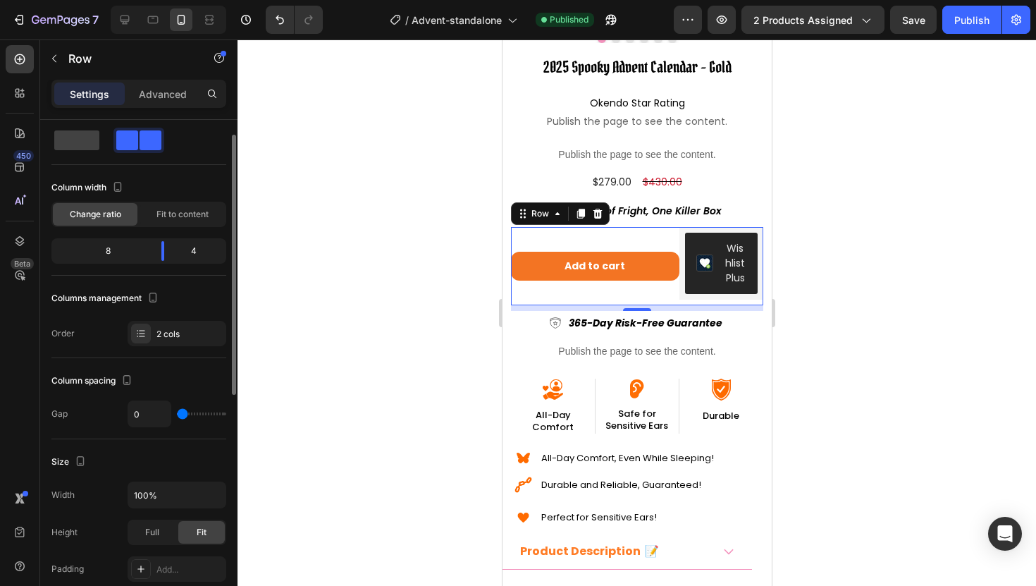
drag, startPoint x: 186, startPoint y: 414, endPoint x: 136, endPoint y: 414, distance: 50.1
type input "0"
click at [177, 414] on input "range" at bounding box center [201, 413] width 49 height 3
type input "8"
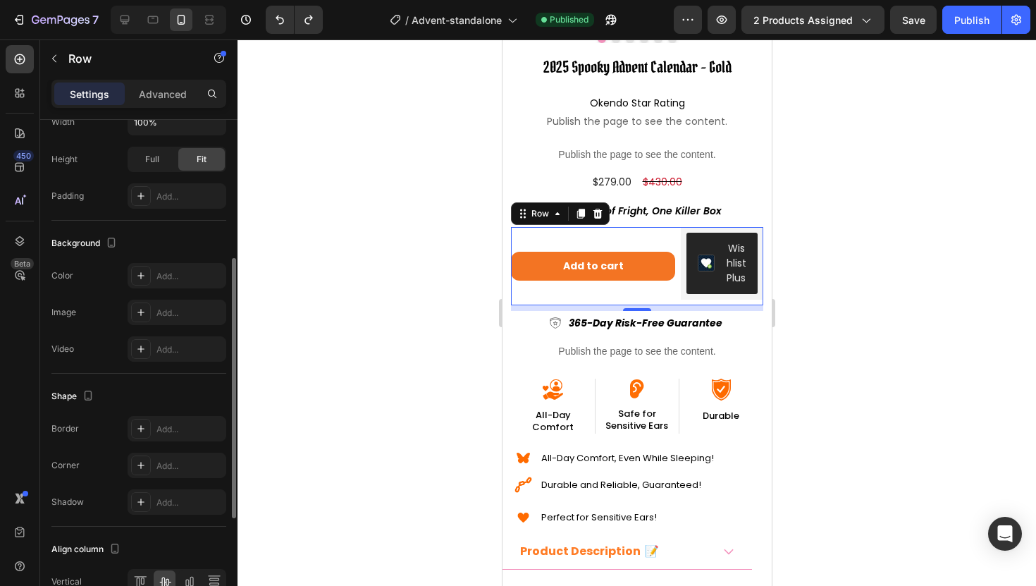
scroll to position [478, 0]
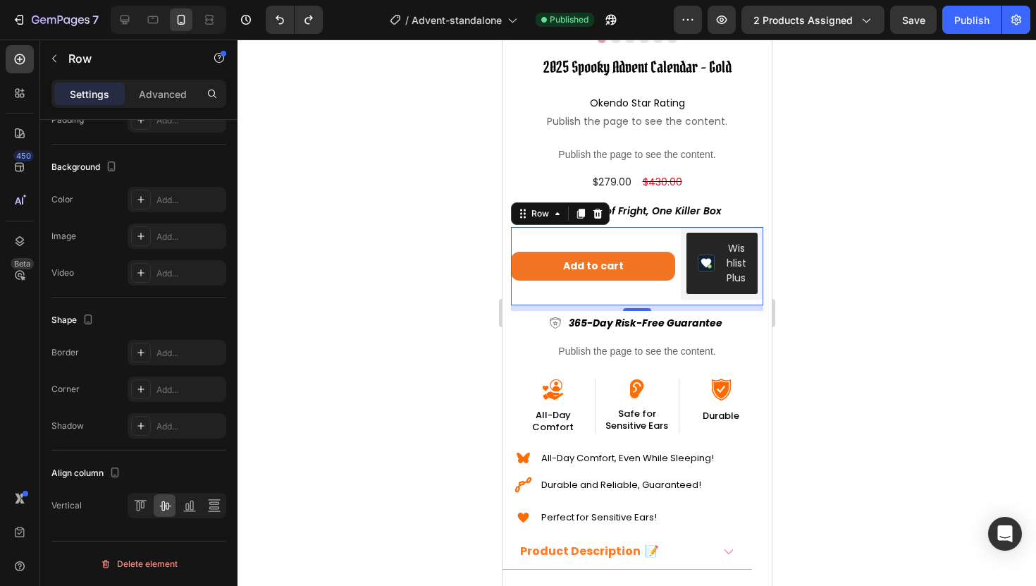
click at [634, 245] on div "Add to cart Add to Cart" at bounding box center [592, 266] width 164 height 78
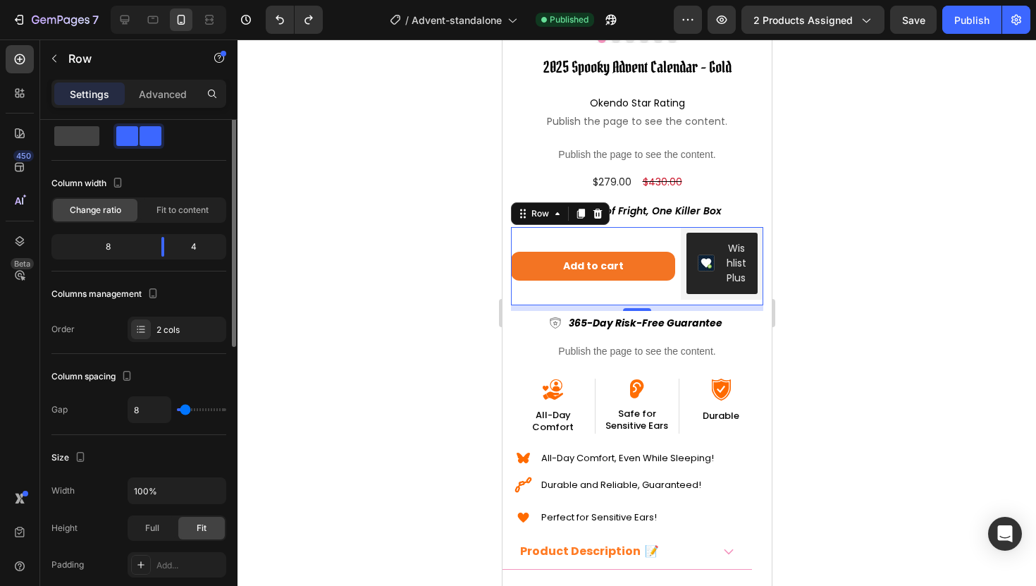
scroll to position [0, 0]
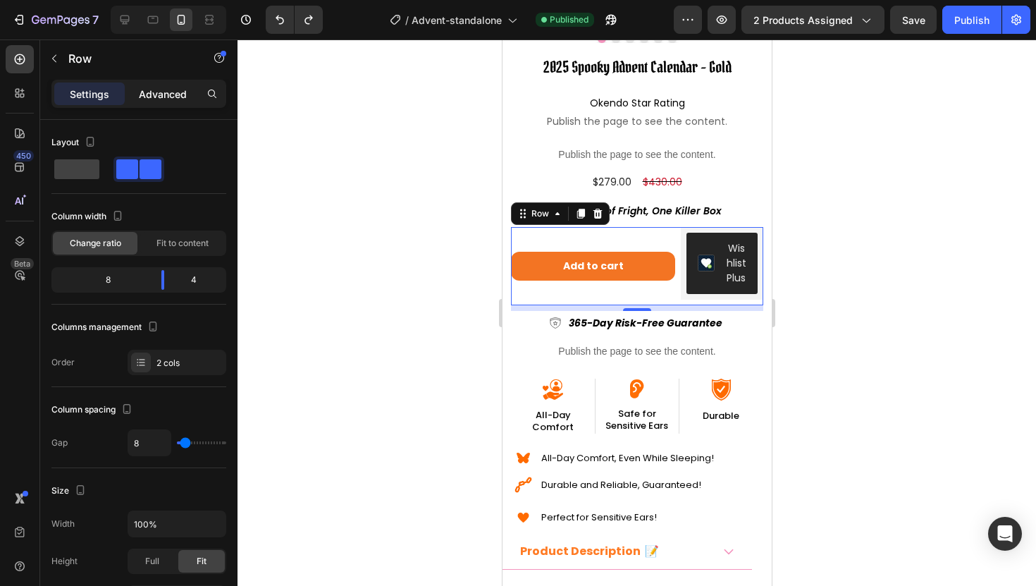
click at [165, 99] on p "Advanced" at bounding box center [163, 94] width 48 height 15
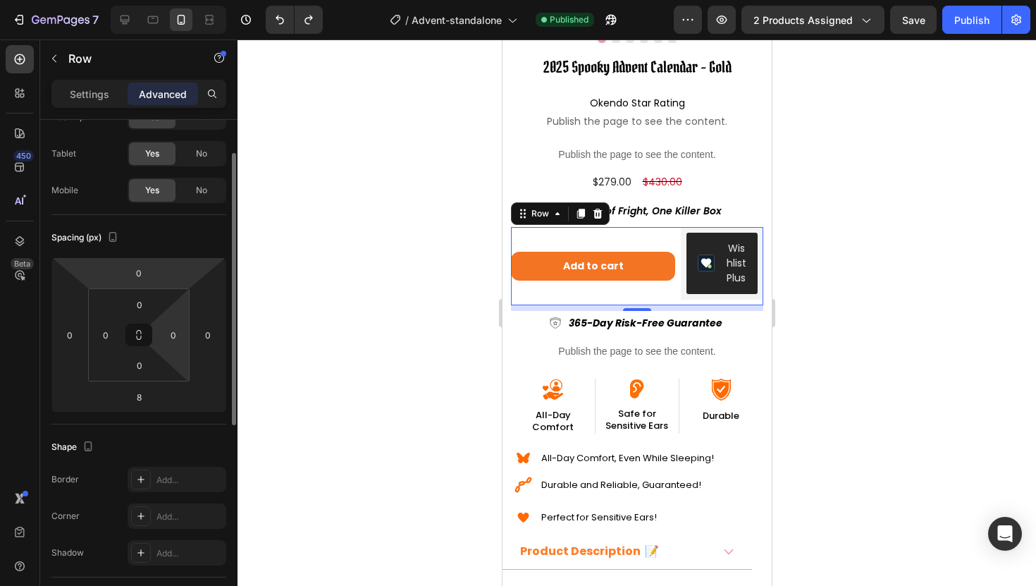
scroll to position [59, 0]
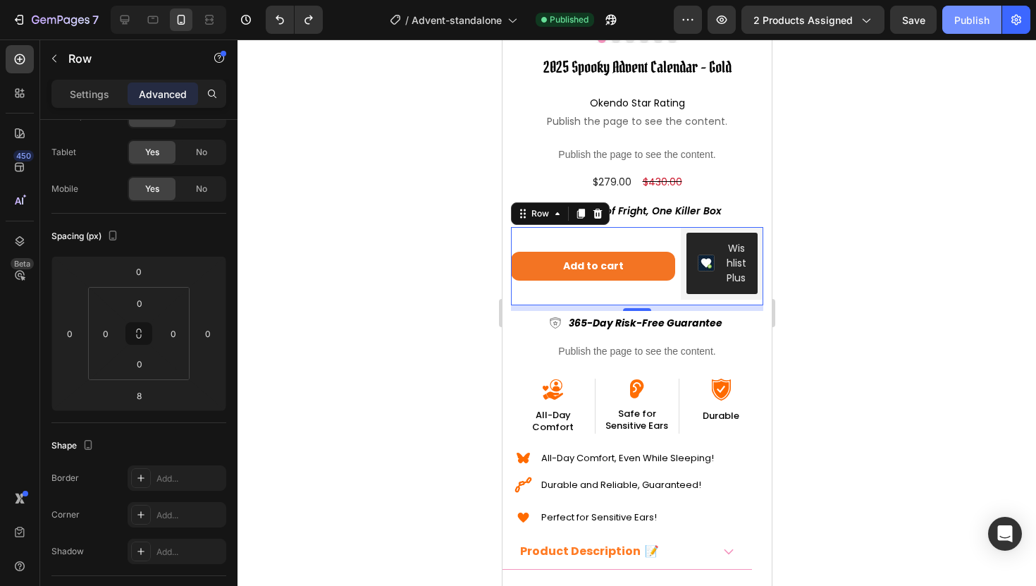
click at [978, 13] on div "Publish" at bounding box center [971, 20] width 35 height 15
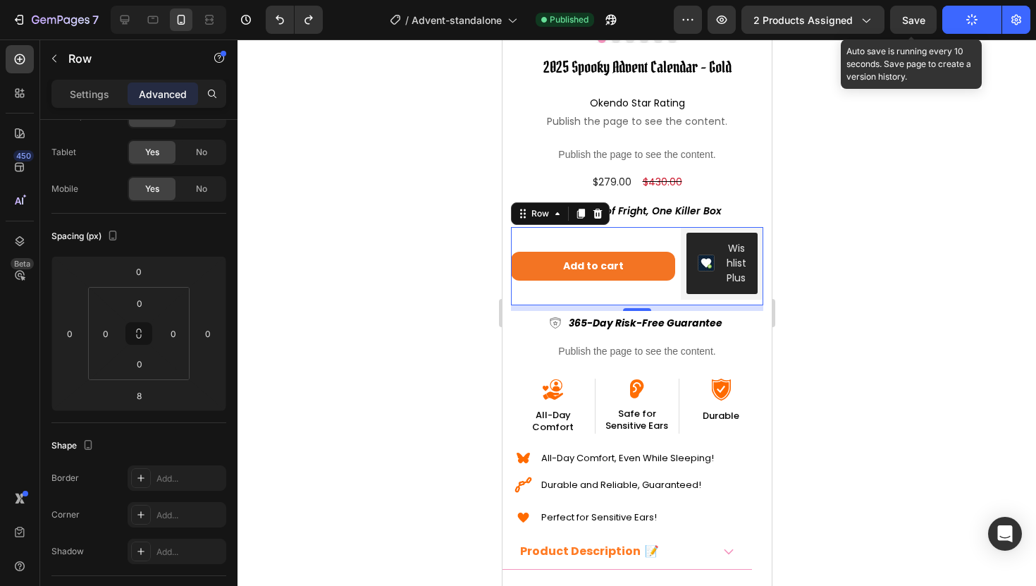
click at [916, 14] on span "Save" at bounding box center [913, 20] width 23 height 12
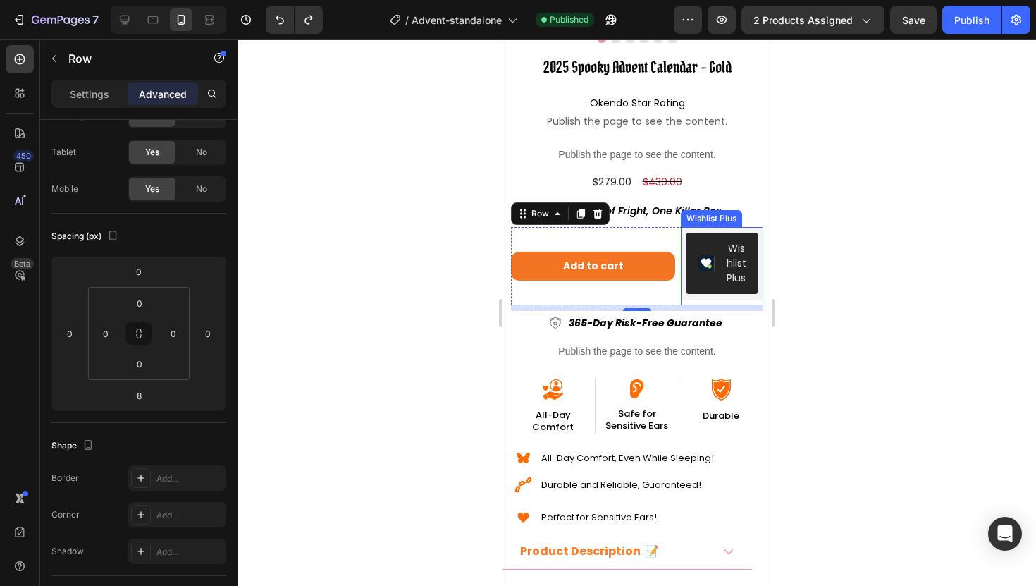
click at [742, 272] on div "Wishlist Plus" at bounding box center [735, 263] width 20 height 44
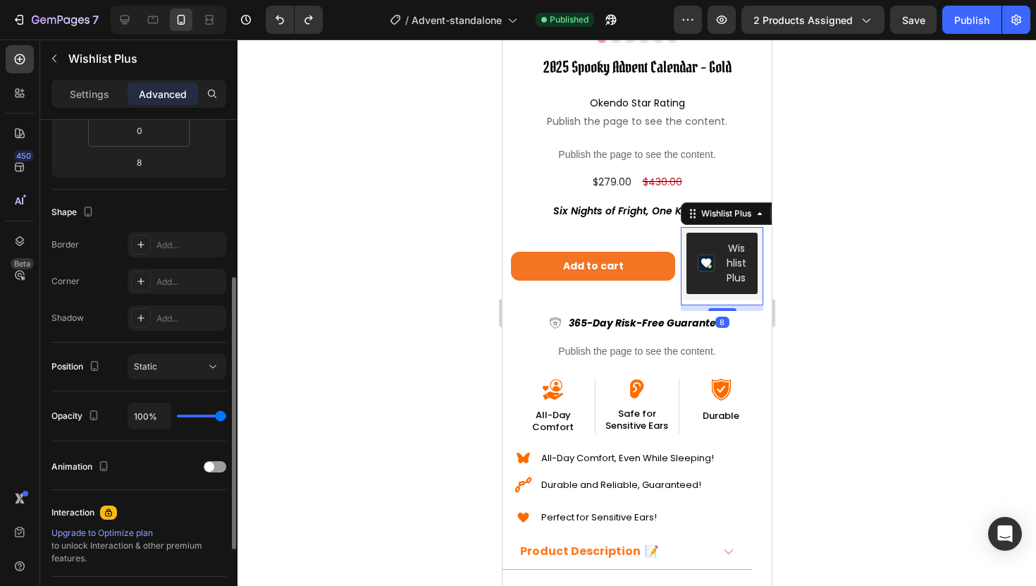
scroll to position [434, 0]
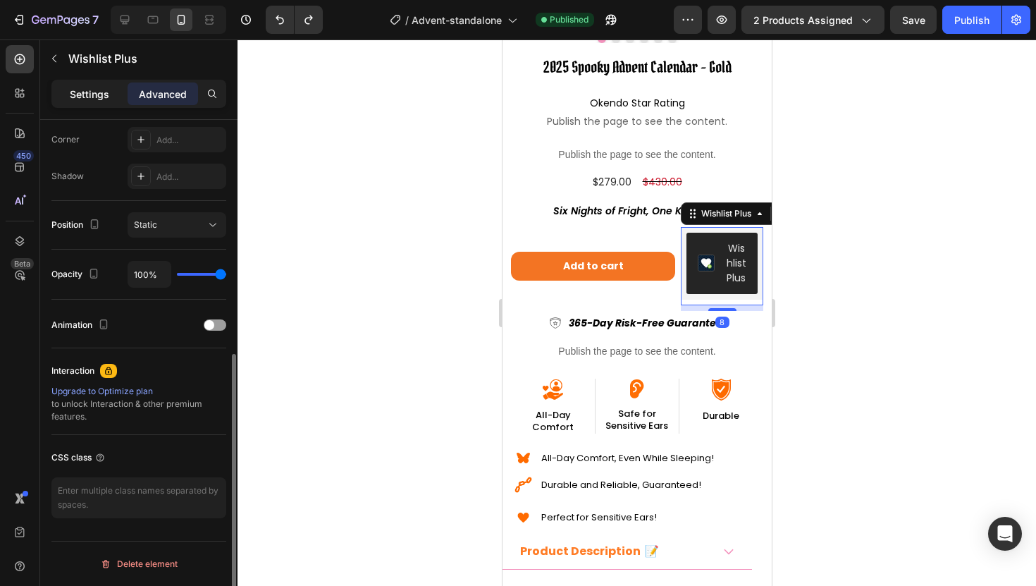
click at [92, 85] on div "Settings" at bounding box center [89, 93] width 70 height 23
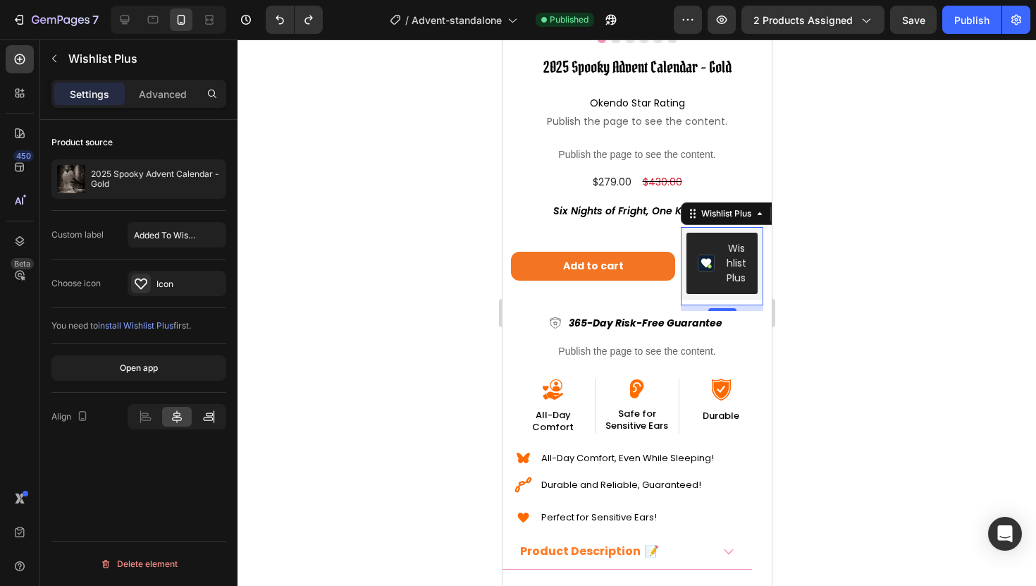
click at [209, 419] on icon at bounding box center [209, 417] width 14 height 14
click at [164, 89] on p "Advanced" at bounding box center [163, 94] width 48 height 15
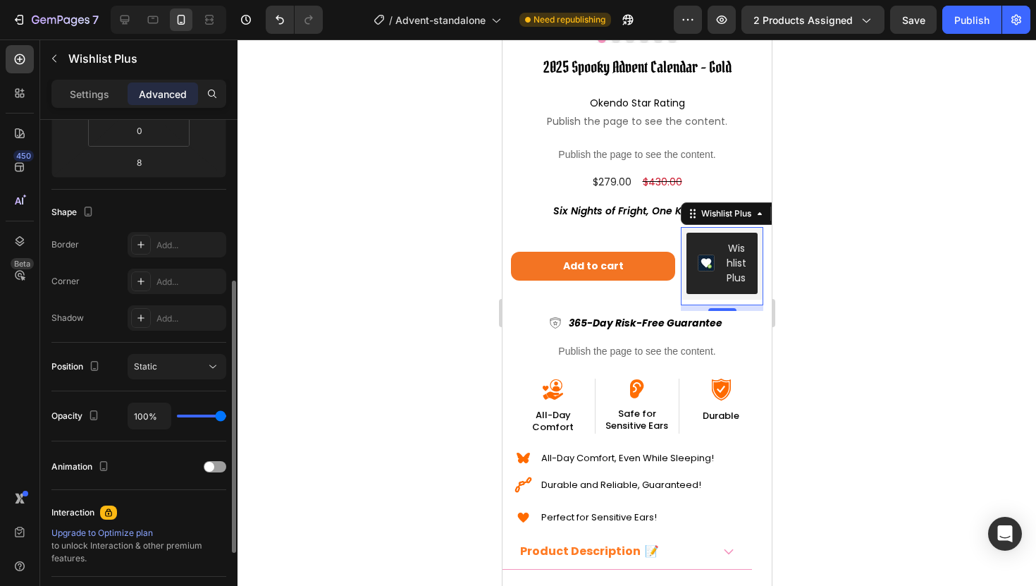
scroll to position [319, 0]
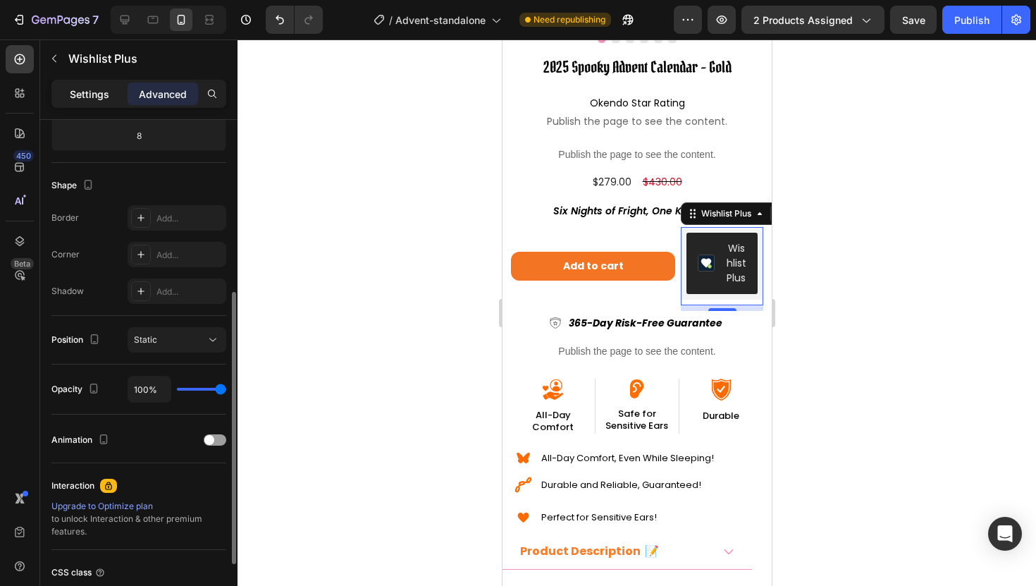
click at [95, 94] on p "Settings" at bounding box center [89, 94] width 39 height 15
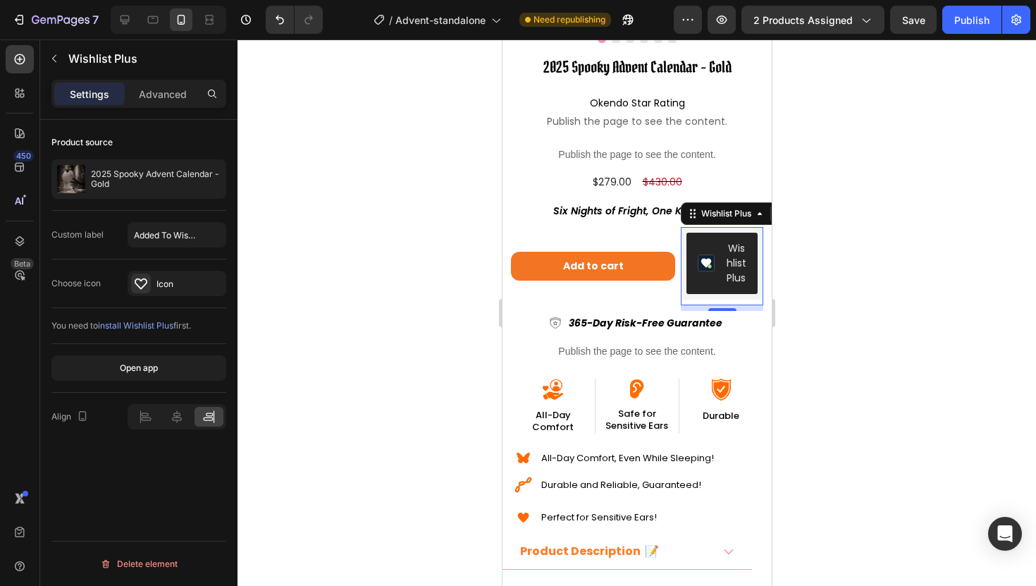
scroll to position [0, 0]
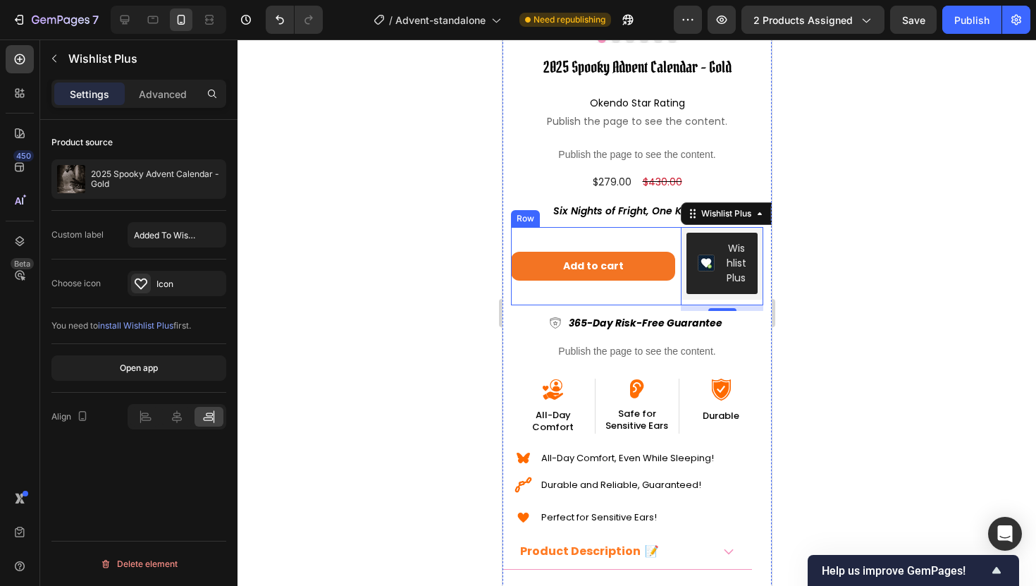
click at [568, 297] on div "Add to cart Add to Cart" at bounding box center [592, 266] width 164 height 78
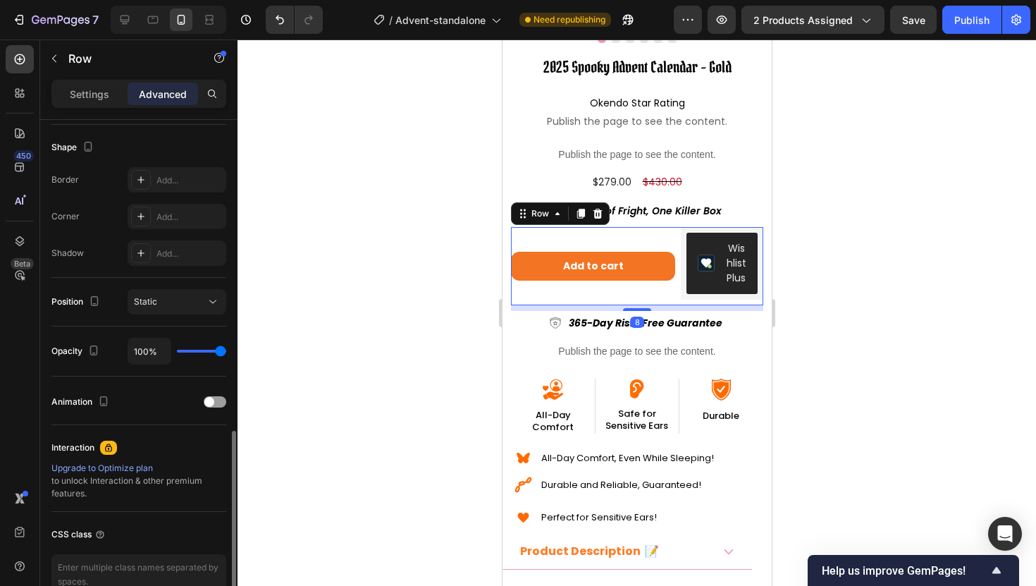
scroll to position [434, 0]
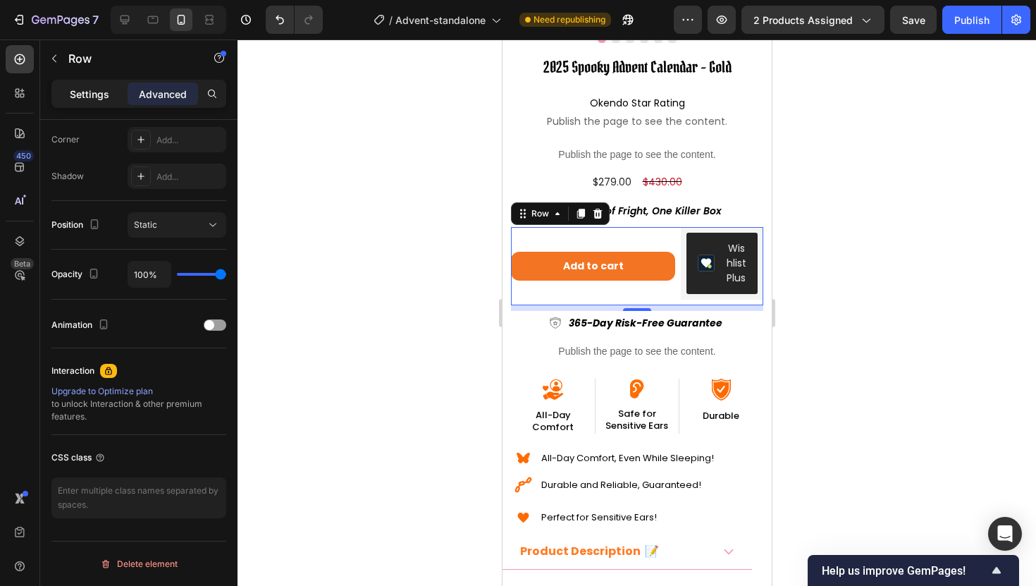
click at [102, 97] on p "Settings" at bounding box center [89, 94] width 39 height 15
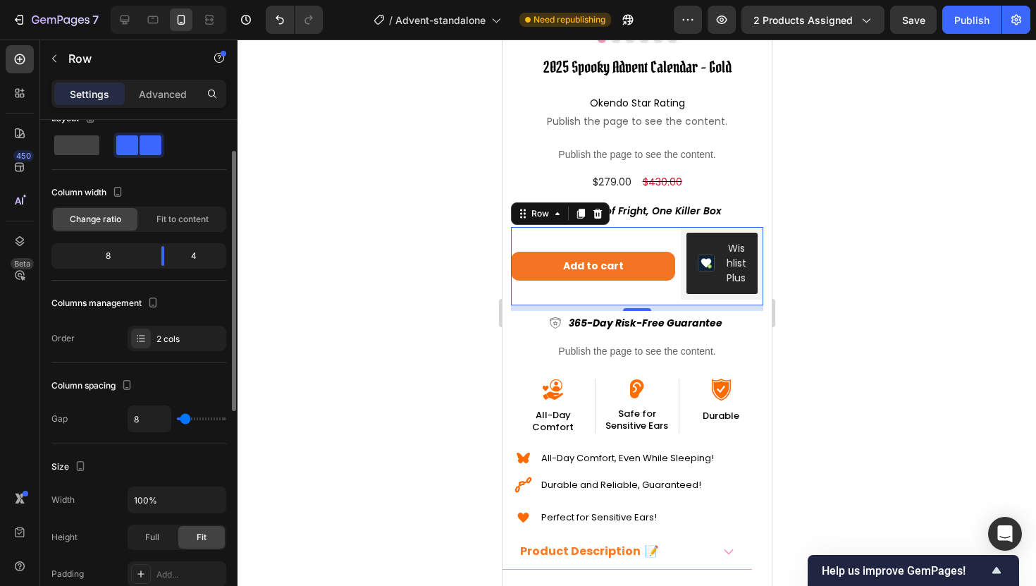
scroll to position [0, 0]
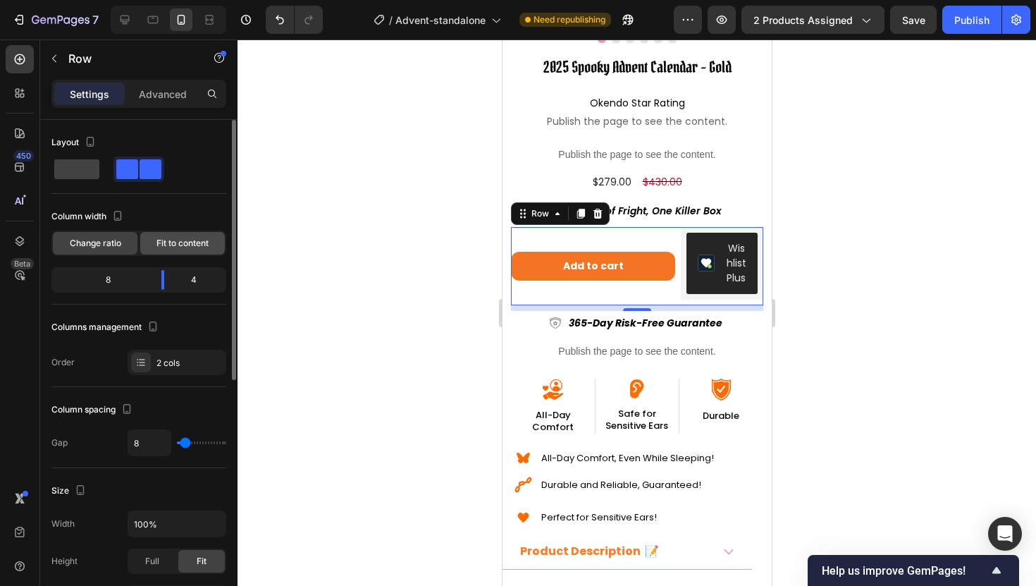
click at [172, 247] on span "Fit to content" at bounding box center [182, 243] width 52 height 13
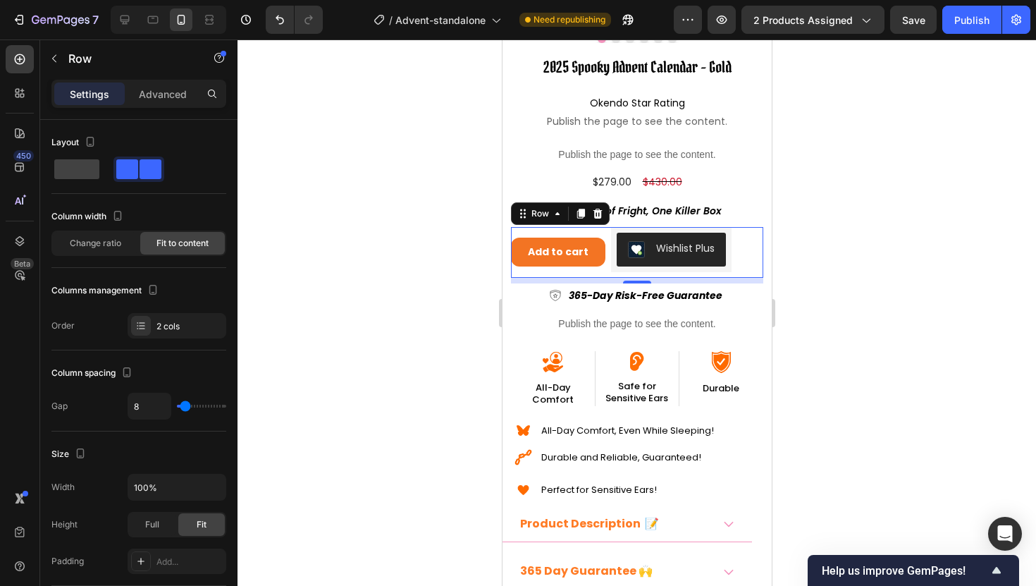
click at [742, 258] on div "Add to cart Add to Cart Wishlist Plus Wishlist Plus Row 8" at bounding box center [636, 252] width 252 height 51
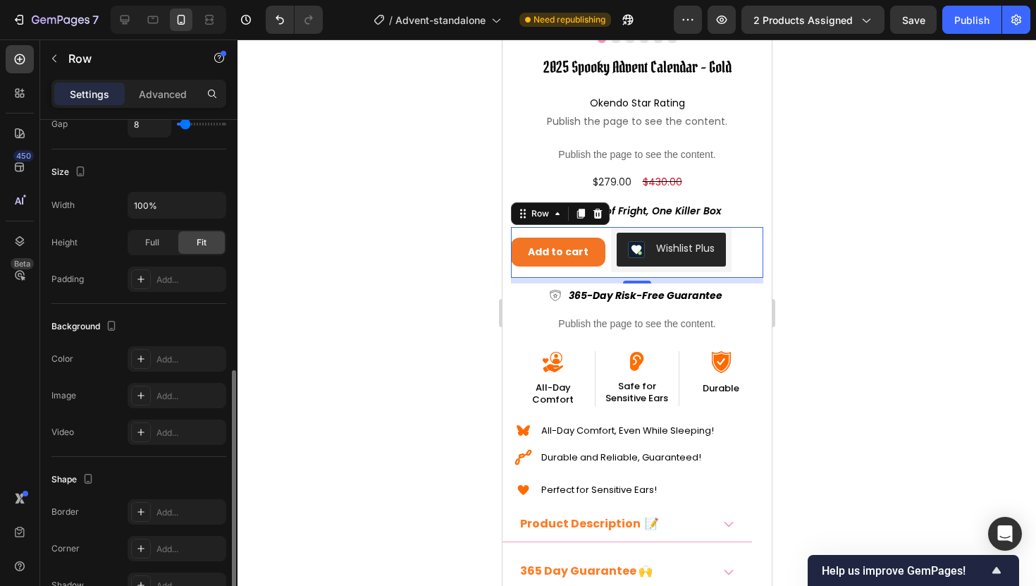
scroll to position [478, 0]
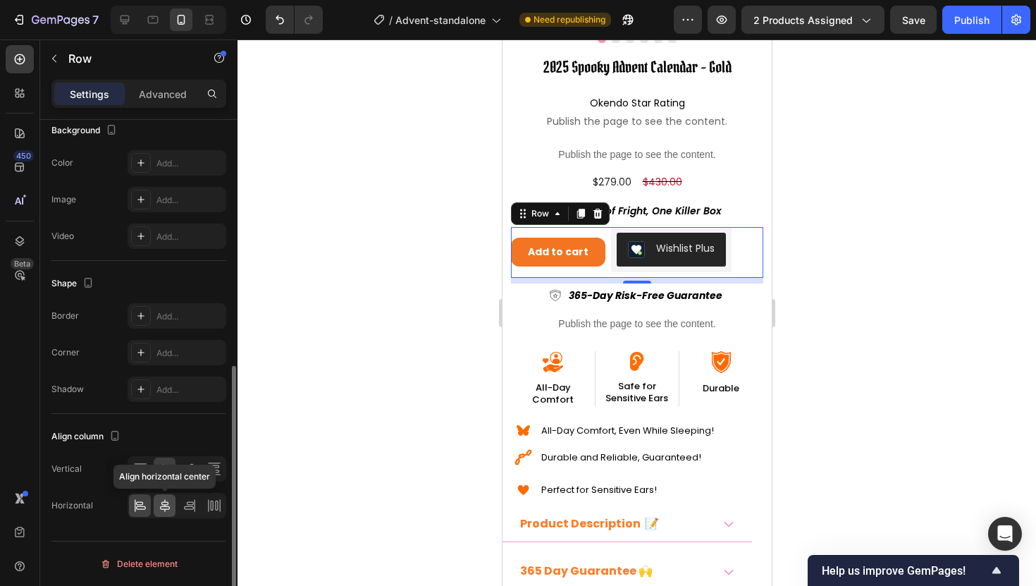
click at [164, 504] on icon at bounding box center [165, 505] width 10 height 13
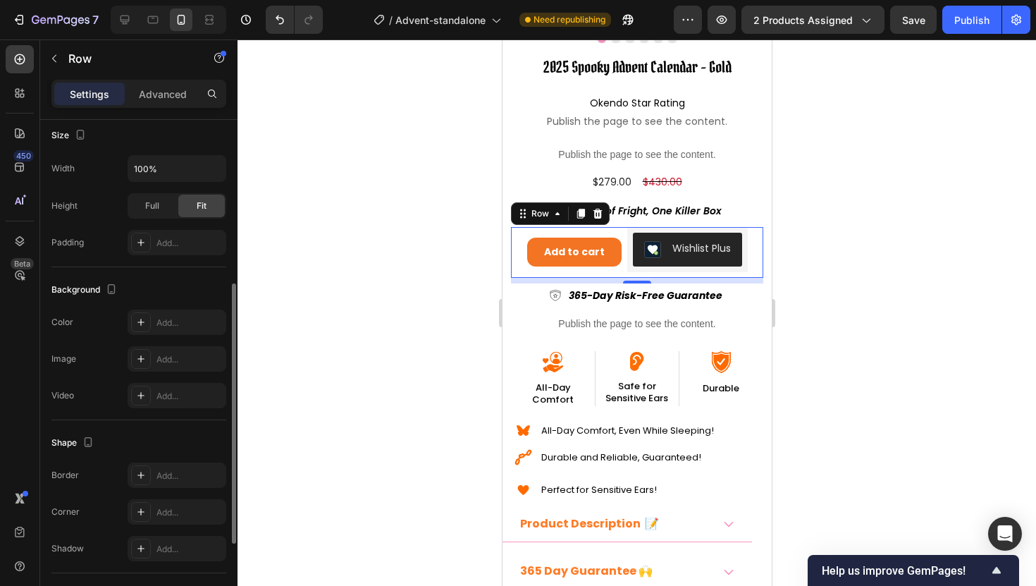
scroll to position [0, 0]
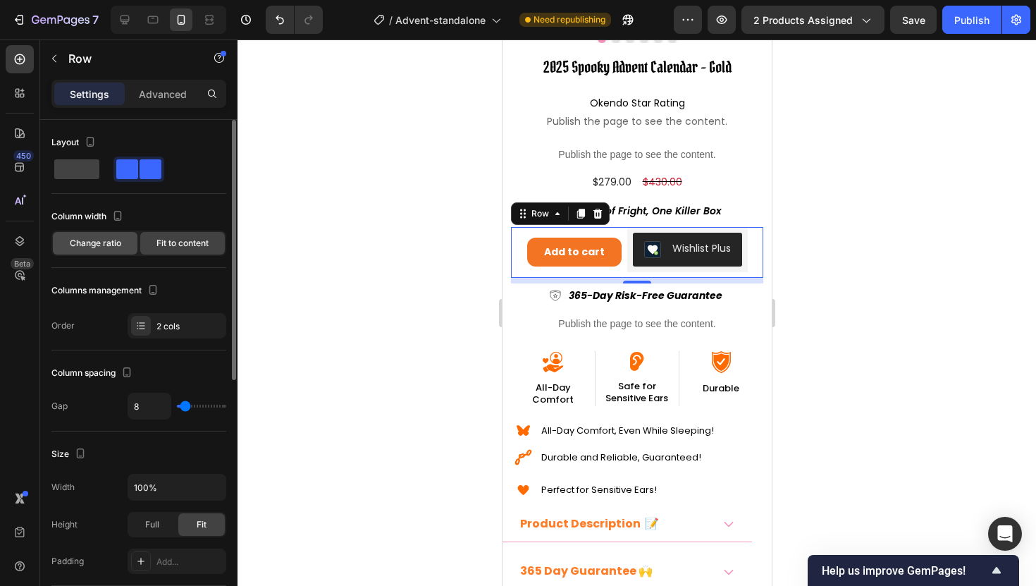
click at [106, 245] on span "Change ratio" at bounding box center [95, 243] width 51 height 13
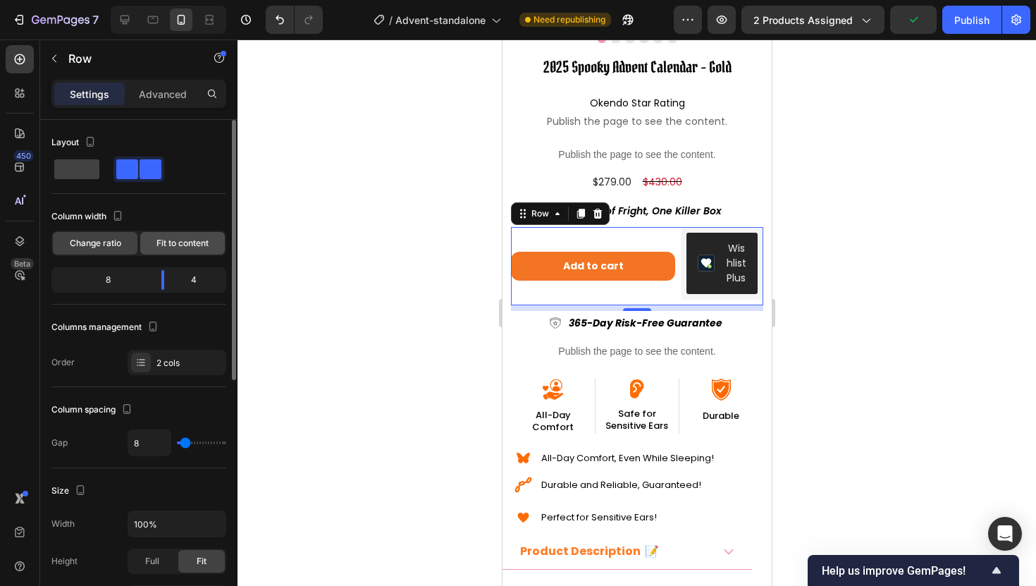
click at [166, 238] on span "Fit to content" at bounding box center [182, 243] width 52 height 13
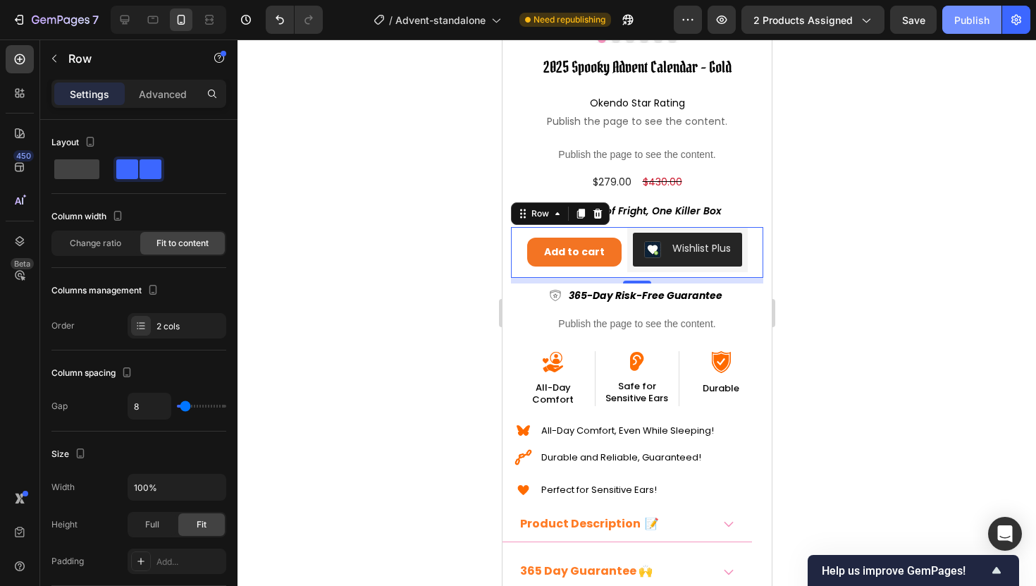
click at [961, 18] on div "Publish" at bounding box center [971, 20] width 35 height 15
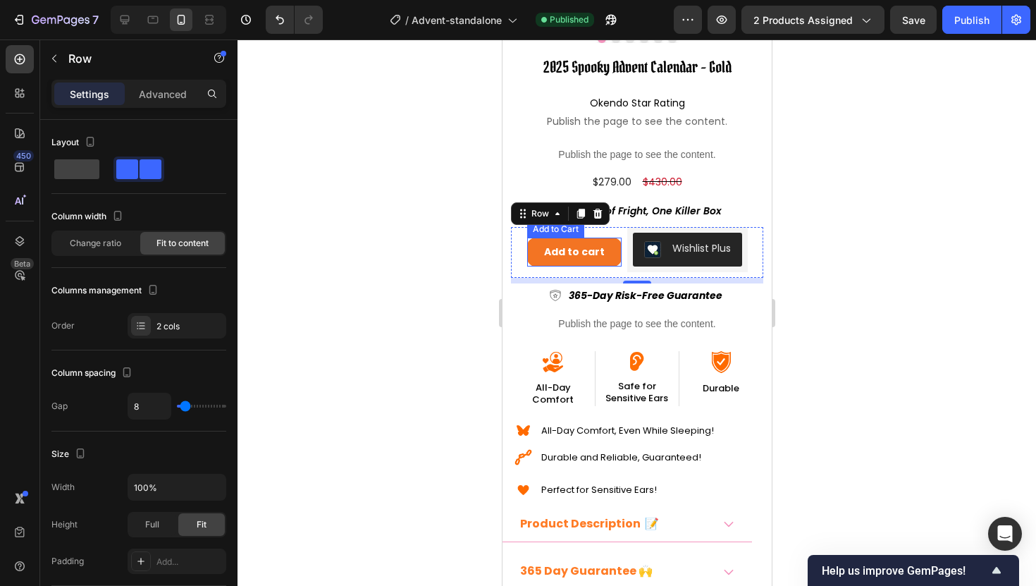
click at [542, 264] on button "Add to cart" at bounding box center [574, 252] width 94 height 29
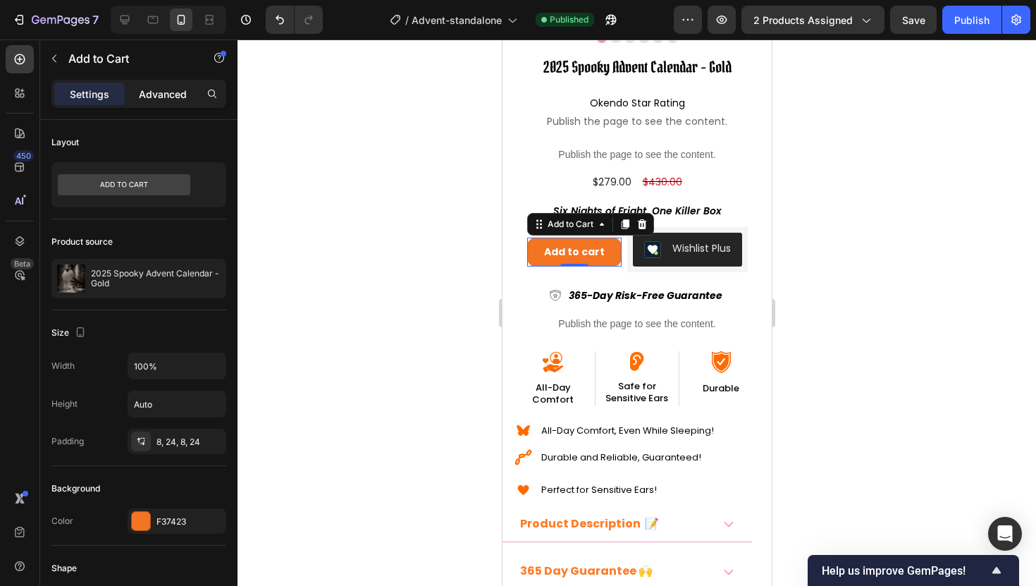
click at [155, 94] on p "Advanced" at bounding box center [163, 94] width 48 height 15
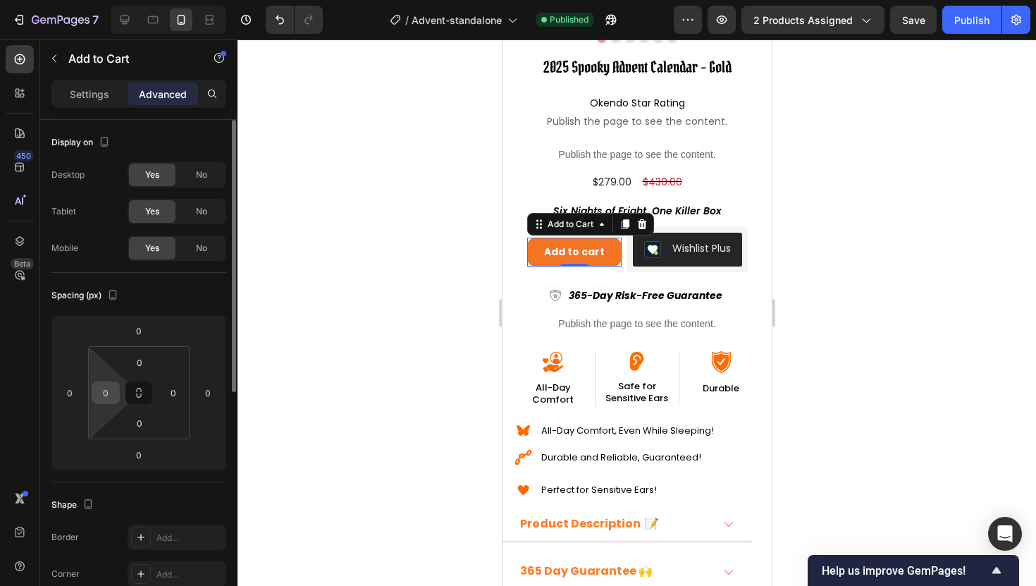
click at [103, 391] on input "0" at bounding box center [105, 392] width 21 height 21
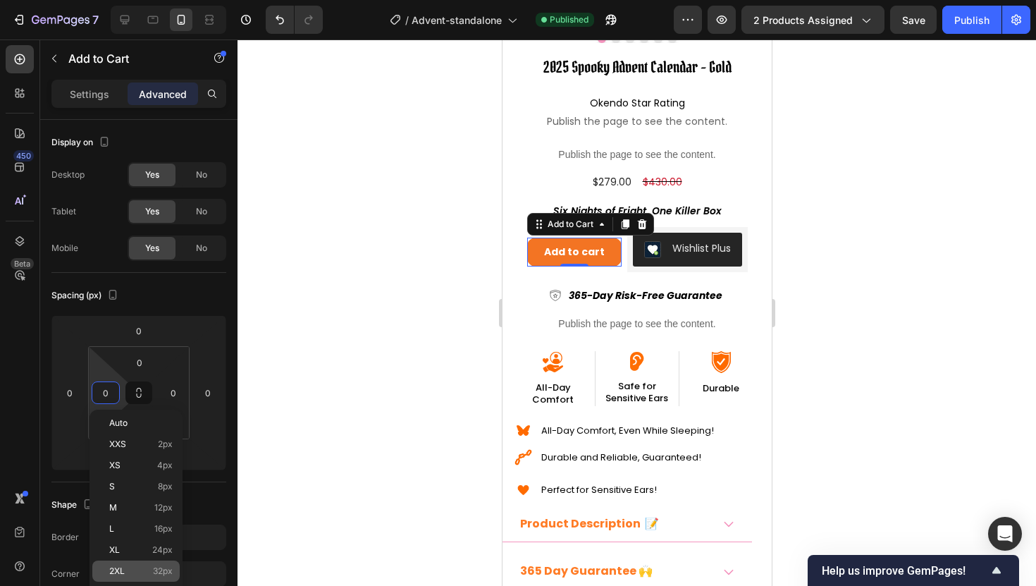
click at [141, 572] on p "2XL 32px" at bounding box center [140, 571] width 63 height 10
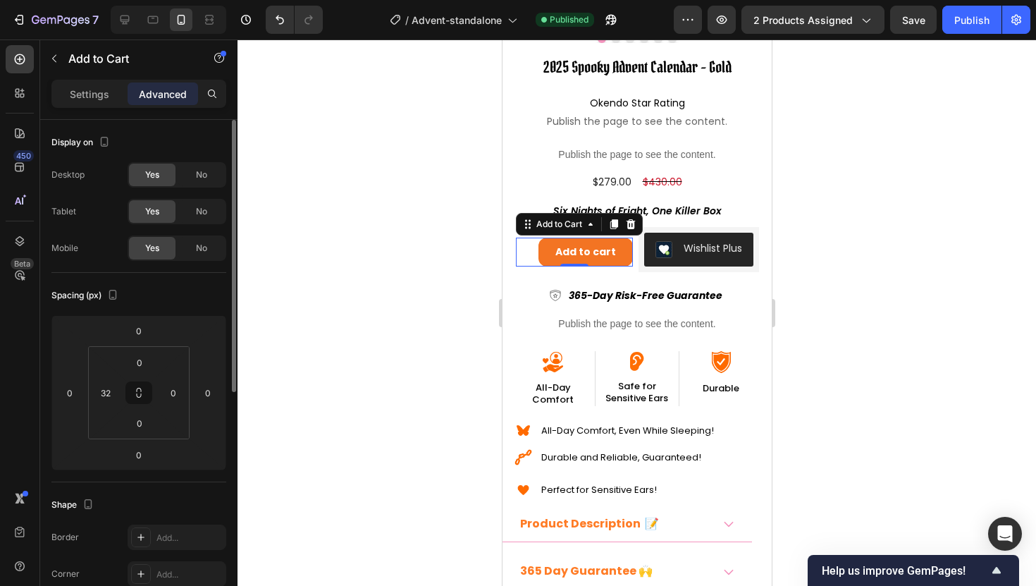
type input "0"
click at [70, 97] on p "Settings" at bounding box center [89, 94] width 39 height 15
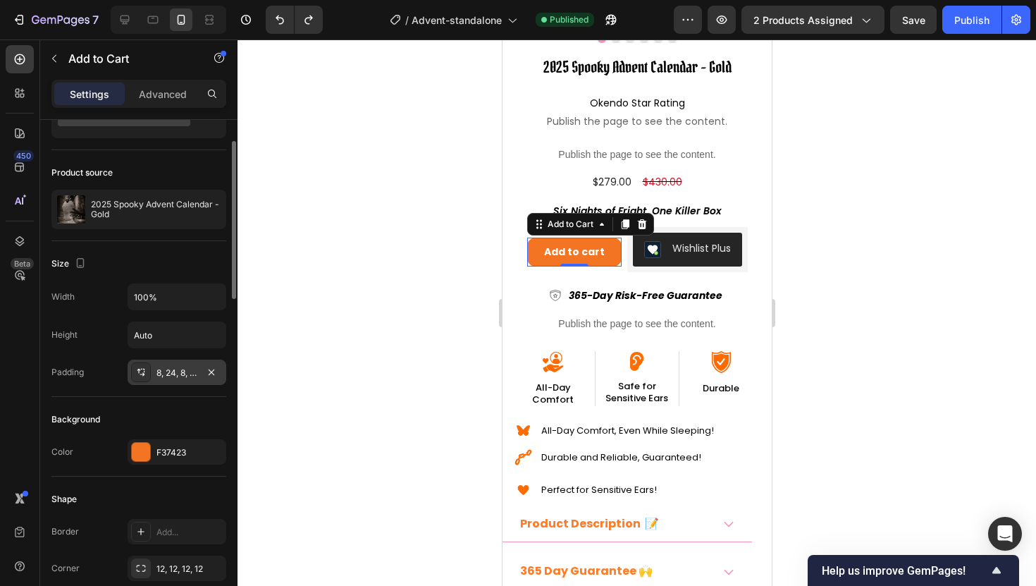
click at [171, 372] on div "8, 24, 8, 24" at bounding box center [176, 373] width 41 height 13
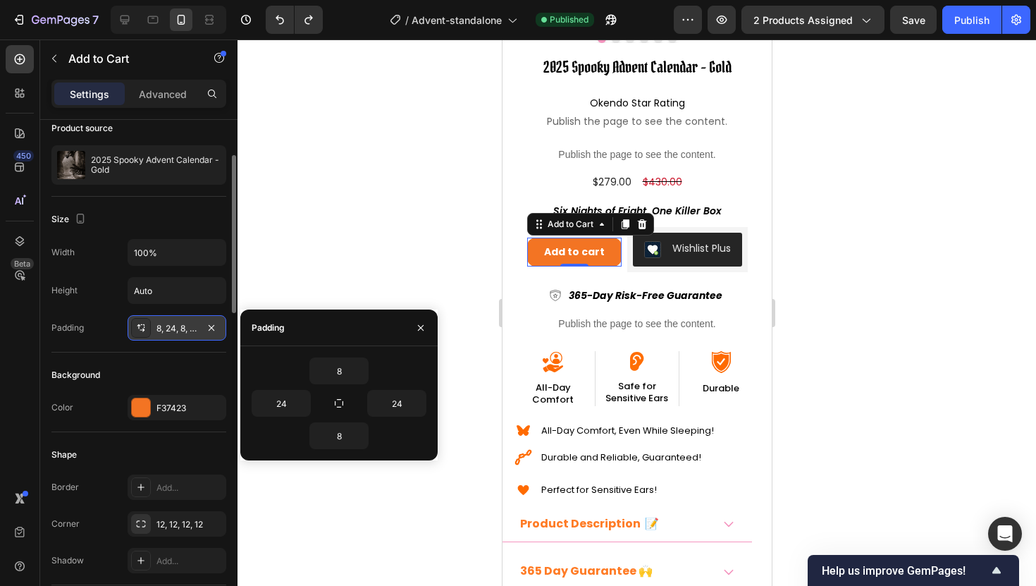
scroll to position [122, 0]
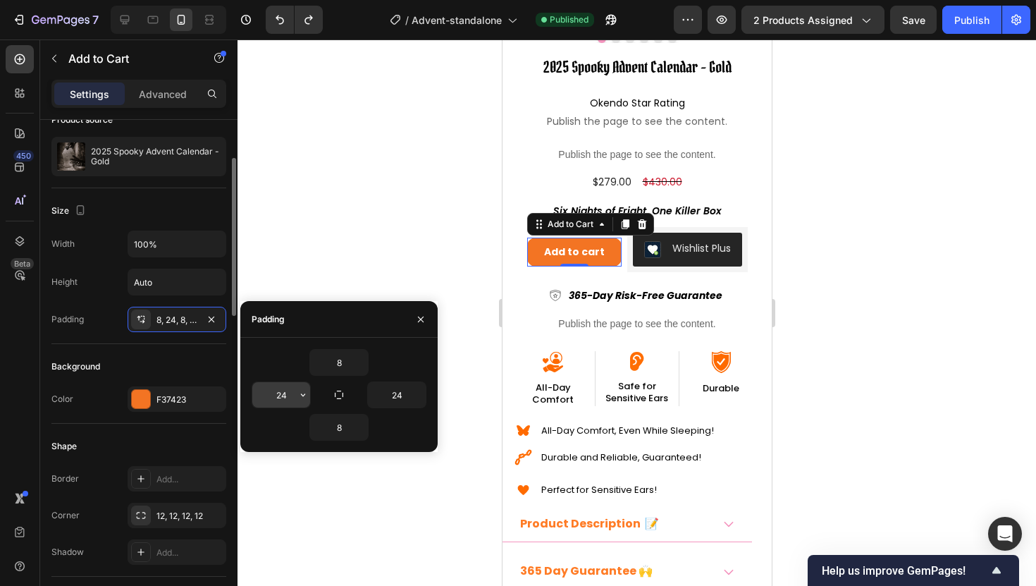
click at [287, 394] on input "24" at bounding box center [281, 394] width 58 height 25
click at [300, 395] on icon "button" at bounding box center [302, 394] width 11 height 11
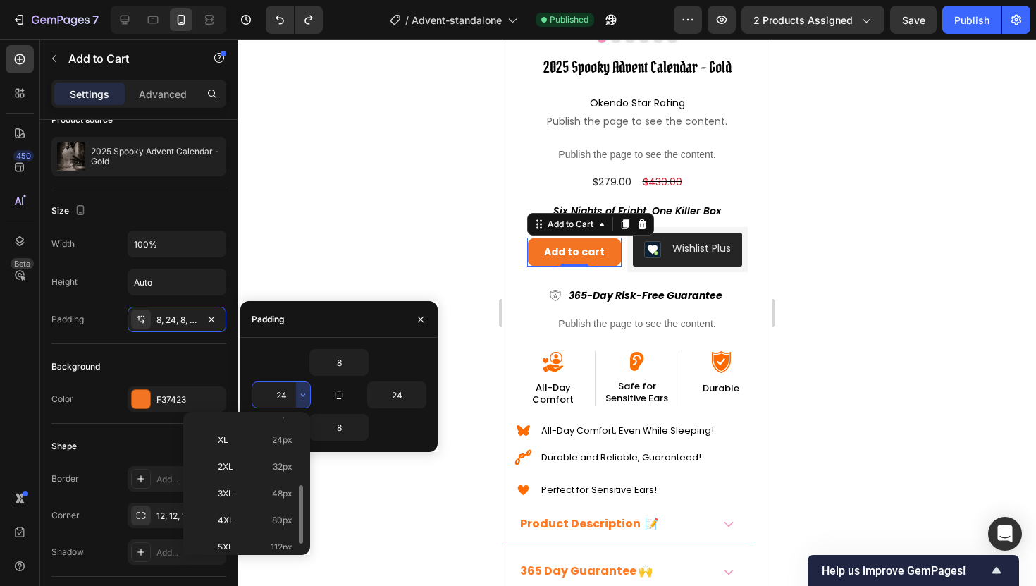
scroll to position [163, 0]
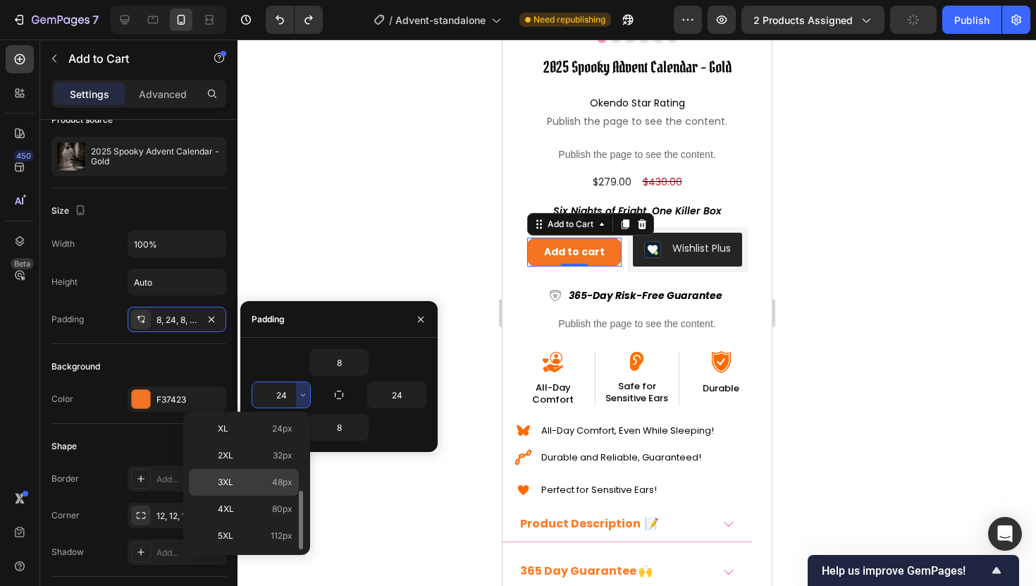
click at [249, 476] on p "3XL 48px" at bounding box center [255, 482] width 75 height 13
type input "48"
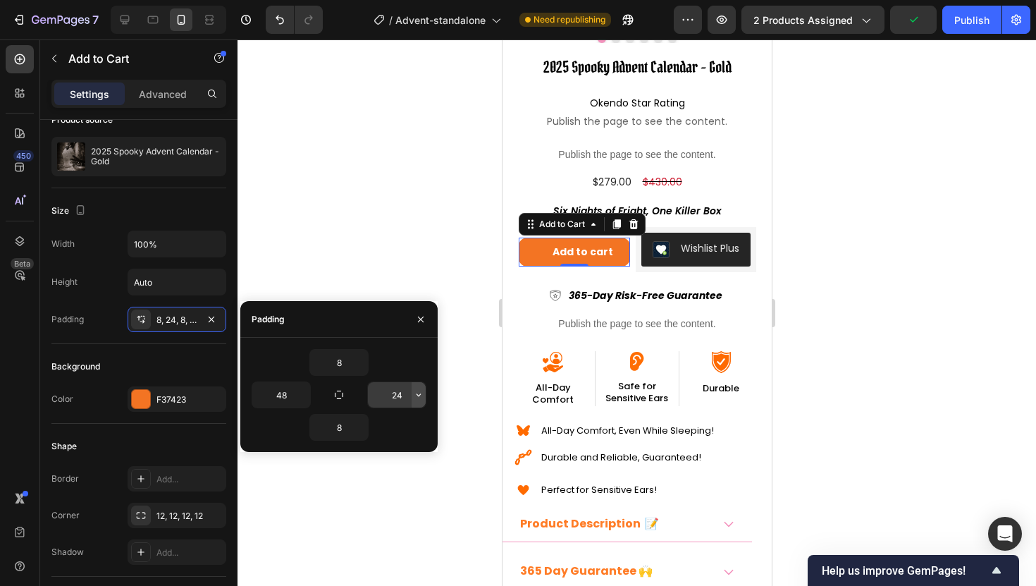
click at [417, 393] on icon "button" at bounding box center [418, 394] width 11 height 11
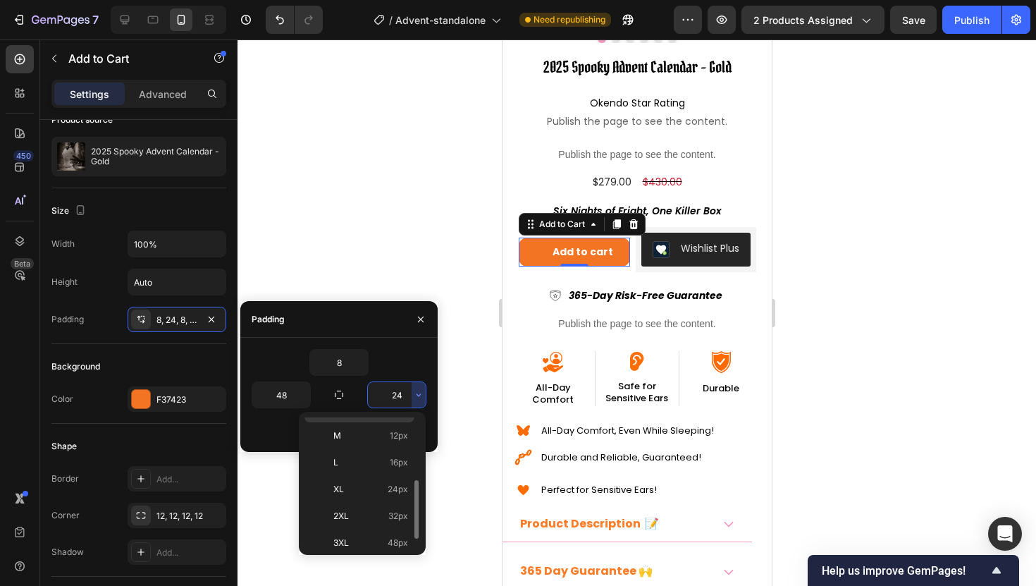
scroll to position [117, 0]
click at [373, 520] on div "3XL 48px" at bounding box center [360, 528] width 110 height 27
type input "48"
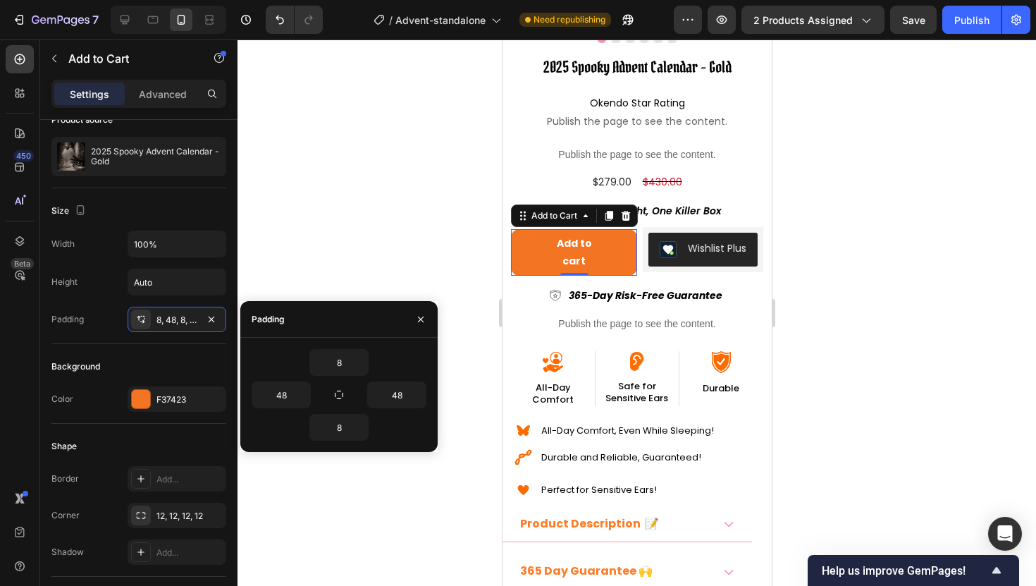
click at [453, 242] on div at bounding box center [637, 312] width 799 height 546
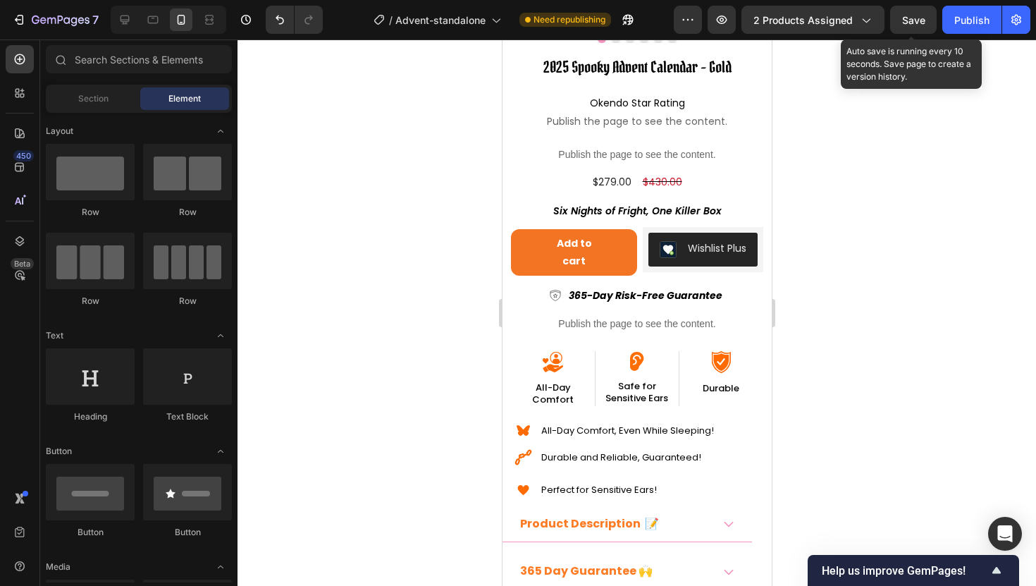
click at [911, 23] on span "Save" at bounding box center [913, 20] width 23 height 12
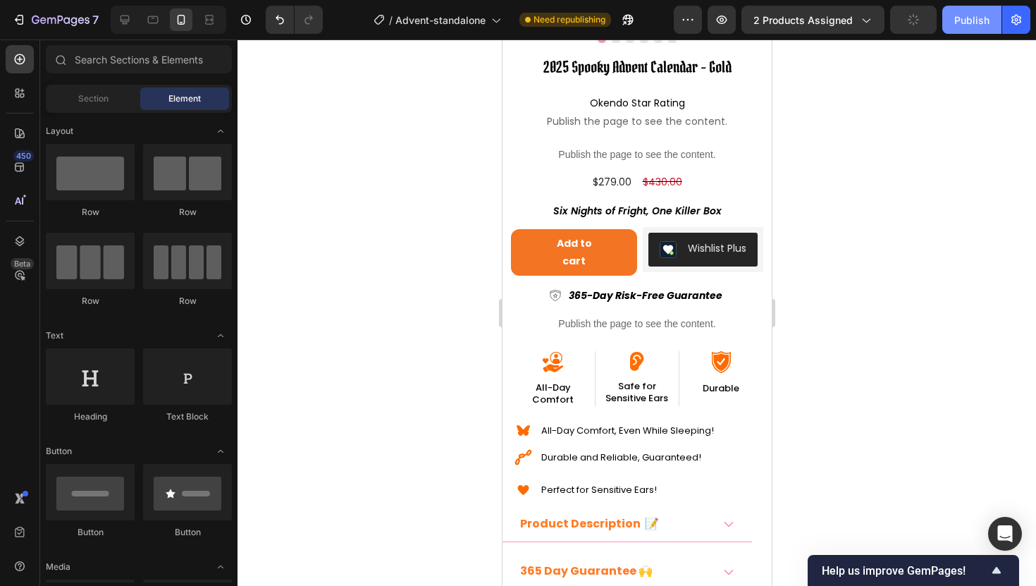
click at [950, 23] on button "Publish" at bounding box center [972, 20] width 59 height 28
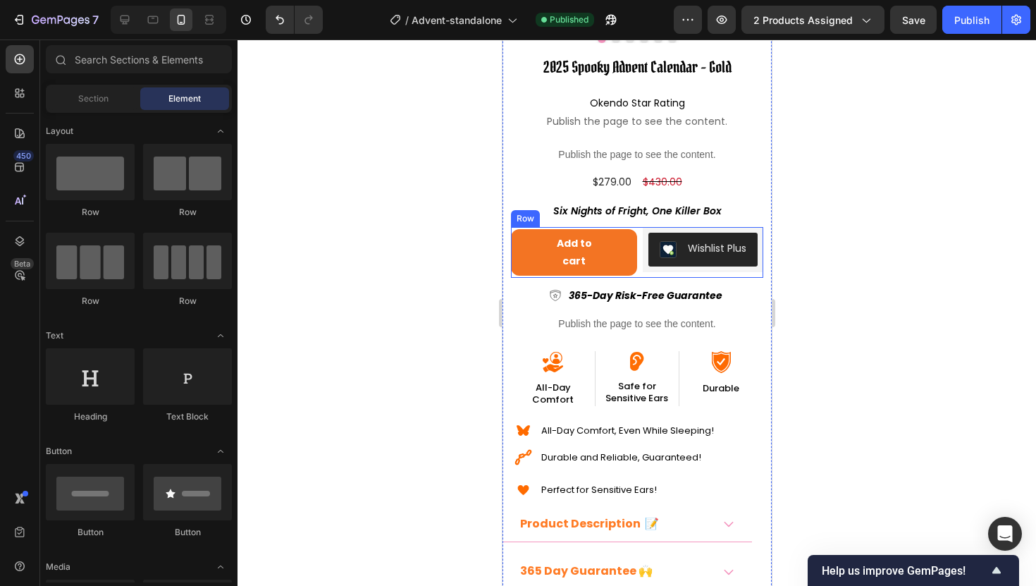
click at [512, 274] on div "Add to cart Add to Cart" at bounding box center [573, 252] width 126 height 51
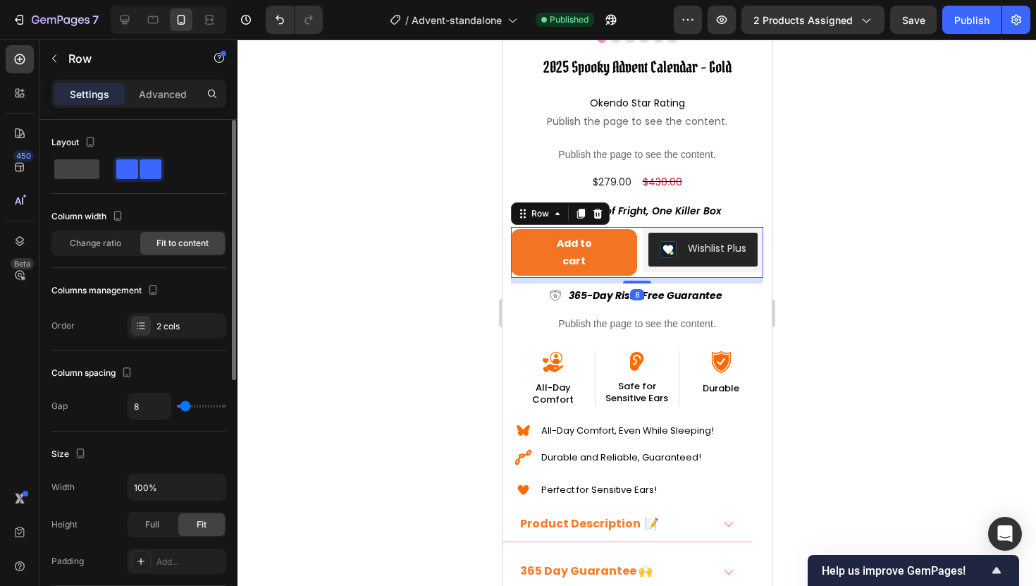
scroll to position [478, 0]
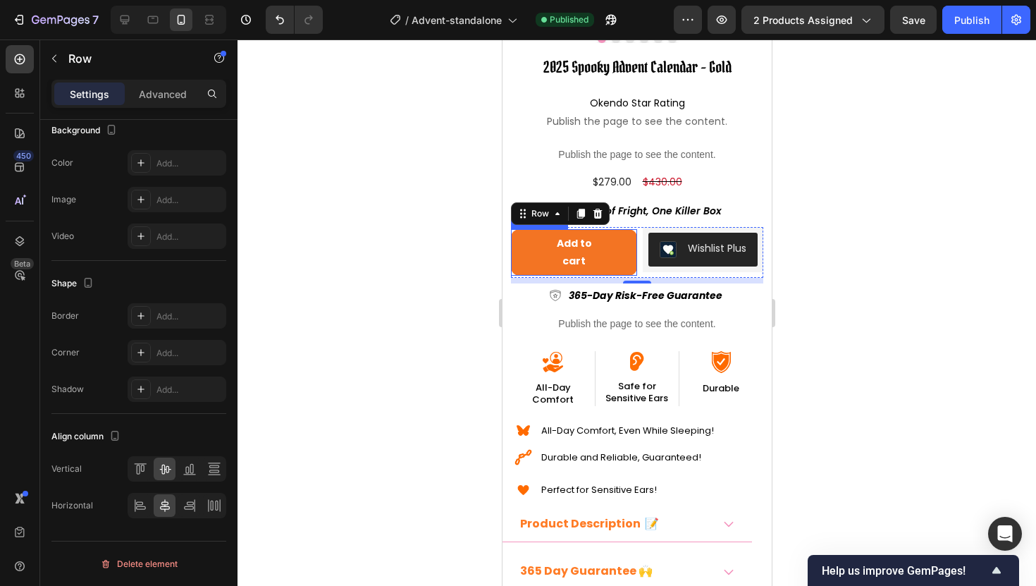
click at [517, 263] on button "Add to cart" at bounding box center [573, 252] width 126 height 47
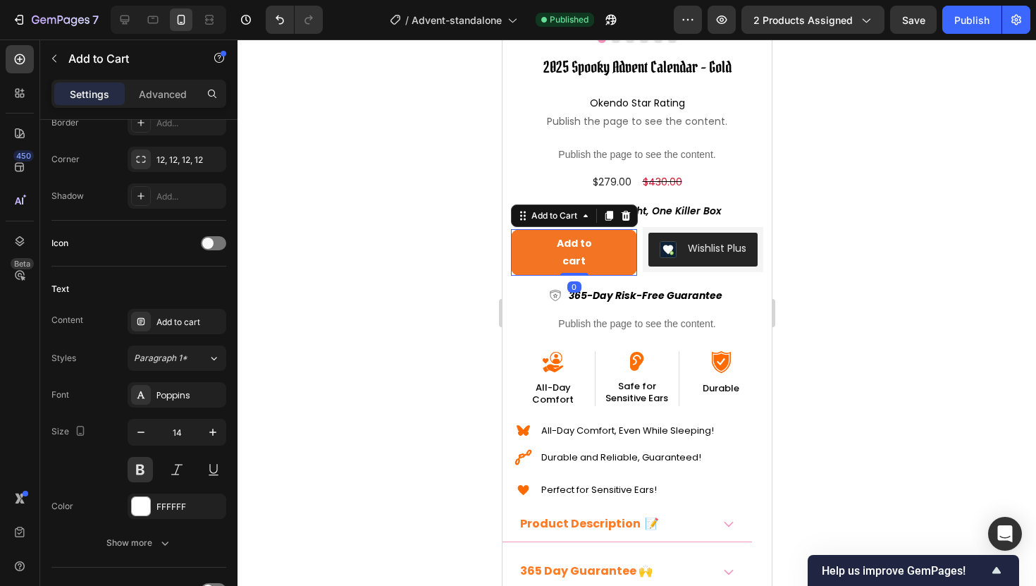
scroll to position [0, 0]
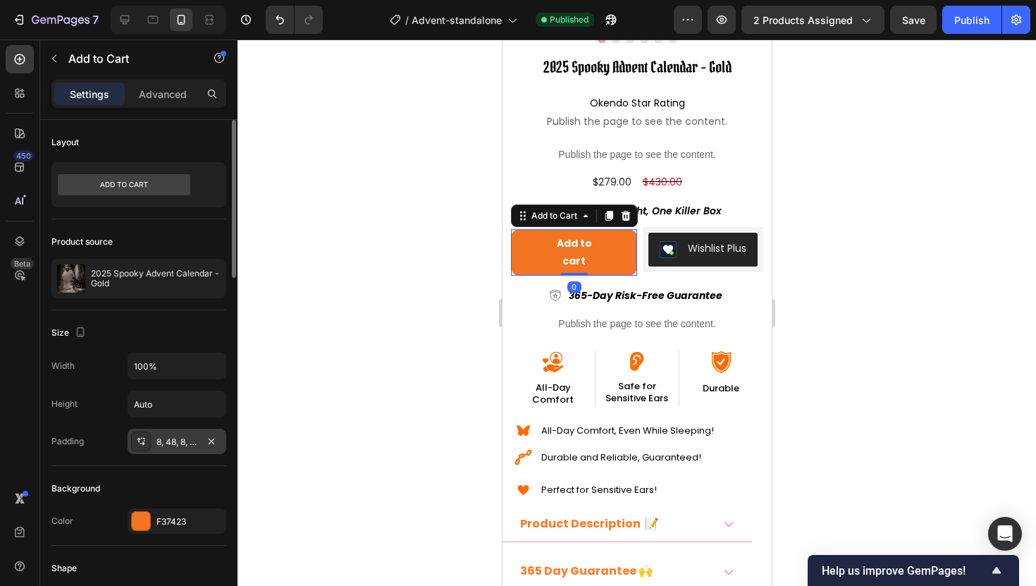
click at [174, 446] on div "8, 48, 8, 48" at bounding box center [176, 442] width 41 height 13
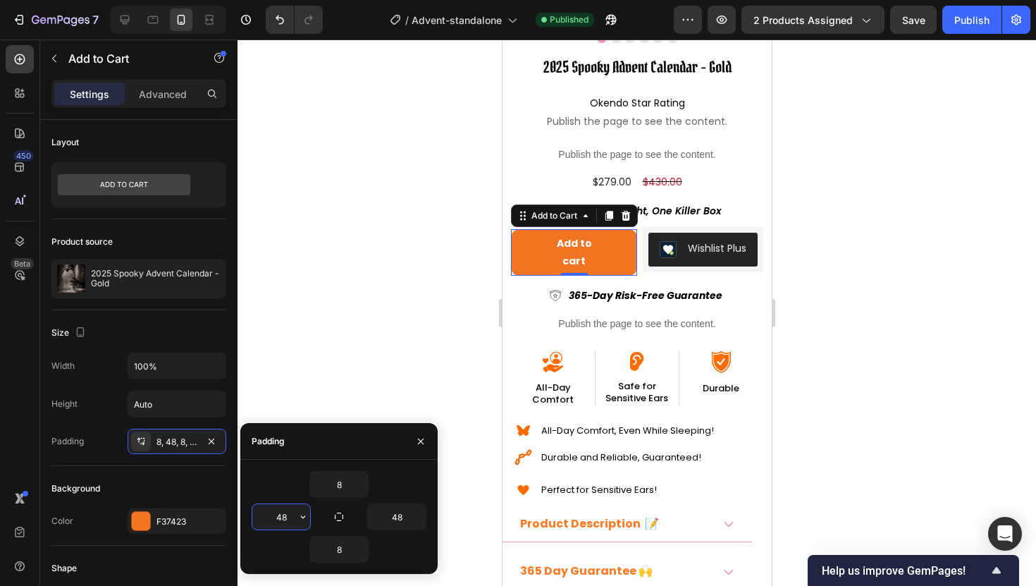
click at [276, 515] on input "48" at bounding box center [281, 516] width 58 height 25
click at [299, 516] on icon "button" at bounding box center [302, 516] width 11 height 11
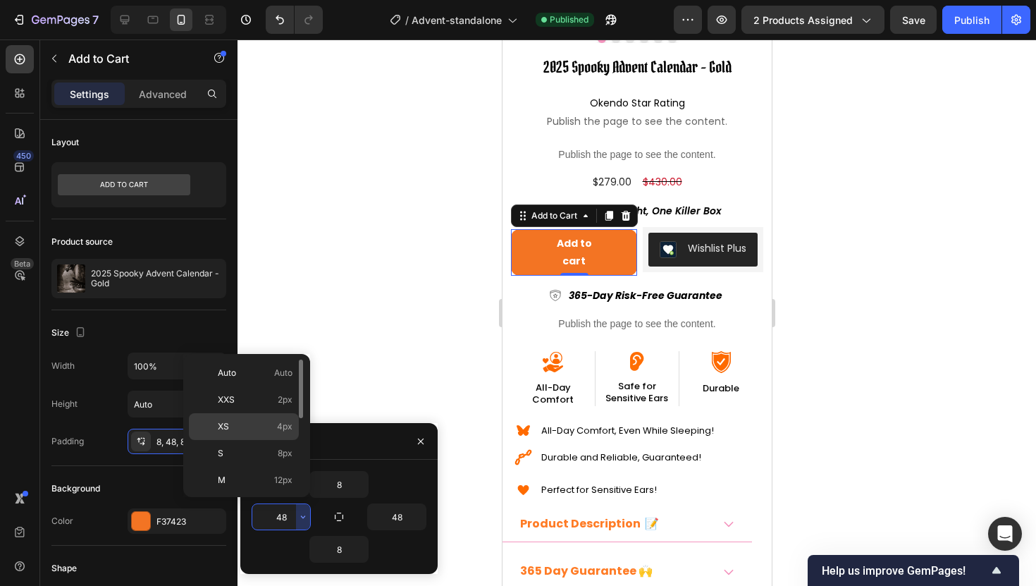
scroll to position [163, 0]
click at [271, 453] on p "4XL 80px" at bounding box center [255, 451] width 75 height 13
type input "80"
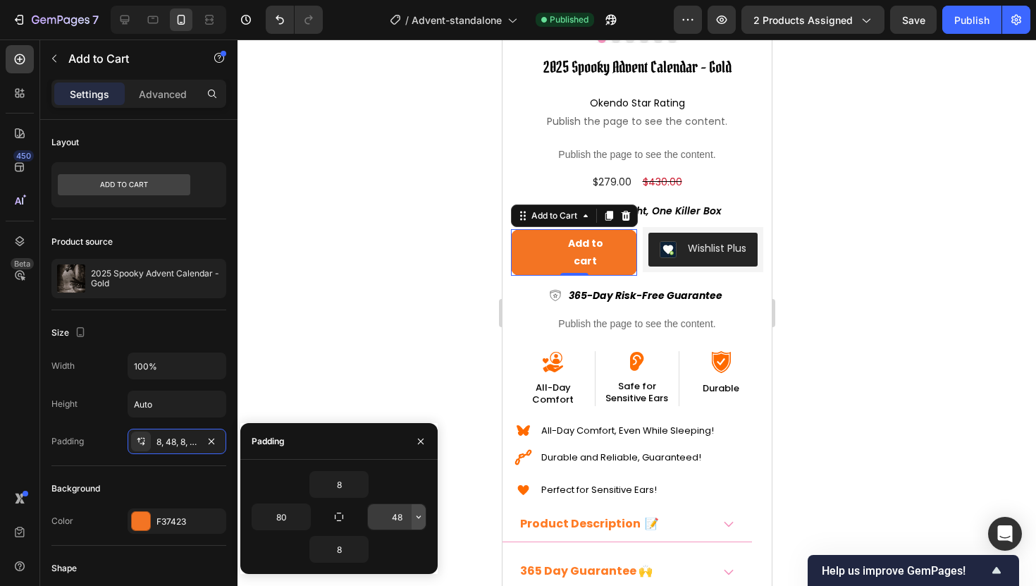
click at [419, 518] on icon "button" at bounding box center [418, 516] width 11 height 11
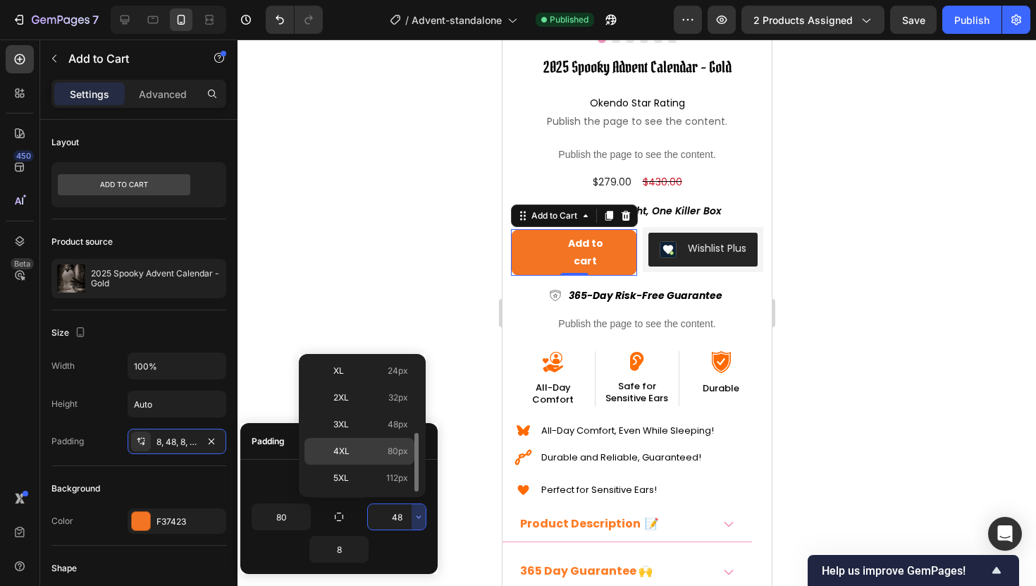
click at [386, 446] on p "4XL 80px" at bounding box center [370, 451] width 75 height 13
type input "80"
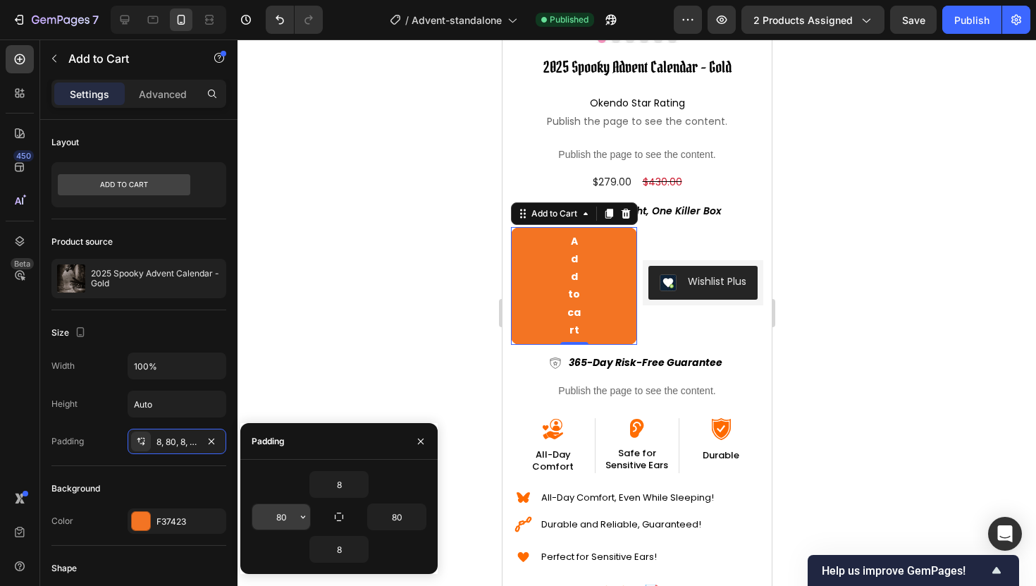
click at [290, 515] on input "80" at bounding box center [281, 516] width 58 height 25
click at [280, 520] on input "80" at bounding box center [281, 516] width 58 height 25
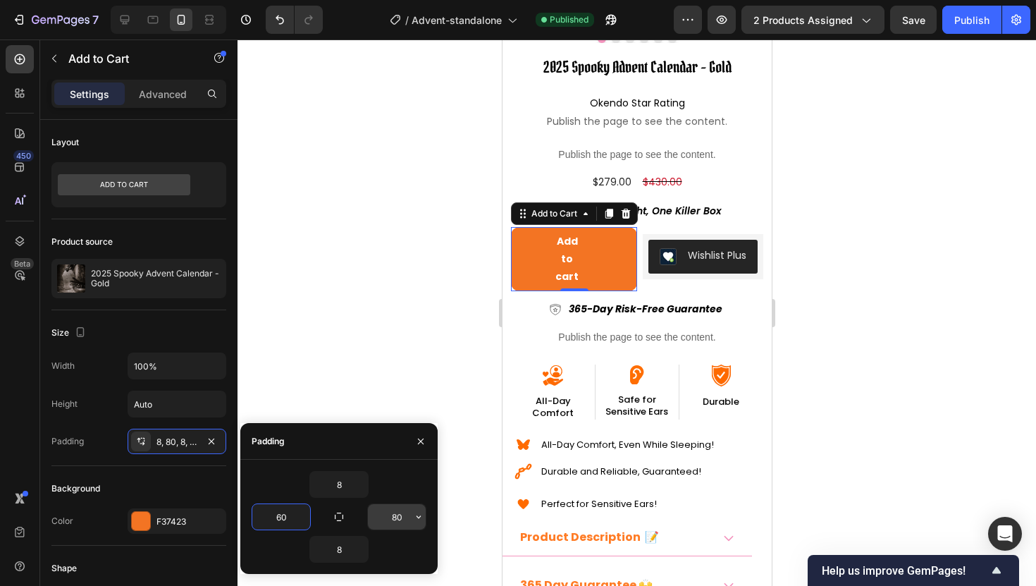
type input "60"
click at [396, 517] on input "80" at bounding box center [397, 516] width 58 height 25
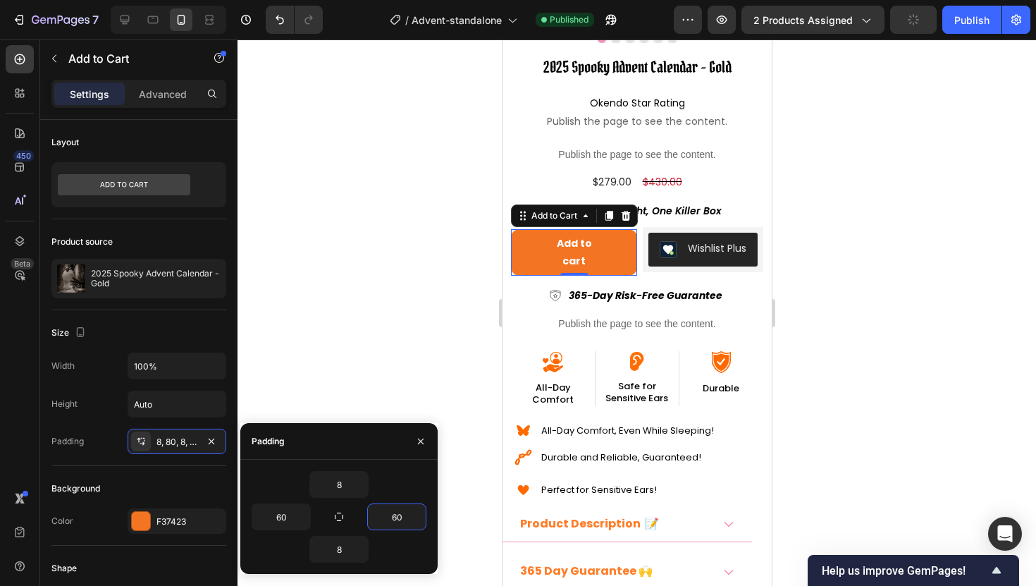
type input "60"
click at [408, 474] on div "8" at bounding box center [339, 484] width 175 height 27
click at [279, 518] on input "60" at bounding box center [281, 516] width 58 height 25
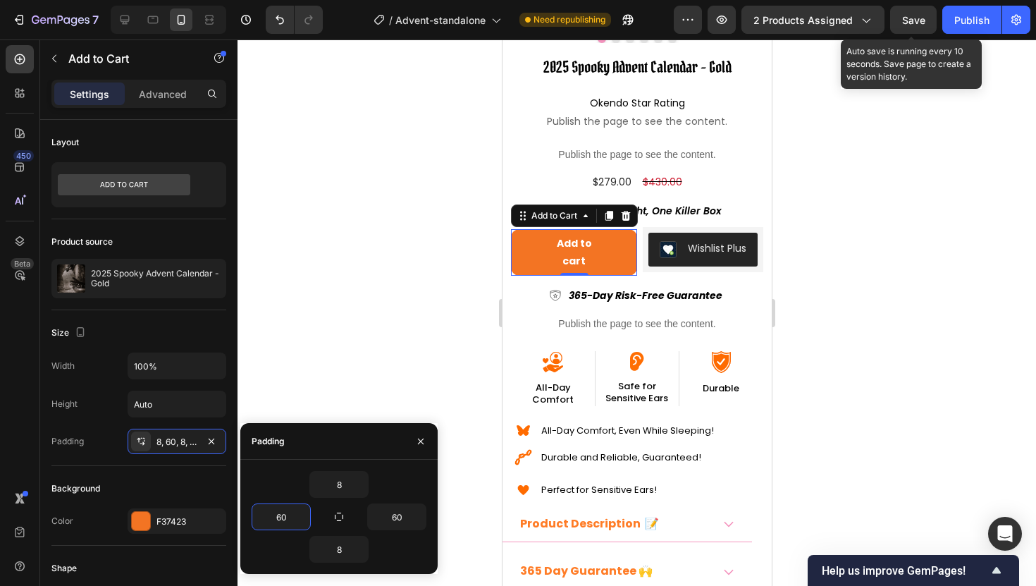
click at [919, 16] on span "Save" at bounding box center [913, 20] width 23 height 12
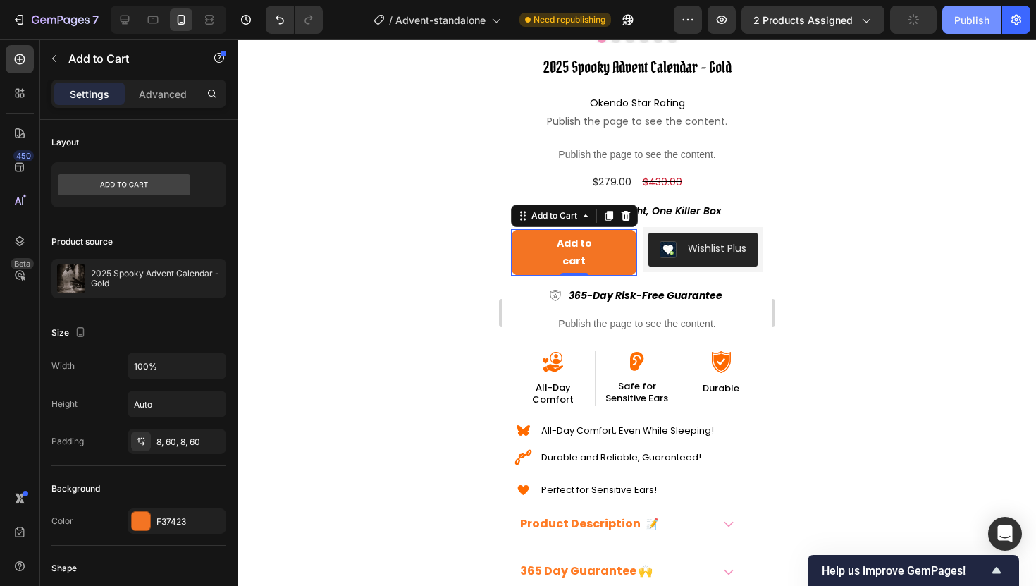
click at [962, 16] on div "Publish" at bounding box center [971, 20] width 35 height 15
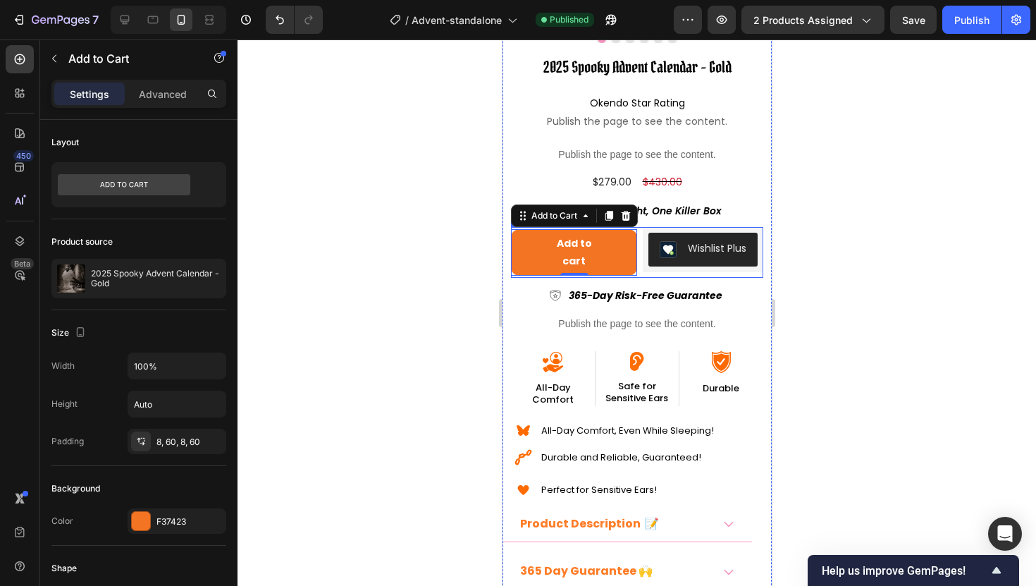
click at [639, 272] on div "Add to cart Add to Cart 0 Wishlist Plus Wishlist Plus Row" at bounding box center [636, 252] width 252 height 51
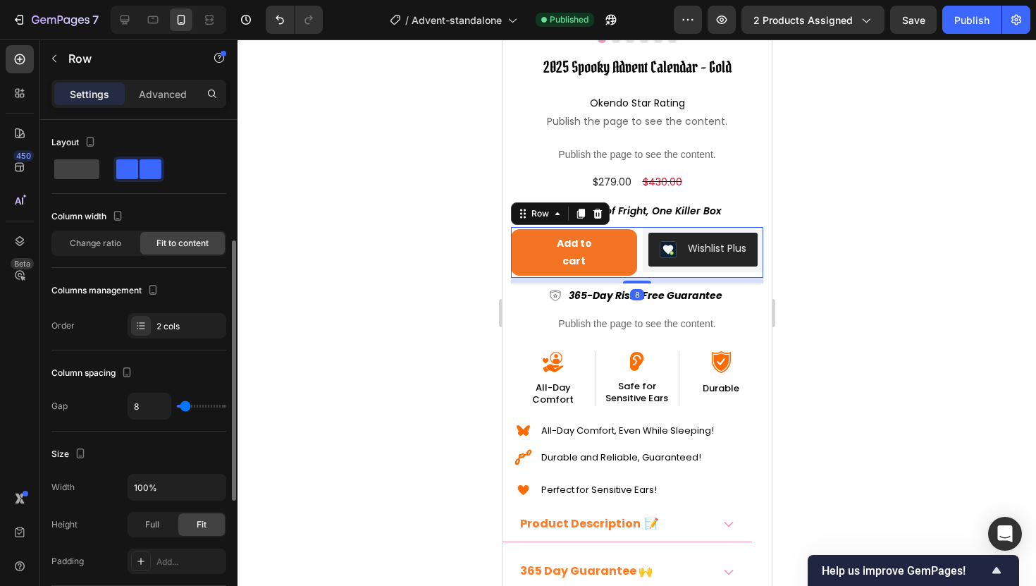
scroll to position [478, 0]
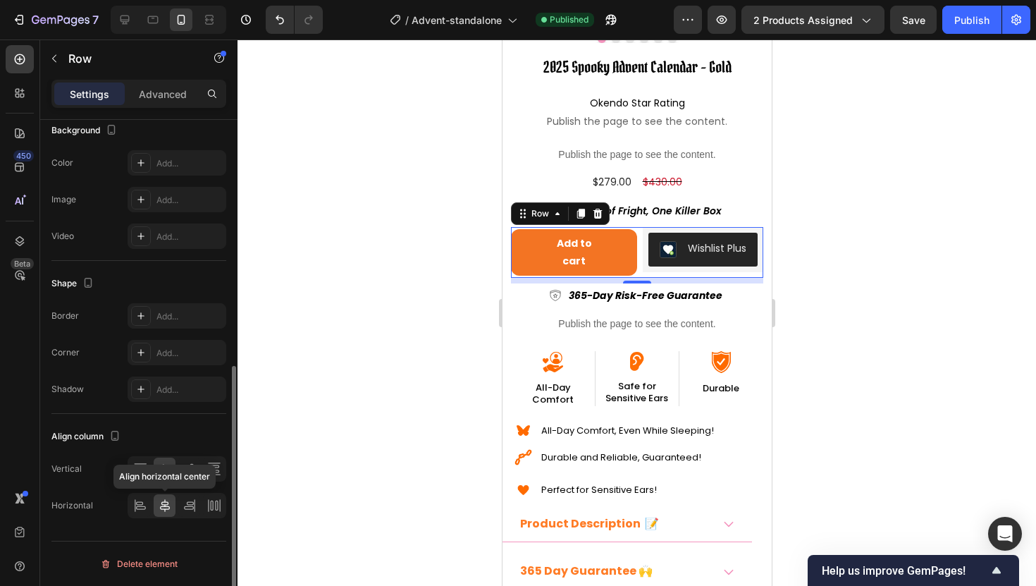
click at [167, 506] on icon at bounding box center [165, 505] width 10 height 13
click at [206, 504] on div at bounding box center [214, 505] width 22 height 23
click at [163, 510] on icon at bounding box center [165, 505] width 14 height 14
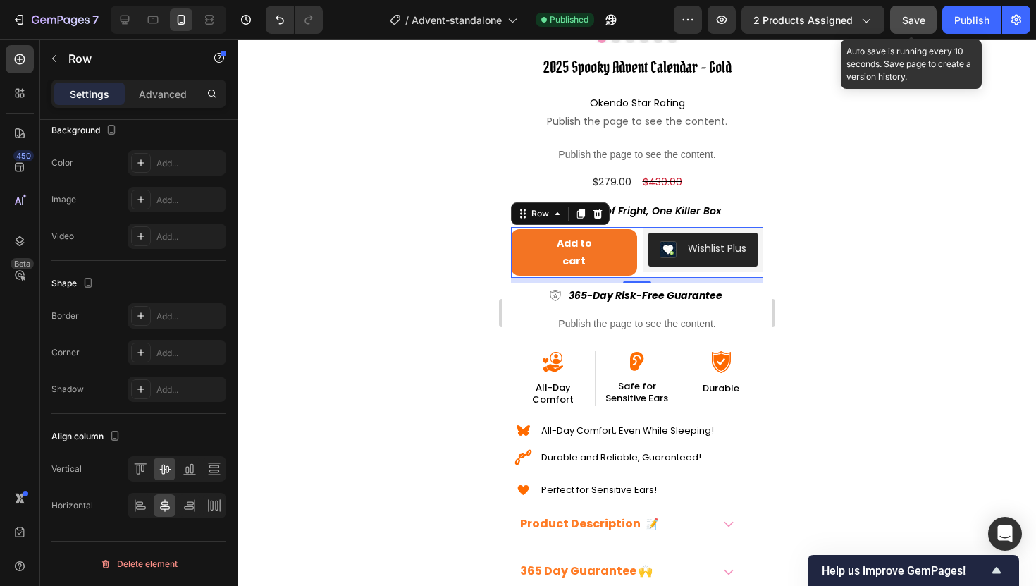
click at [900, 18] on button "Save" at bounding box center [913, 20] width 47 height 28
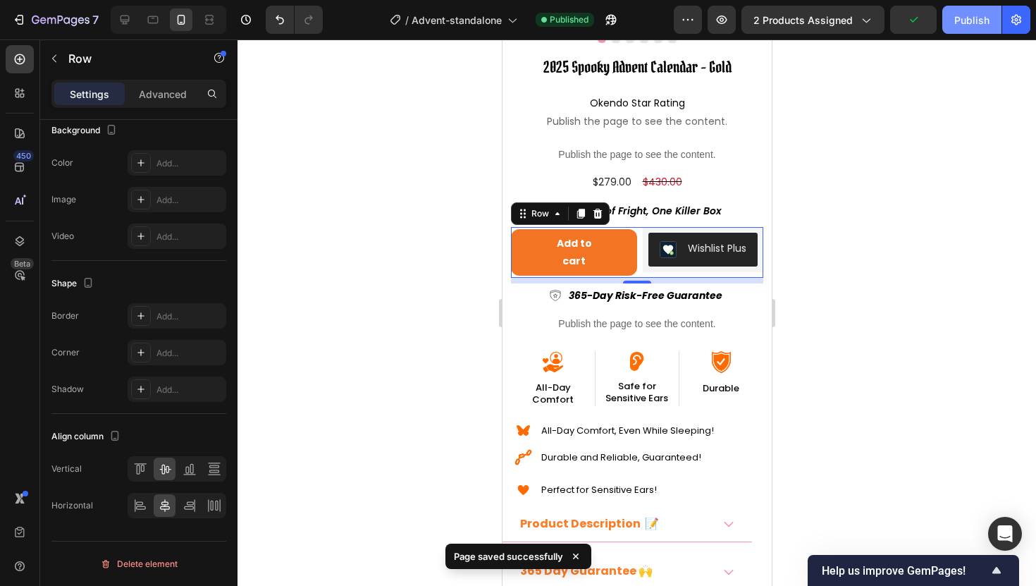
click at [979, 22] on div "Publish" at bounding box center [971, 20] width 35 height 15
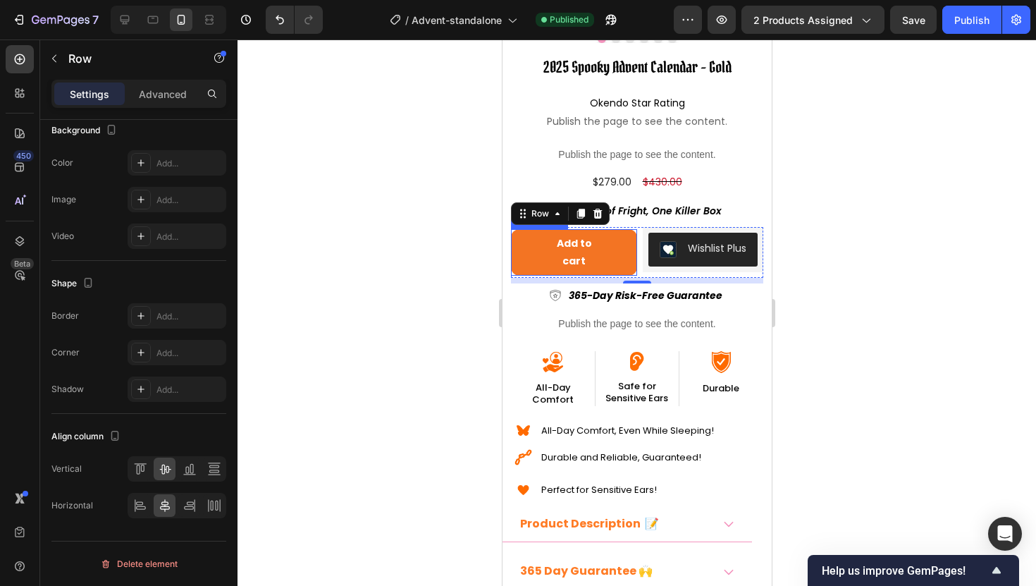
click at [513, 271] on button "Add to cart" at bounding box center [573, 252] width 126 height 47
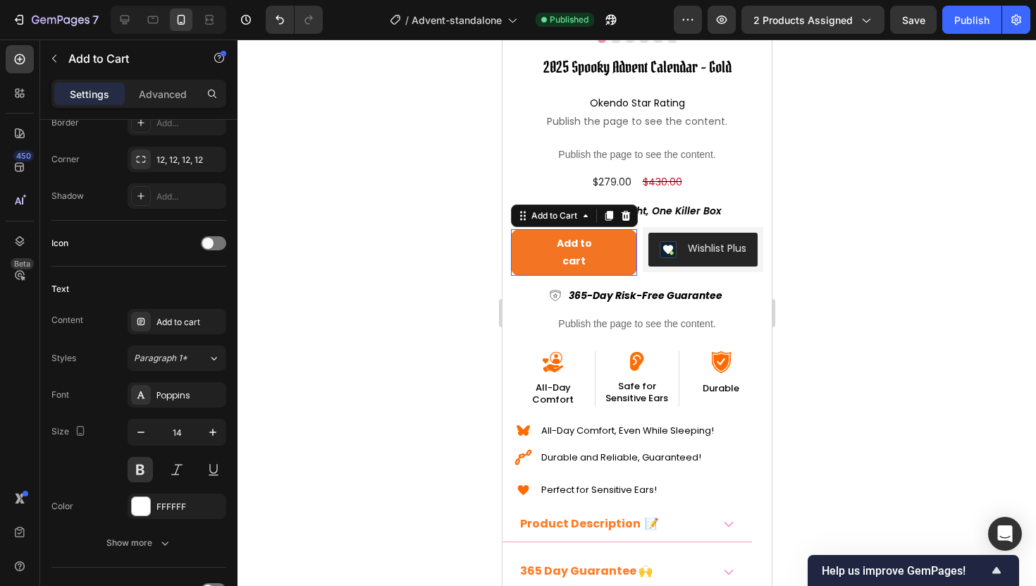
scroll to position [0, 0]
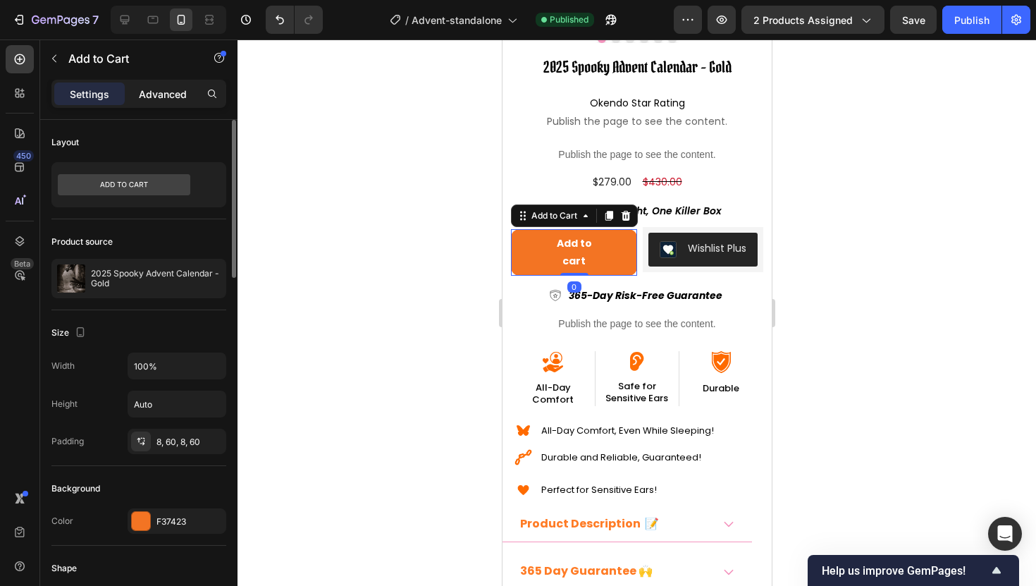
click at [152, 87] on p "Advanced" at bounding box center [163, 94] width 48 height 15
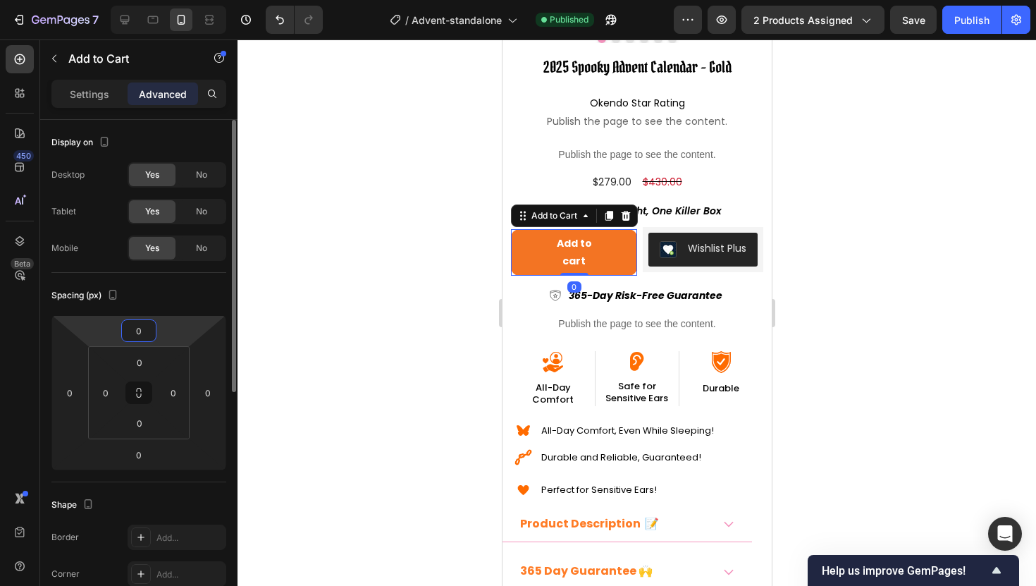
click at [147, 332] on input "0" at bounding box center [139, 330] width 28 height 21
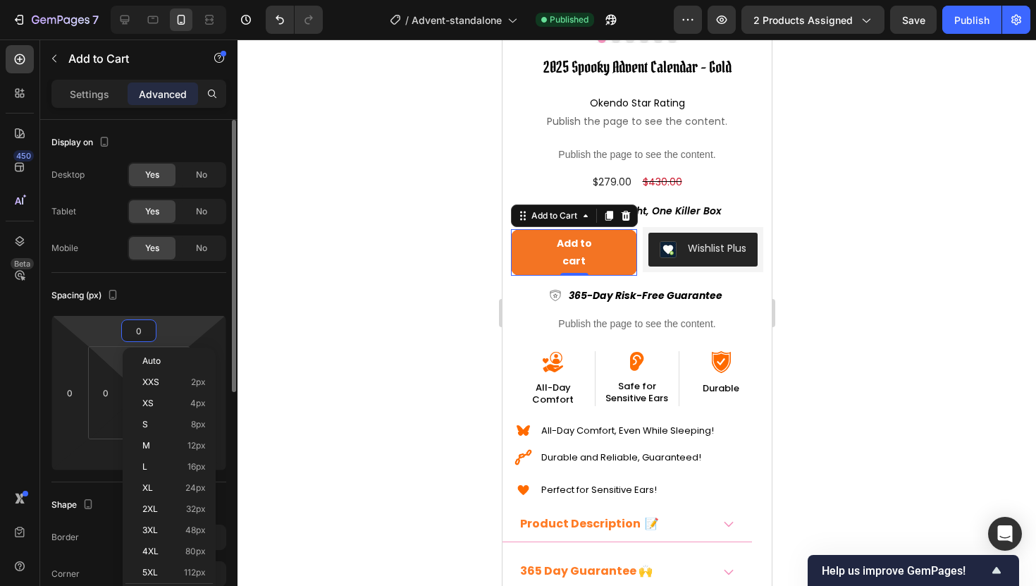
click at [118, 0] on html "7 Version history / Advent-standalone Published Preview 2 products assigned Sav…" at bounding box center [518, 0] width 1036 height 0
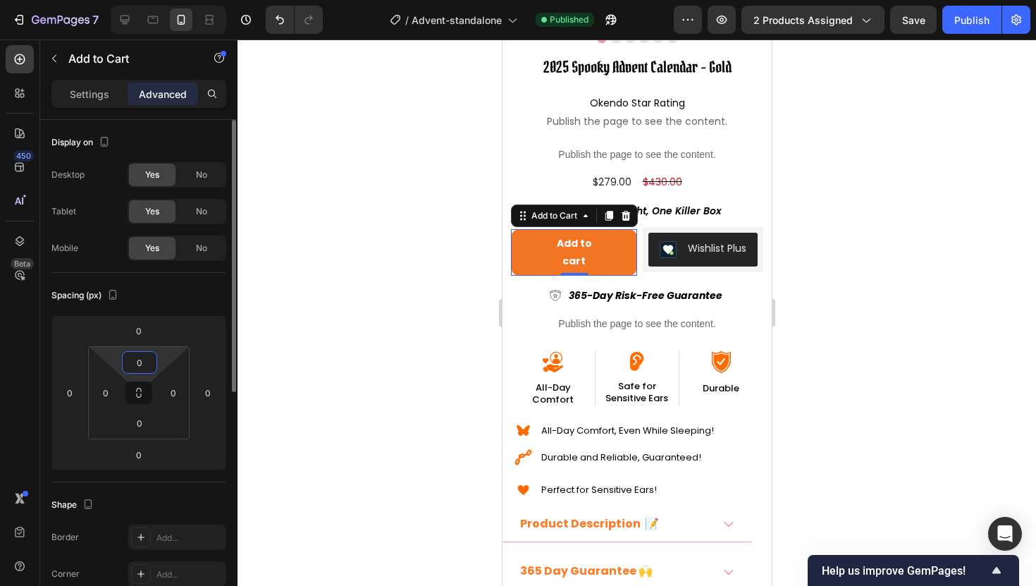
click at [145, 365] on input "0" at bounding box center [139, 362] width 28 height 21
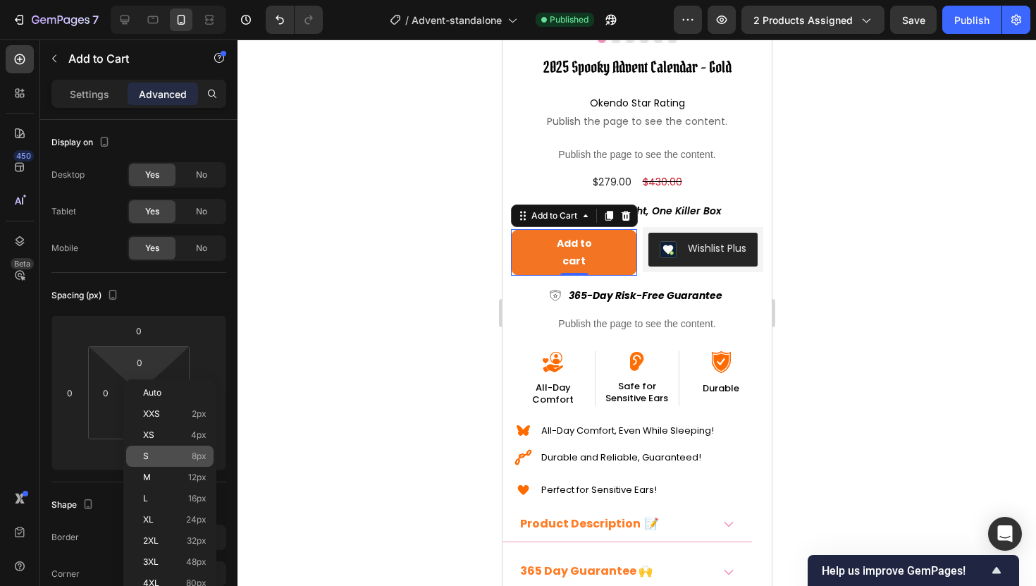
click at [167, 460] on p "S 8px" at bounding box center [174, 456] width 63 height 10
type input "8"
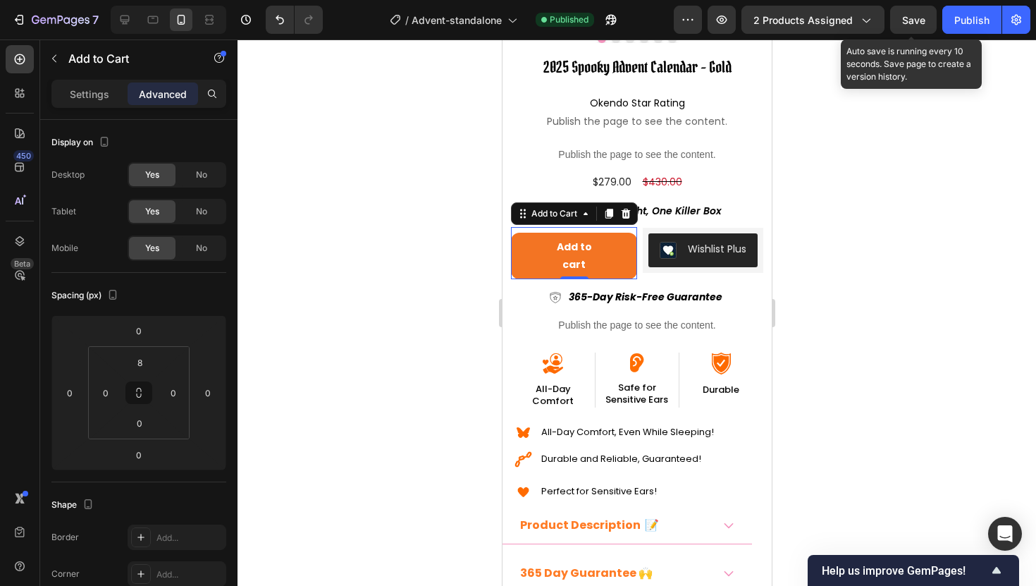
click at [917, 18] on span "Save" at bounding box center [913, 20] width 23 height 12
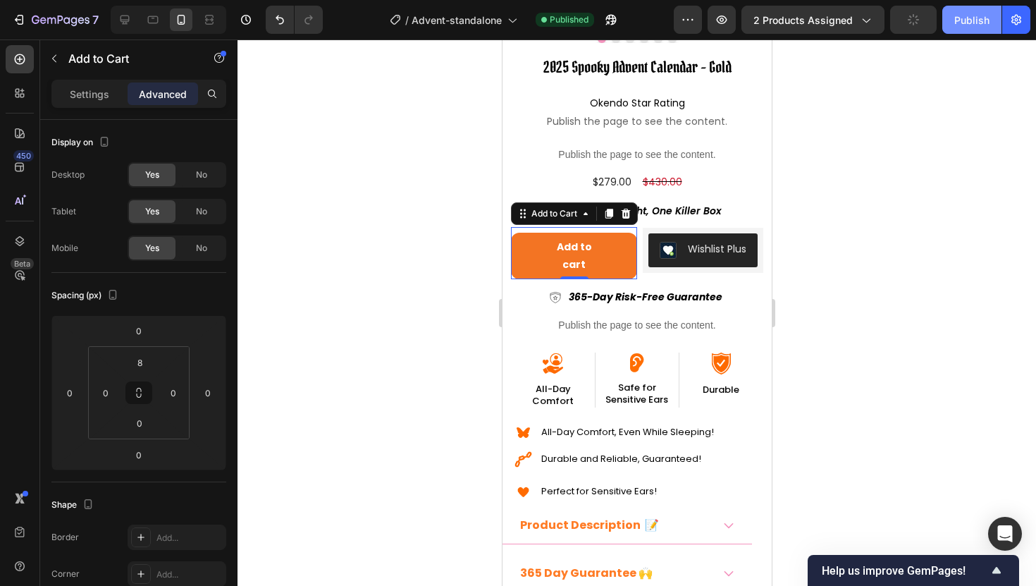
click at [954, 18] on div "Publish" at bounding box center [971, 20] width 35 height 15
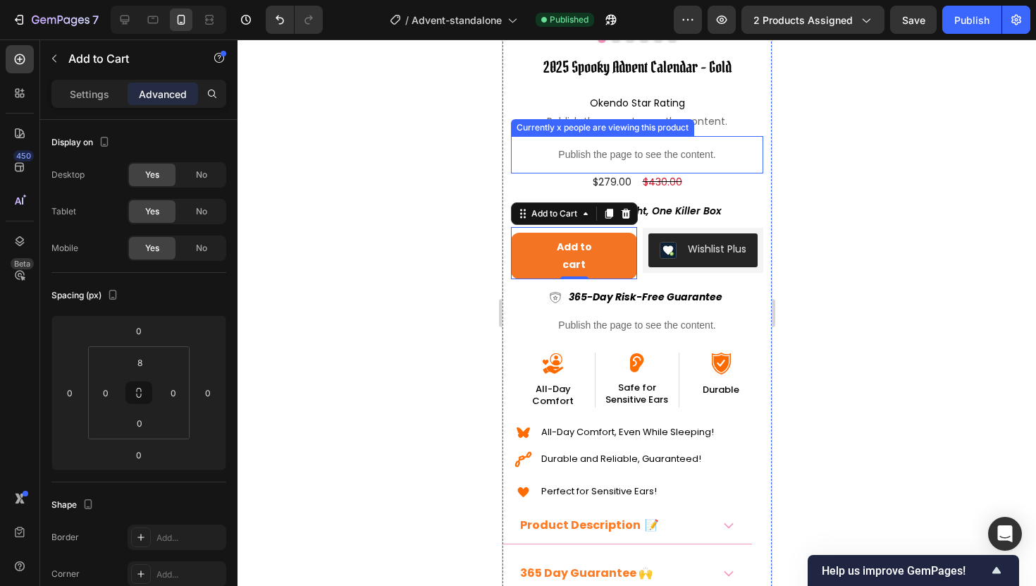
click at [536, 141] on div "Publish the page to see the content." at bounding box center [636, 154] width 252 height 37
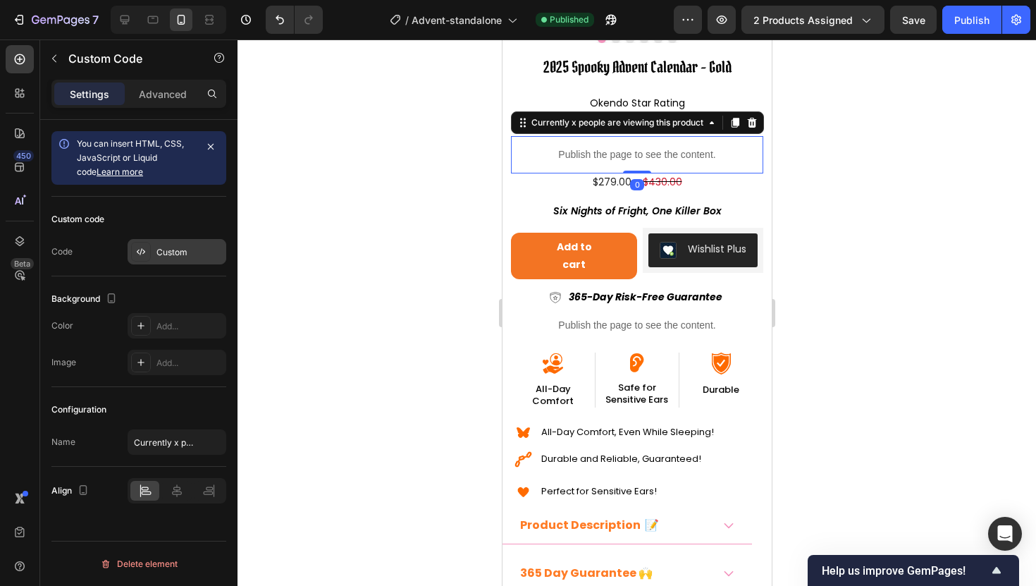
click at [155, 255] on div "Custom" at bounding box center [177, 251] width 99 height 25
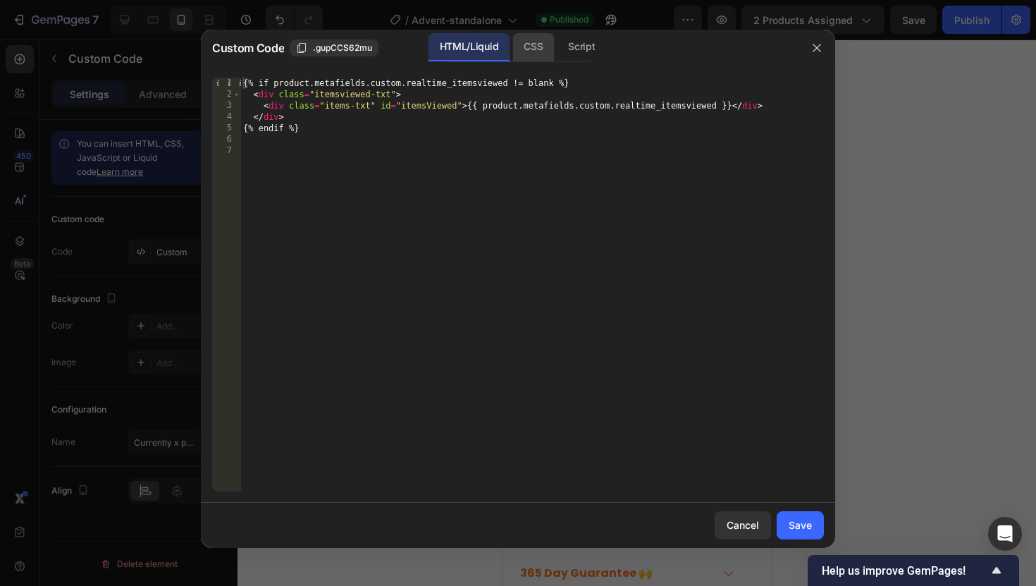
click at [545, 47] on div "CSS" at bounding box center [533, 47] width 42 height 28
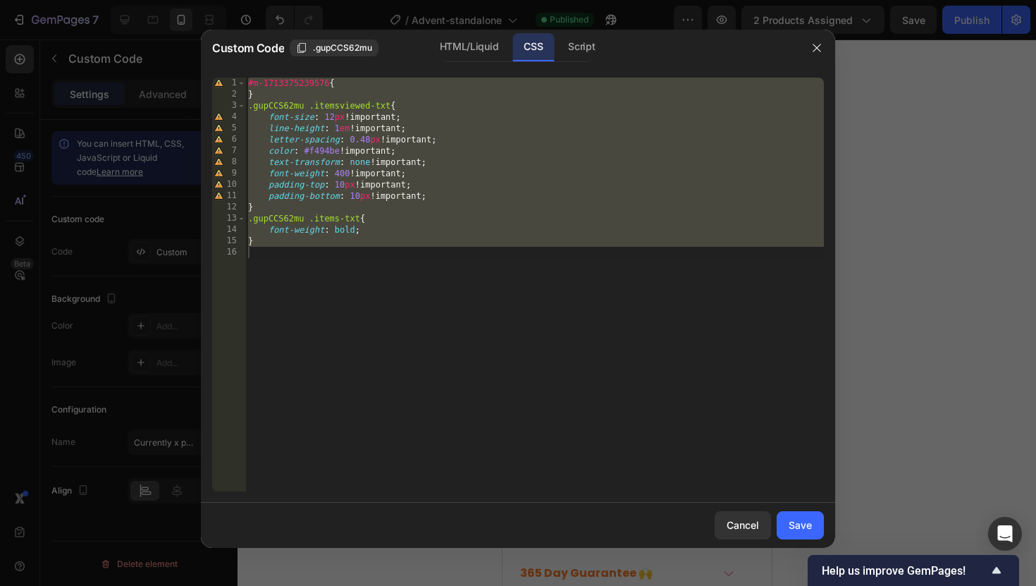
click at [434, 199] on div "#m-1713375239576 { } .gupCCS62mu .itemsviewed-txt { font-size : 12 px !importan…" at bounding box center [534, 296] width 579 height 436
type textarea "padding-bottom: 10px !important;"
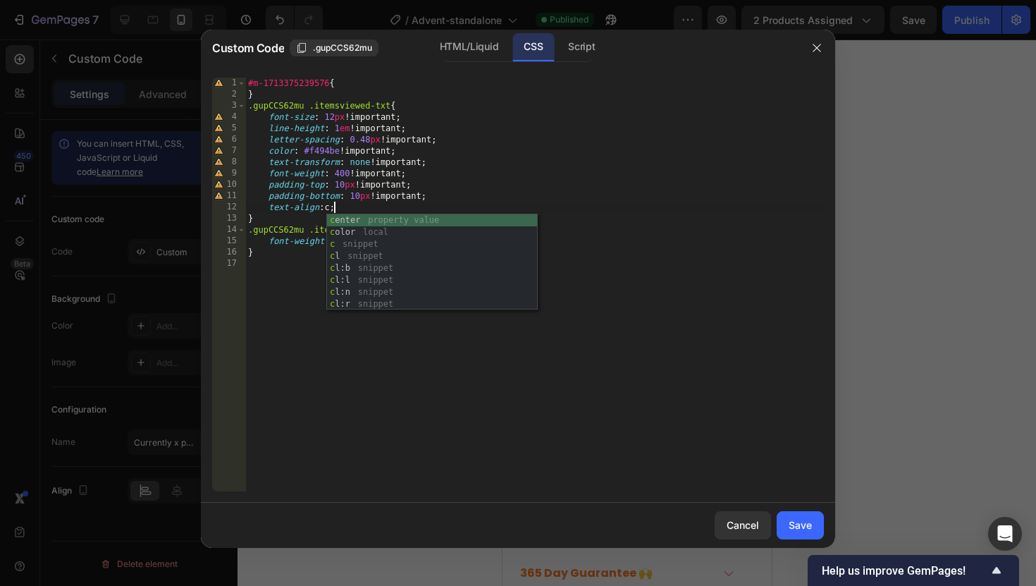
scroll to position [0, 6]
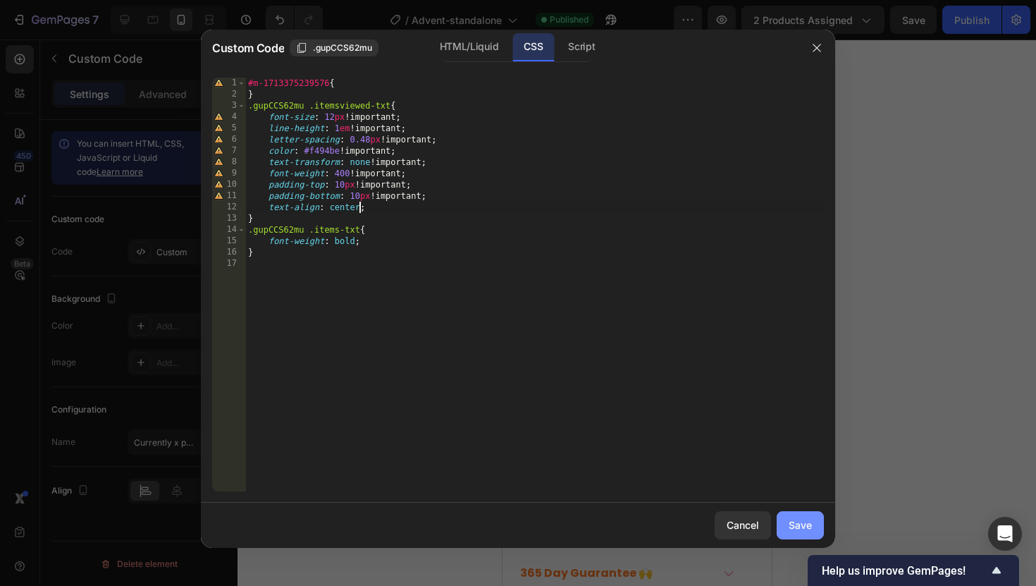
type textarea "text-align: center;"
click at [785, 530] on button "Save" at bounding box center [800, 525] width 47 height 28
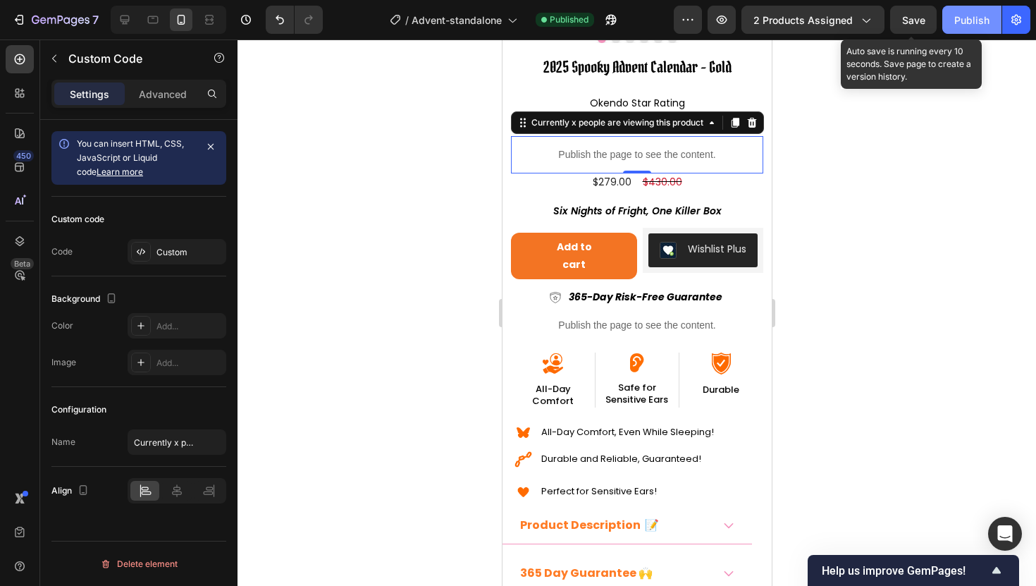
drag, startPoint x: 921, startPoint y: 15, endPoint x: 957, endPoint y: 16, distance: 36.7
click at [920, 15] on span "Save" at bounding box center [913, 20] width 23 height 12
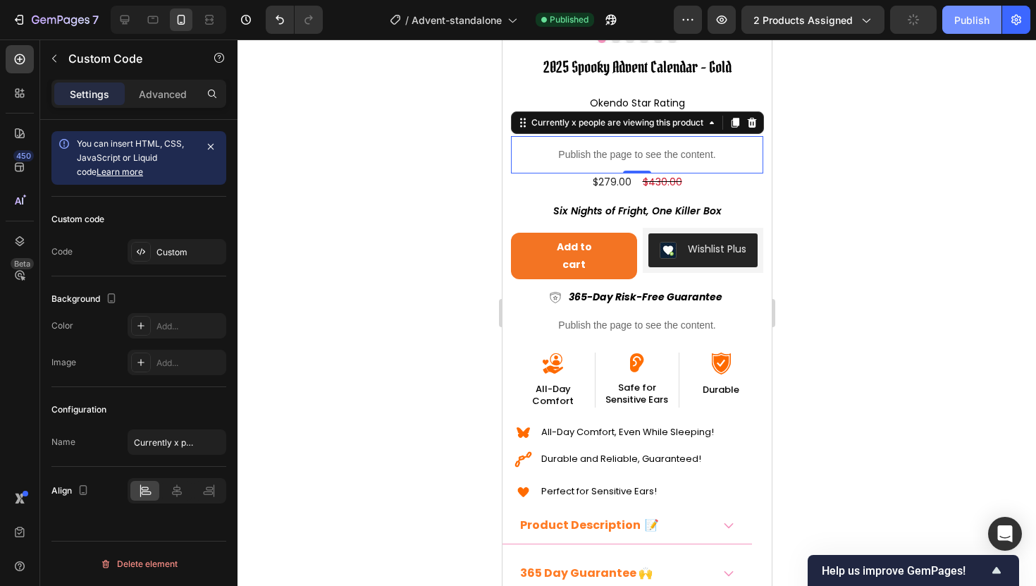
click at [971, 16] on div "Publish" at bounding box center [971, 20] width 35 height 15
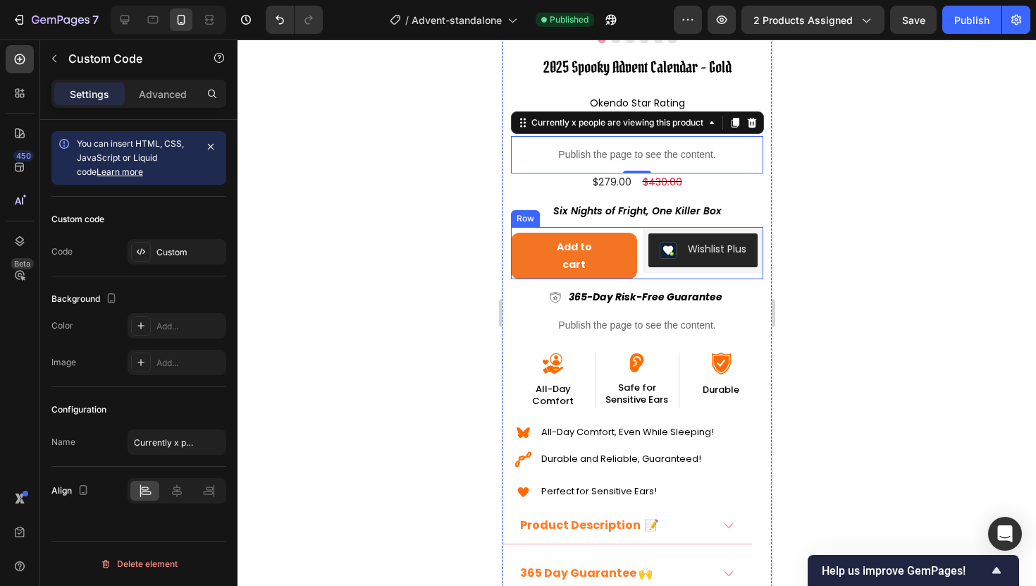
click at [653, 278] on div "Wishlist Plus Wishlist Plus" at bounding box center [702, 253] width 121 height 52
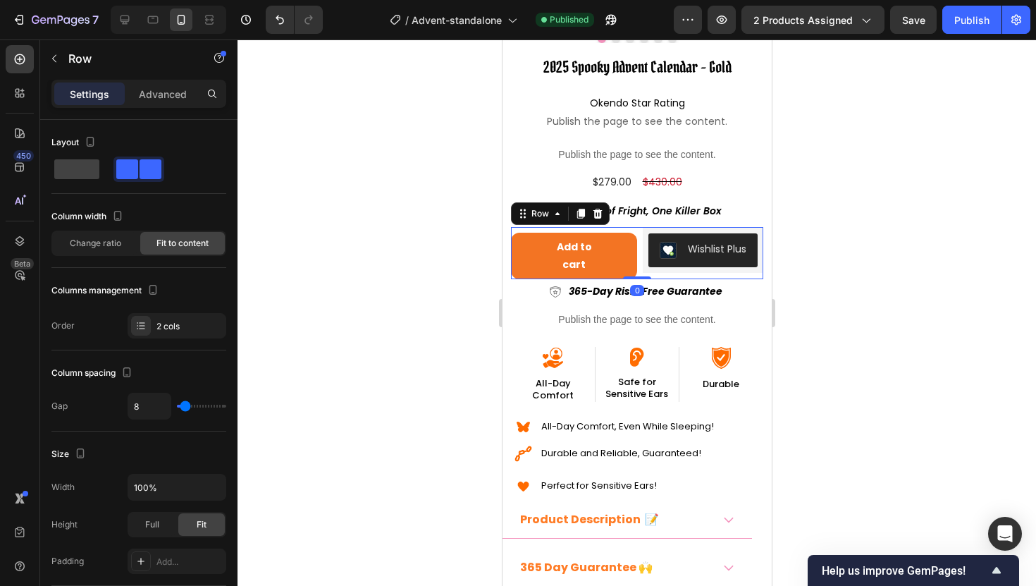
drag, startPoint x: 631, startPoint y: 281, endPoint x: 634, endPoint y: 248, distance: 33.3
click at [634, 248] on div "Add to cart Add to Cart Wishlist Plus Wishlist Plus Row 0" at bounding box center [636, 253] width 252 height 52
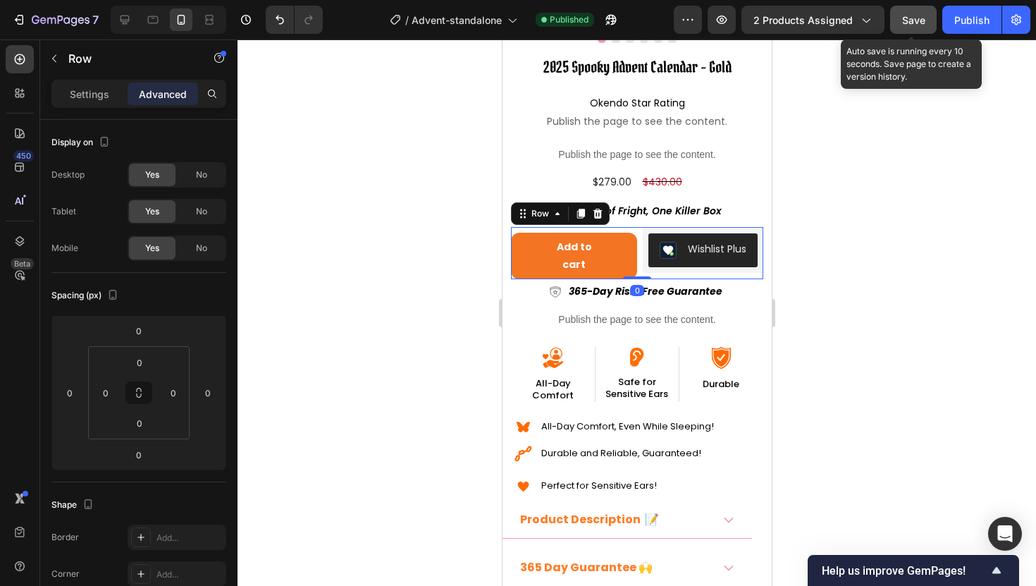
click at [925, 19] on span "Save" at bounding box center [913, 20] width 23 height 12
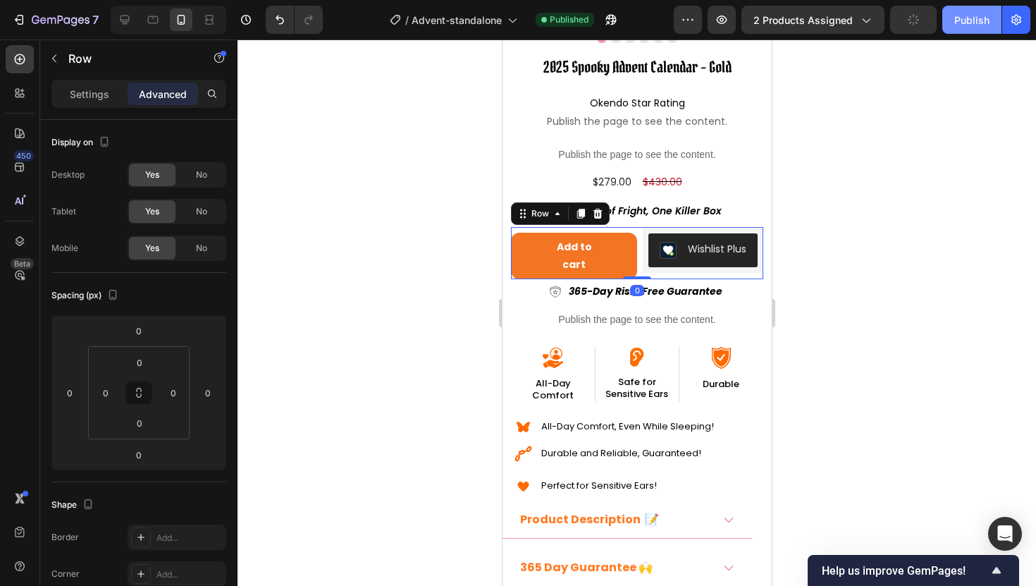
click at [971, 19] on div "Publish" at bounding box center [971, 20] width 35 height 15
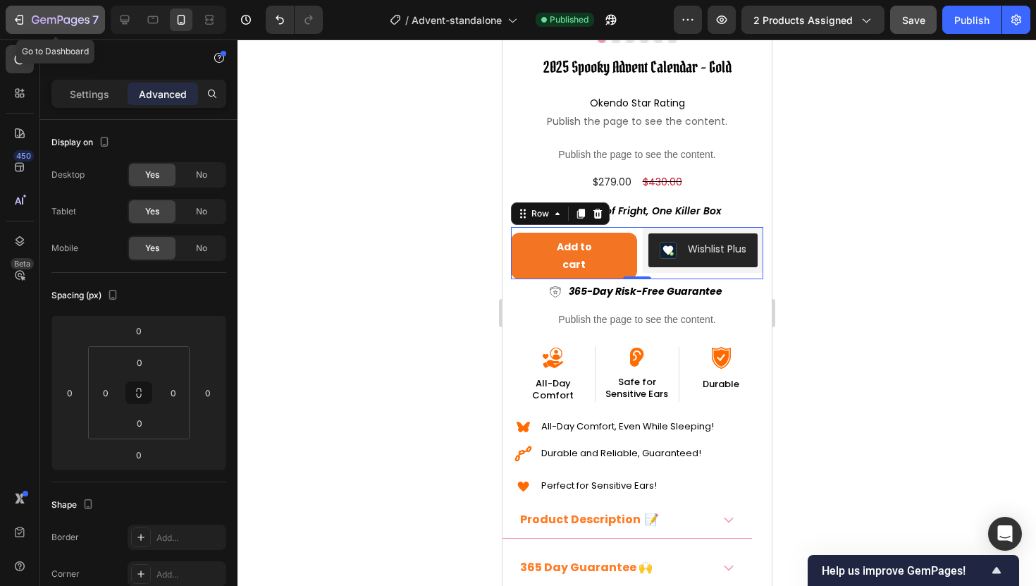
click at [22, 21] on icon "button" at bounding box center [19, 20] width 14 height 14
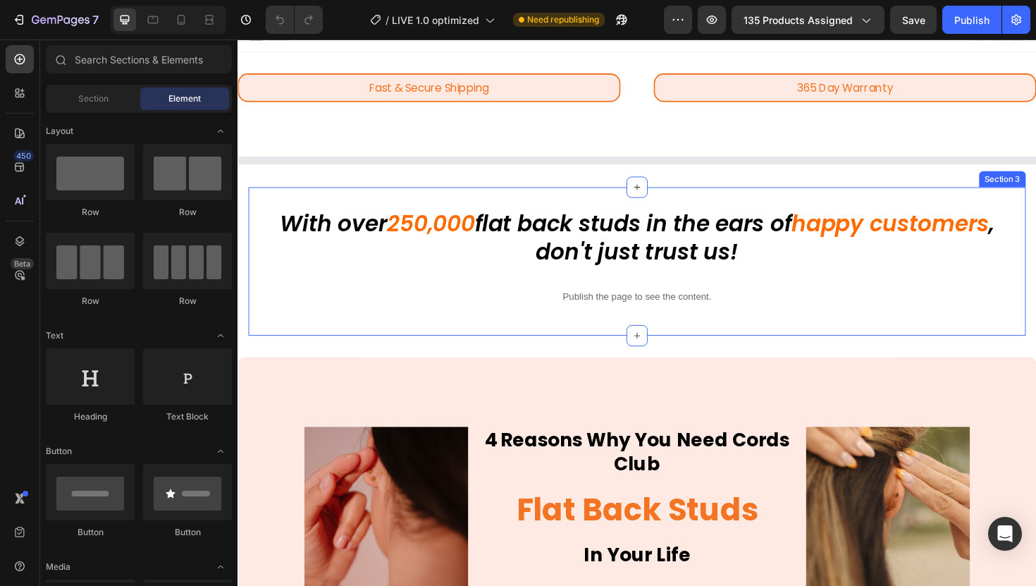
scroll to position [14, 0]
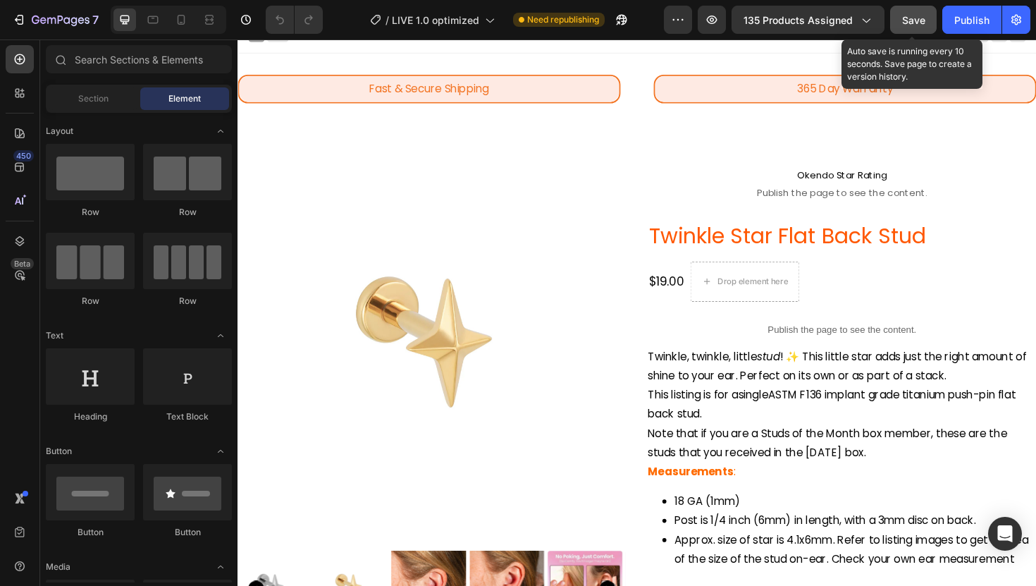
click at [893, 24] on button "Save" at bounding box center [913, 20] width 47 height 28
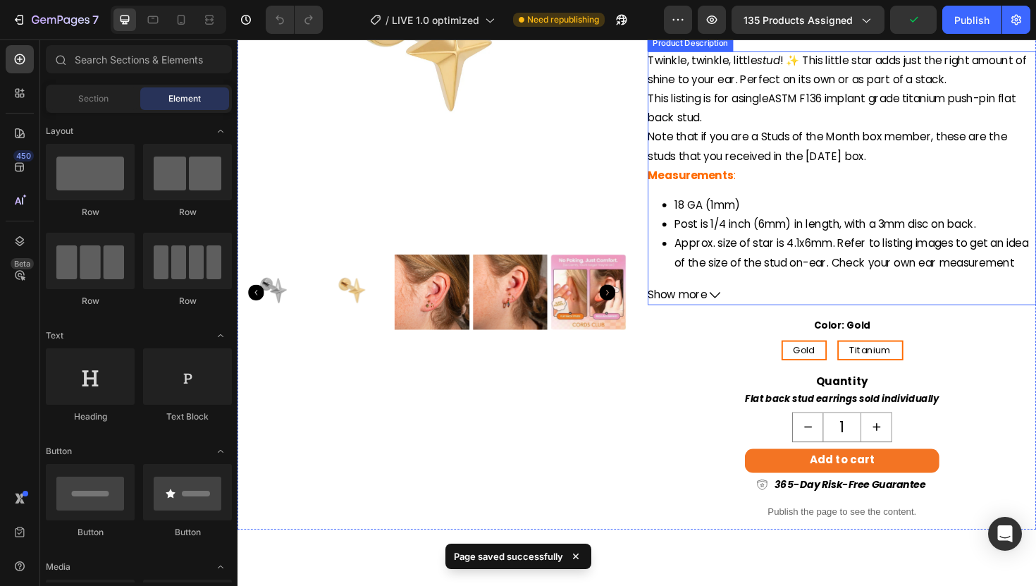
scroll to position [0, 0]
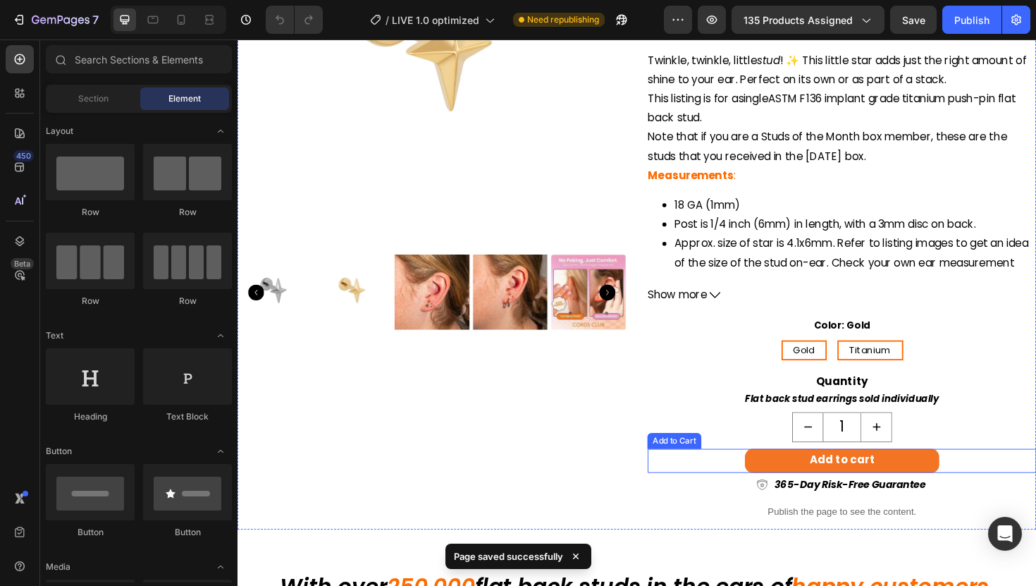
click at [726, 491] on div "Add to cart Add to Cart" at bounding box center [878, 485] width 412 height 25
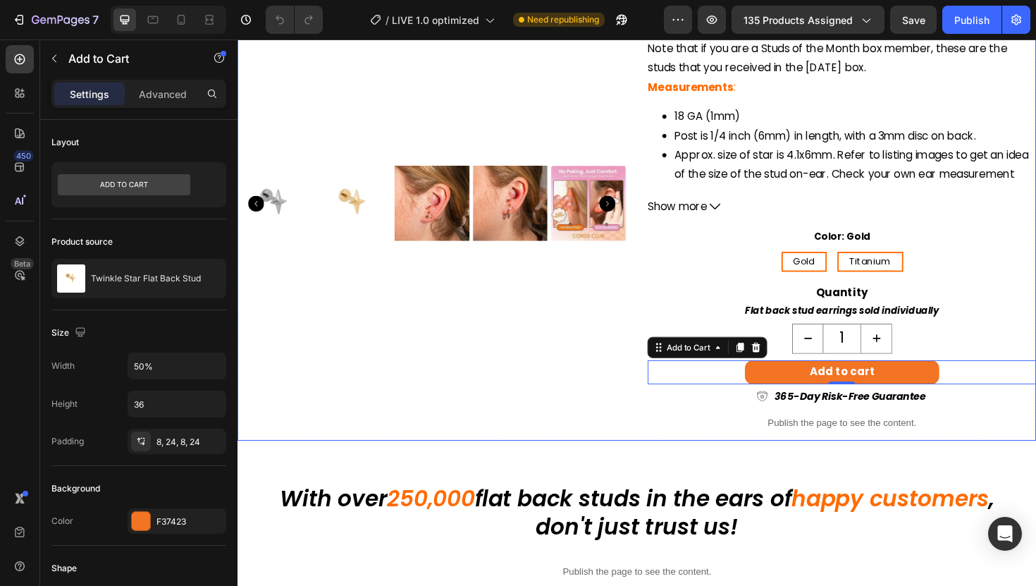
scroll to position [566, 0]
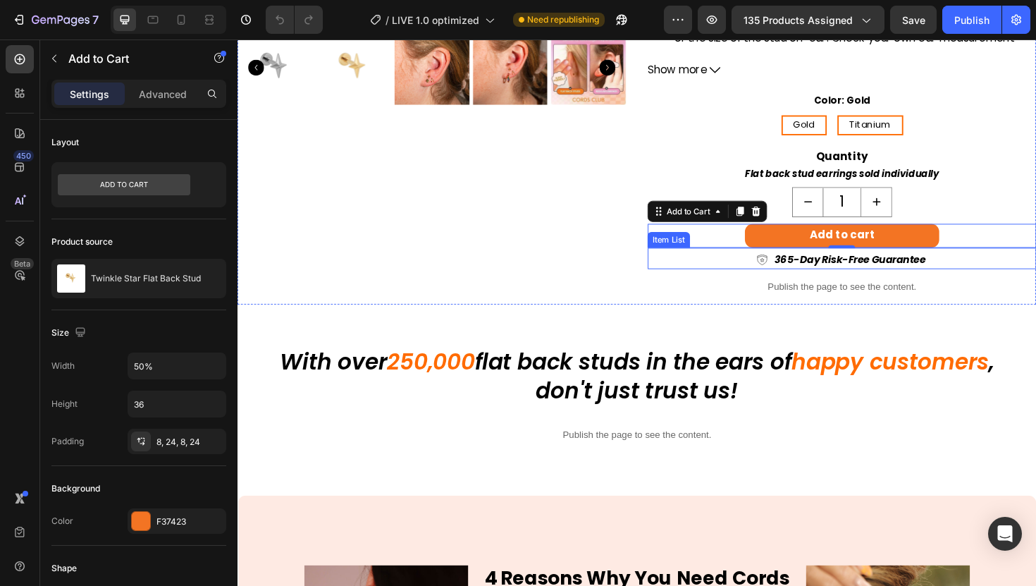
click at [750, 270] on div "365-Day Risk-Free Guarantee Item List" at bounding box center [878, 271] width 412 height 23
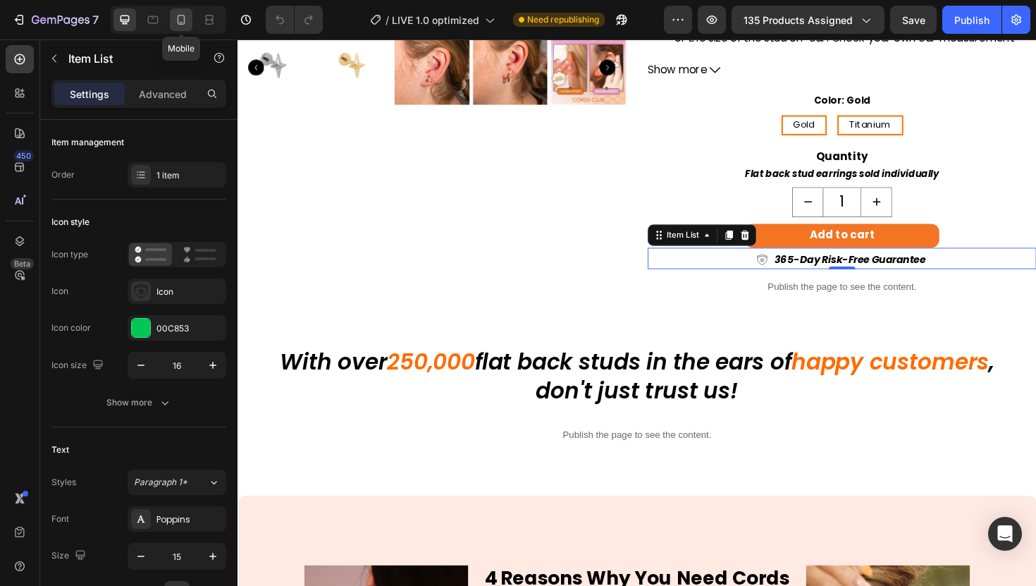
click at [179, 16] on icon at bounding box center [181, 20] width 14 height 14
type input "14"
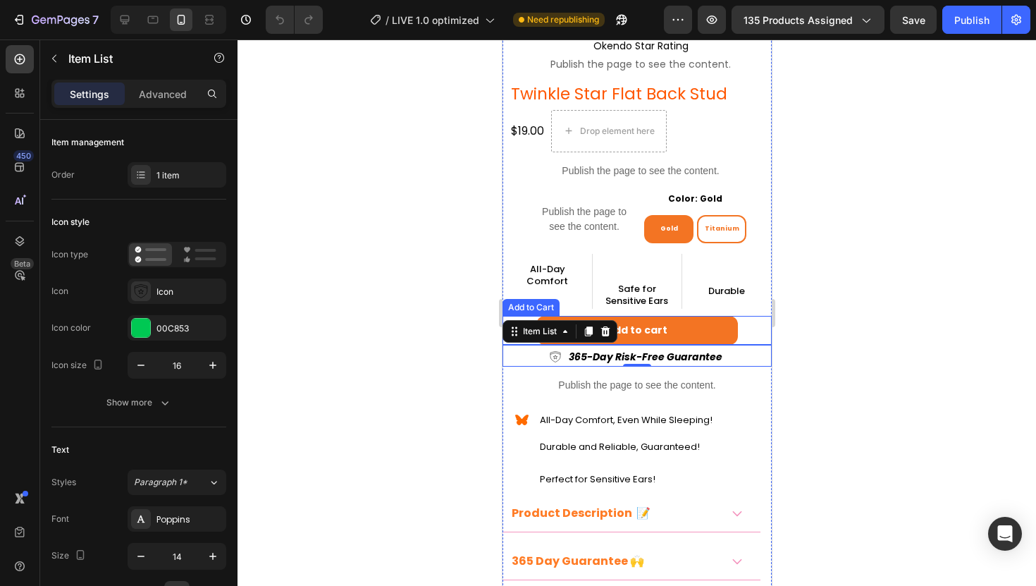
scroll to position [331, 0]
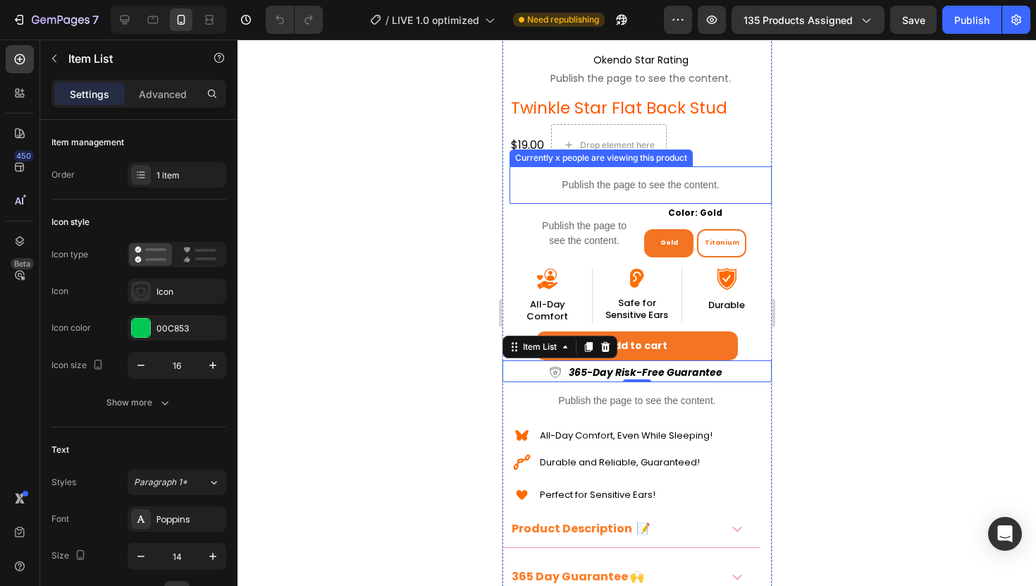
click at [616, 178] on p "Publish the page to see the content." at bounding box center [640, 185] width 262 height 15
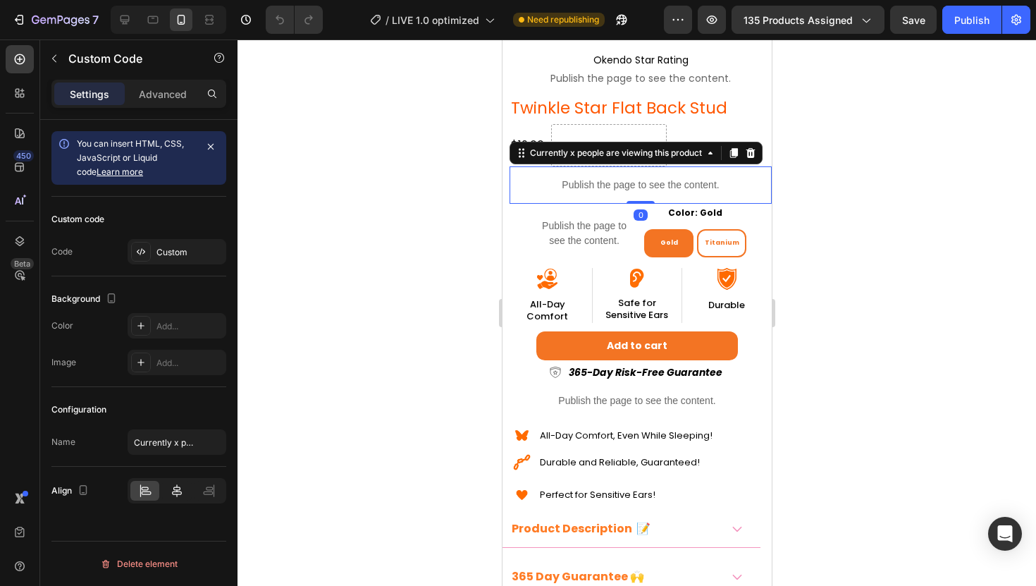
click at [178, 489] on icon at bounding box center [177, 490] width 10 height 13
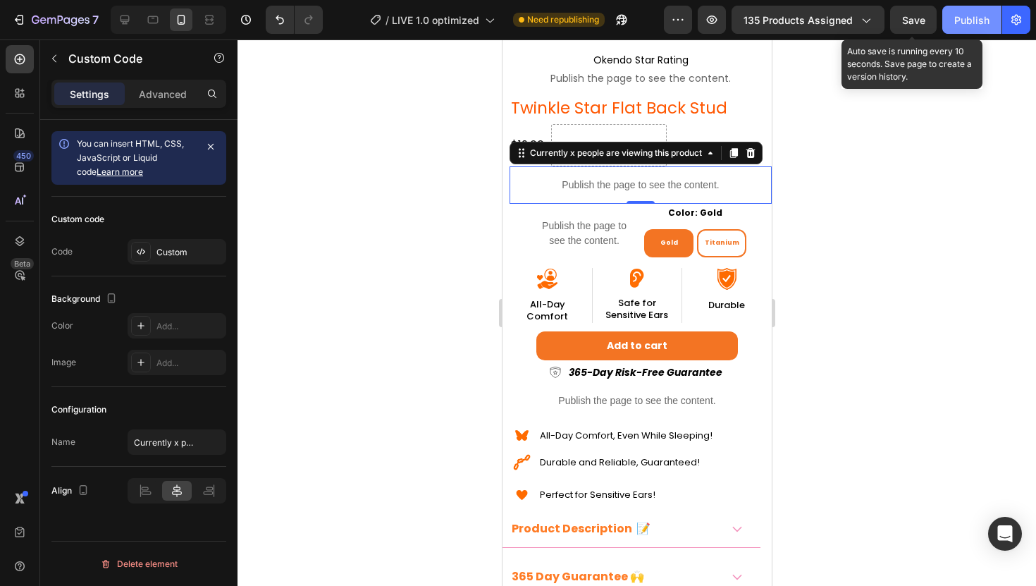
drag, startPoint x: 911, startPoint y: 23, endPoint x: 976, endPoint y: 23, distance: 64.1
click at [911, 23] on span "Save" at bounding box center [913, 20] width 23 height 12
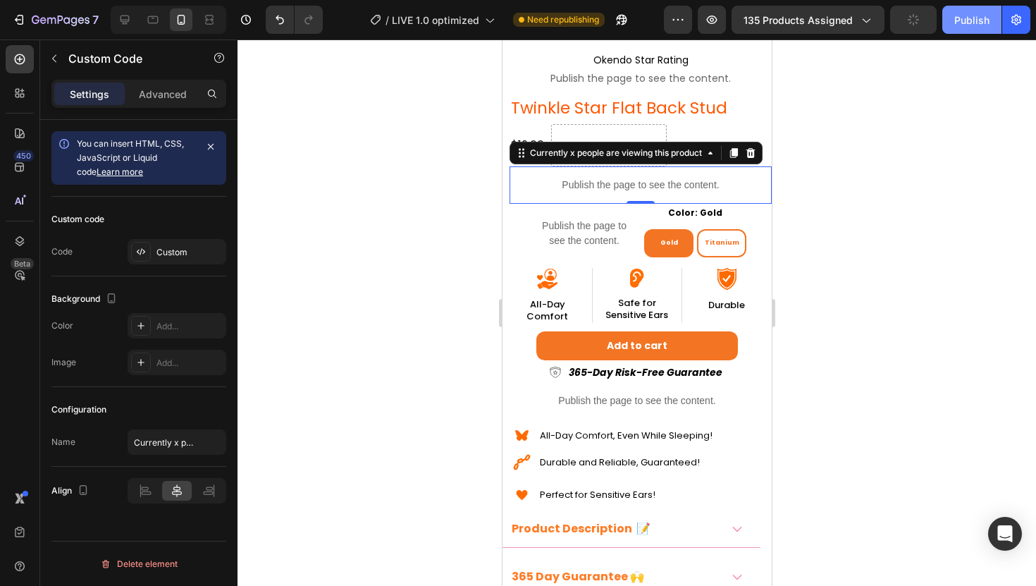
click at [985, 23] on div "Publish" at bounding box center [971, 20] width 35 height 15
